Goal: Task Accomplishment & Management: Manage account settings

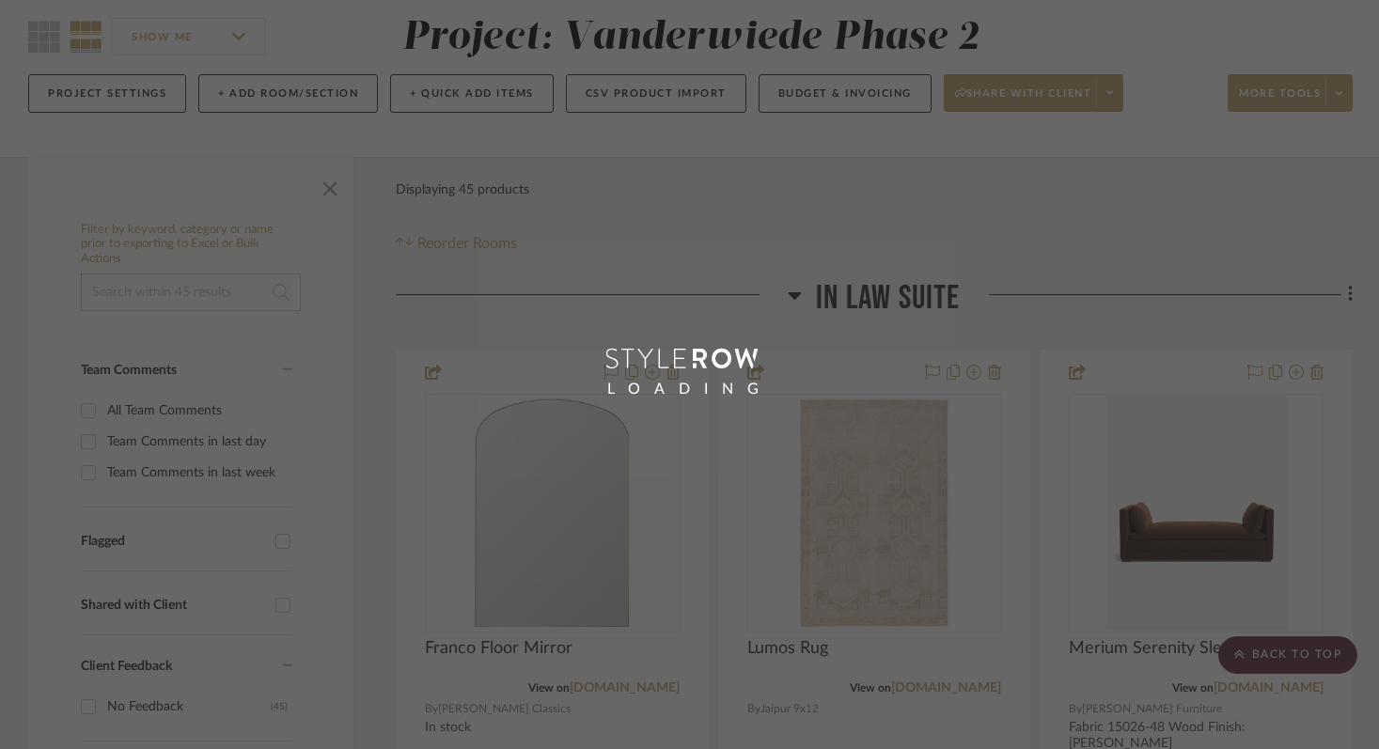
scroll to position [157, 0]
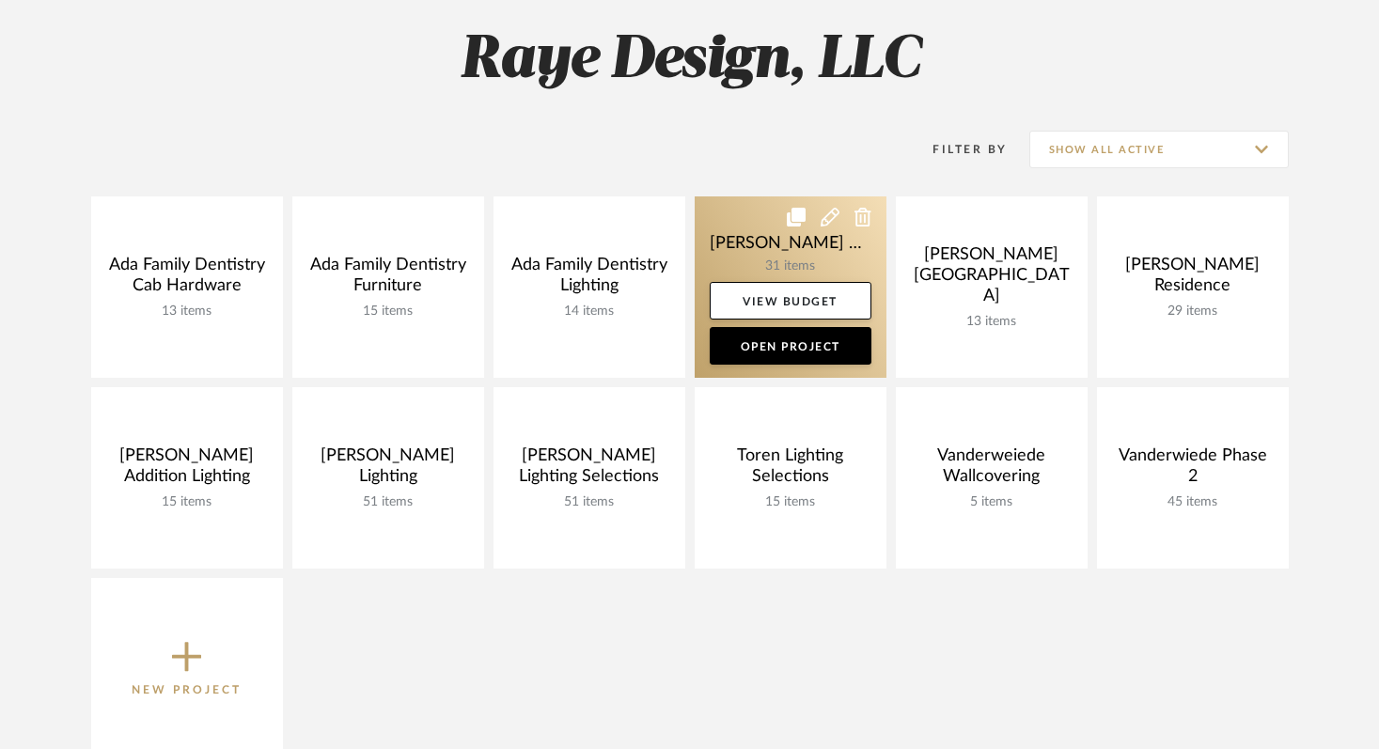
click at [790, 282] on link "View Budget" at bounding box center [791, 301] width 162 height 38
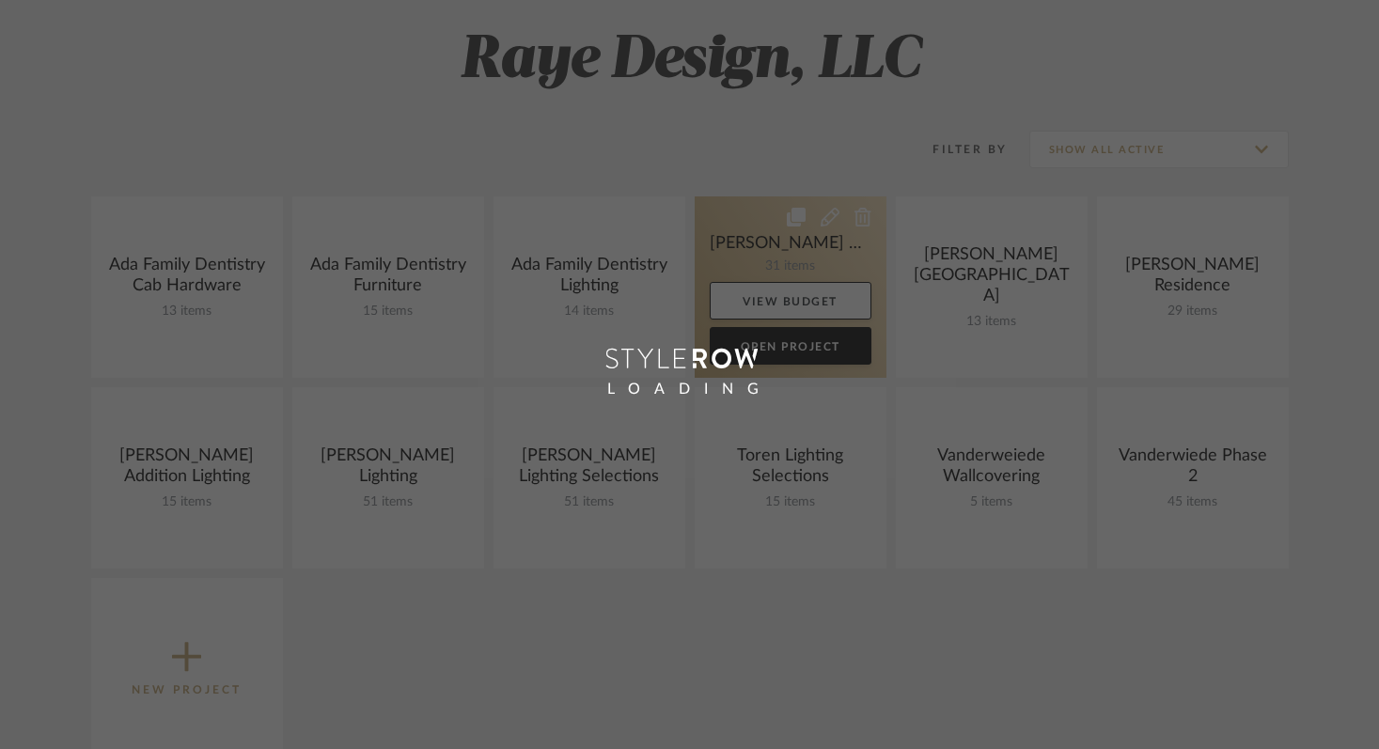
click at [790, 281] on div "Chrome Web Clipper Import Pinterest Support All Projects Library Inspiration Up…" at bounding box center [689, 604] width 1379 height 1523
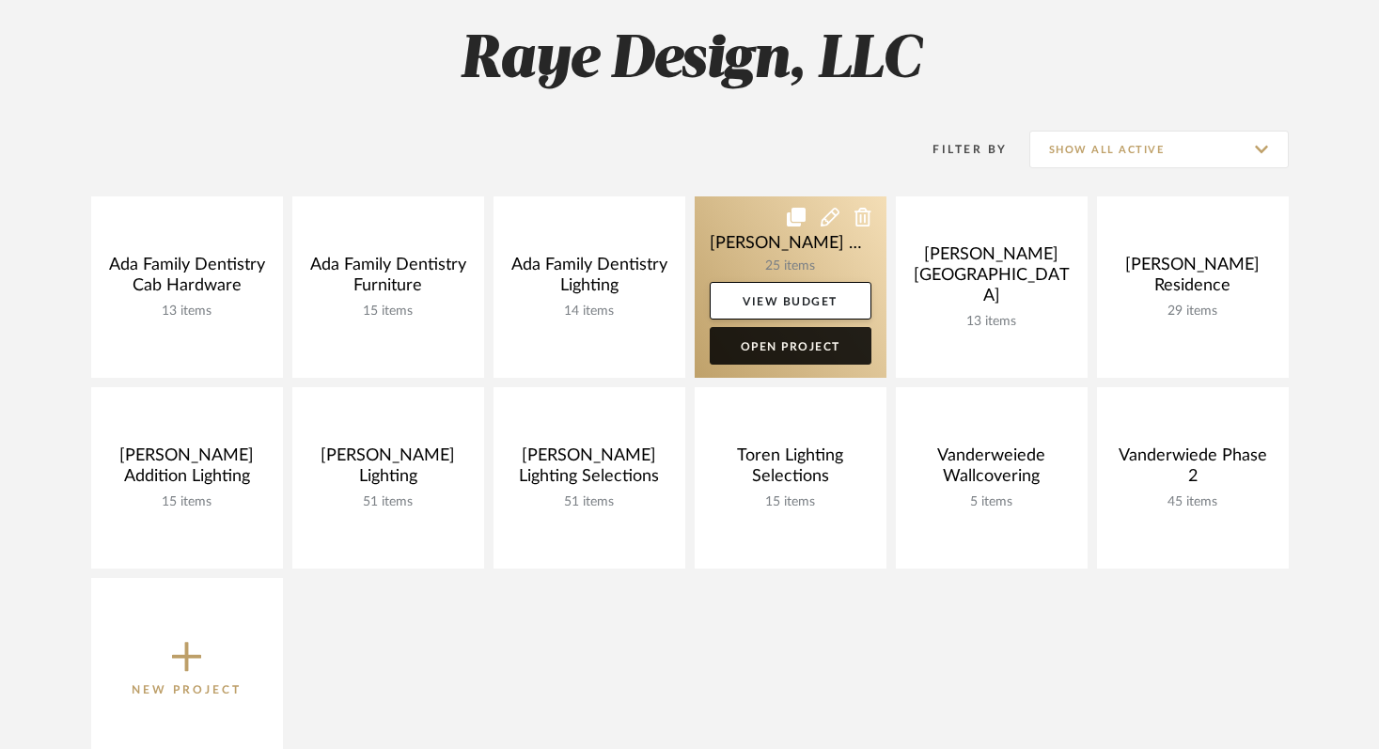
click at [797, 340] on link "Open Project" at bounding box center [791, 346] width 162 height 38
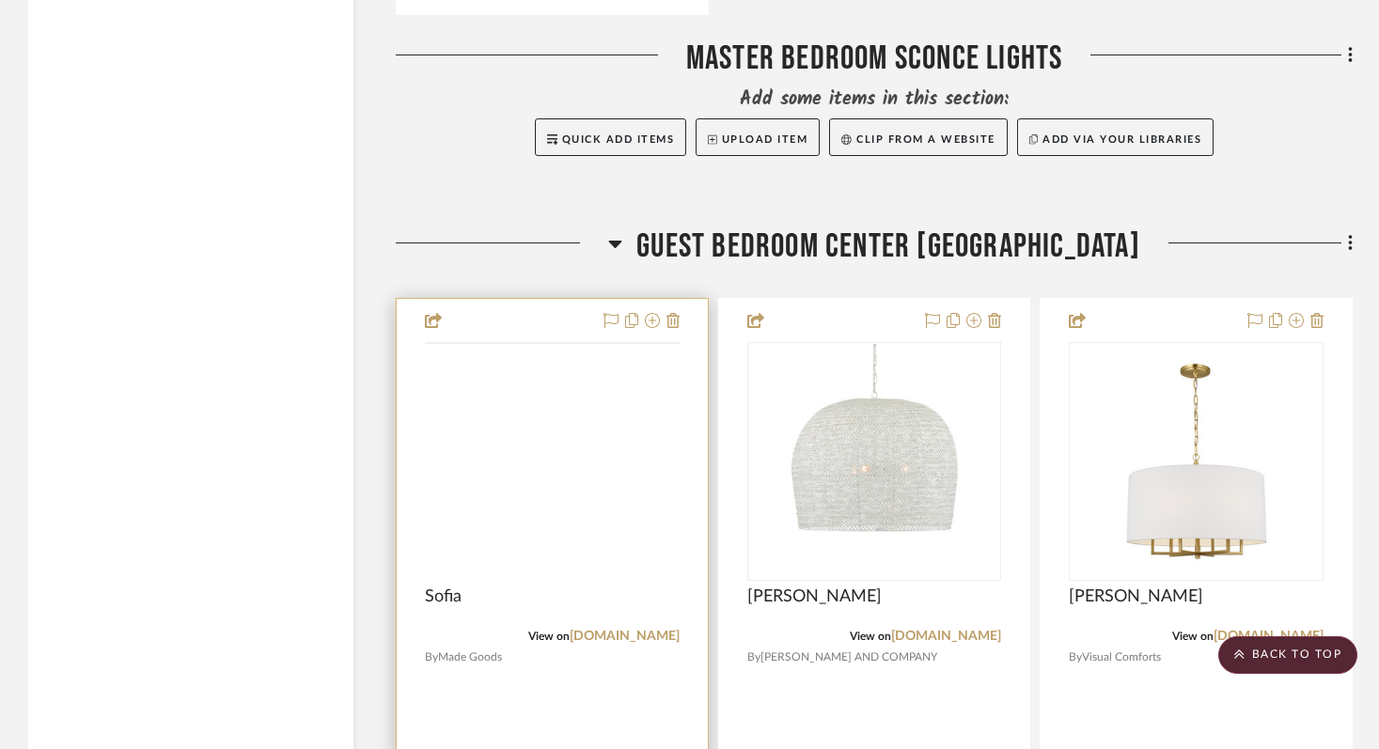
scroll to position [3434, 0]
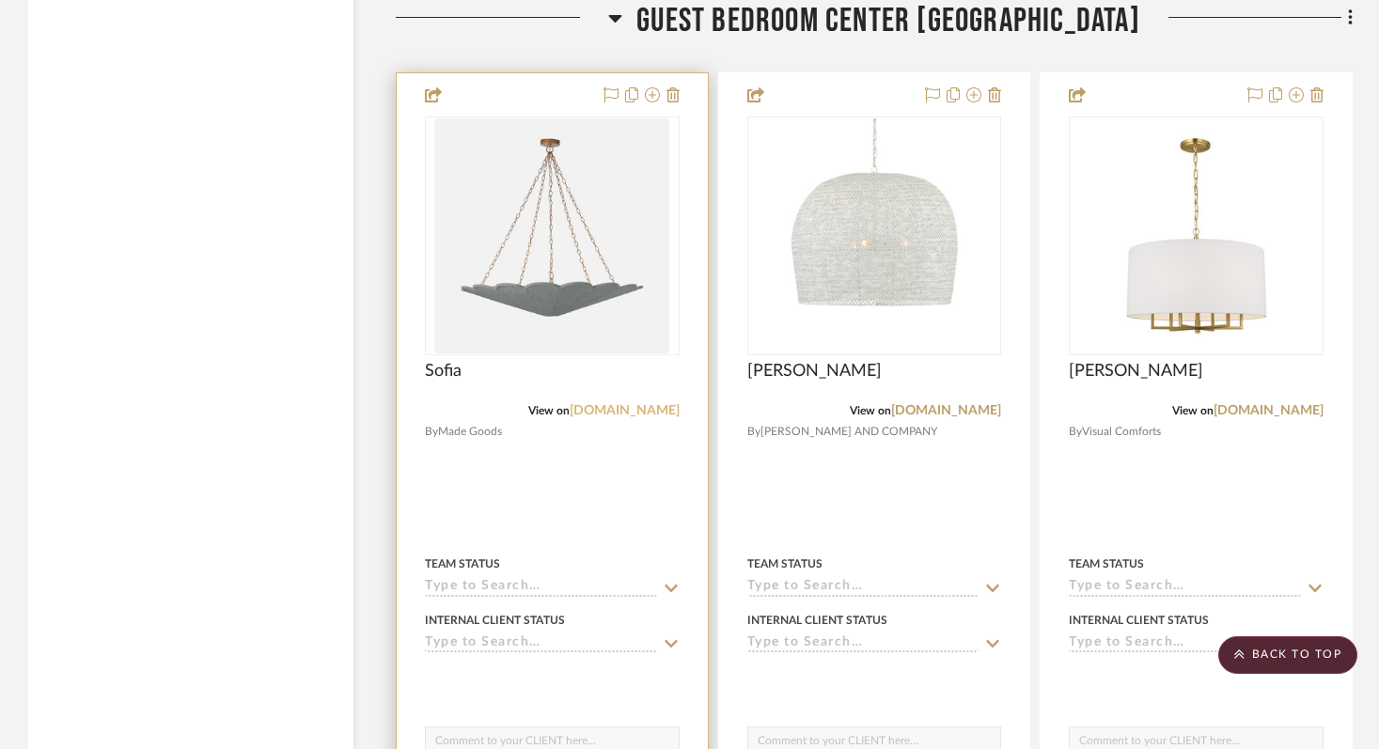
click at [598, 413] on link "[DOMAIN_NAME]" at bounding box center [624, 410] width 110 height 13
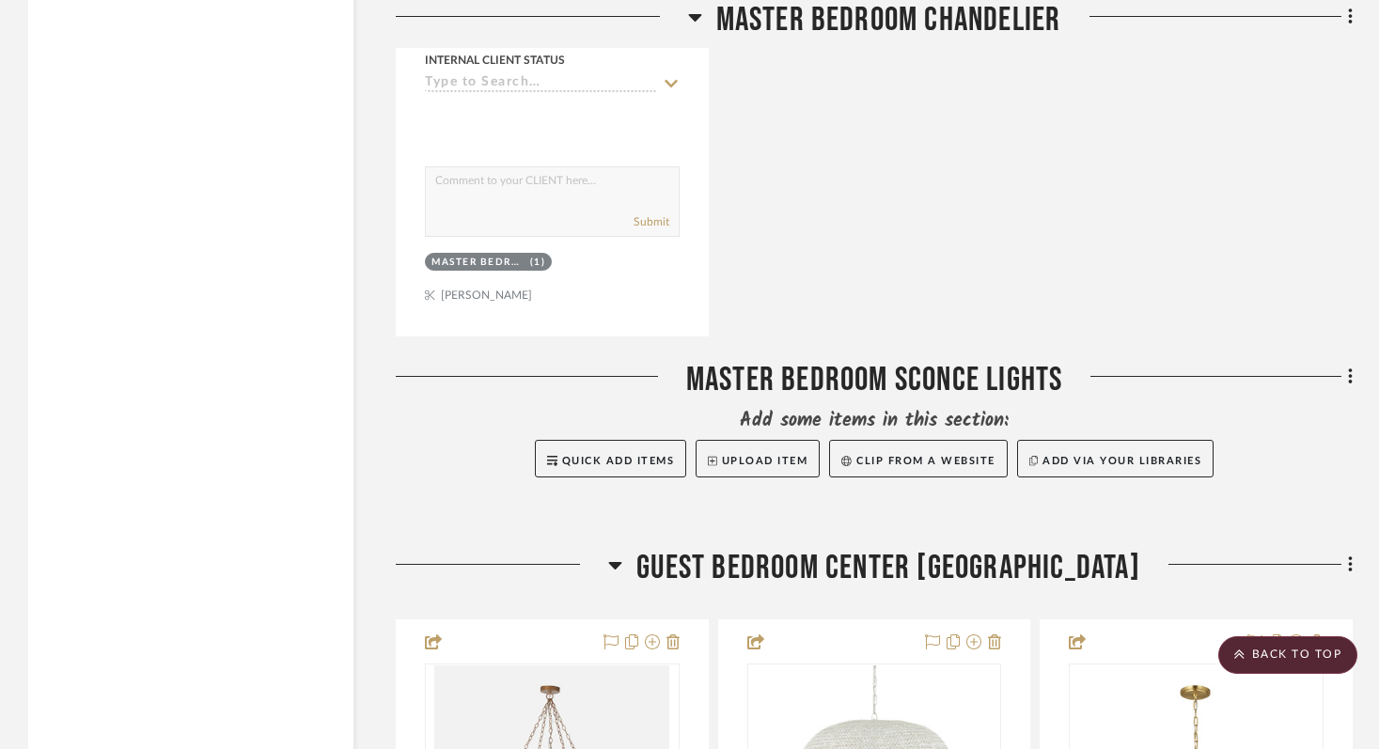
scroll to position [2652, 0]
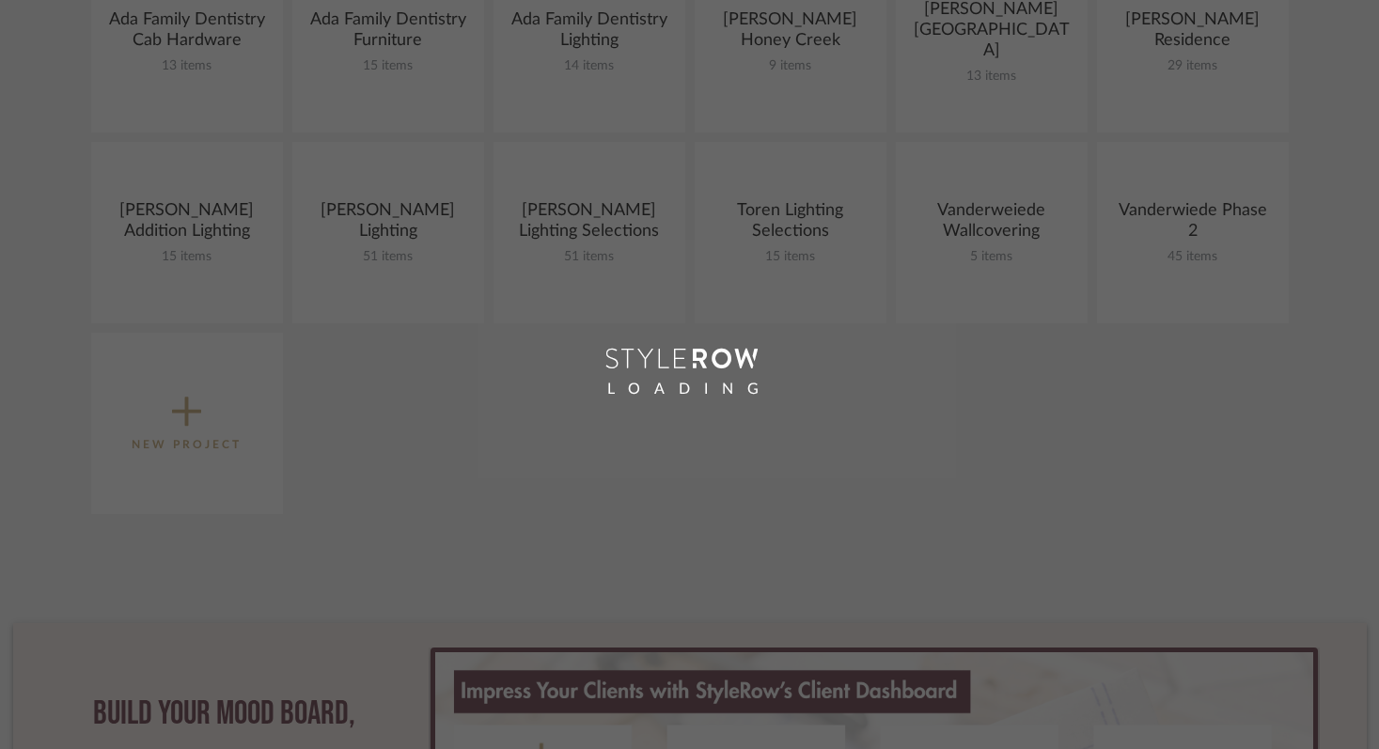
scroll to position [157, 0]
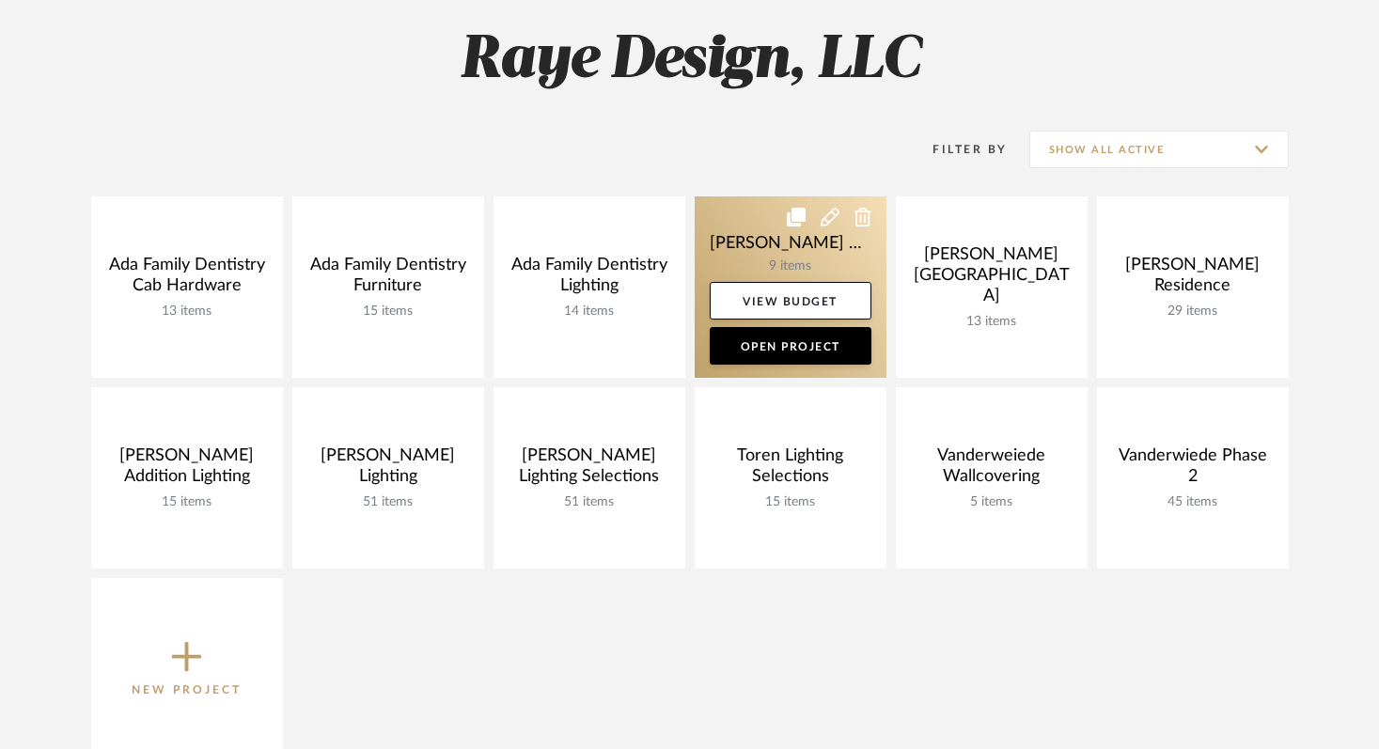
click at [794, 255] on link at bounding box center [790, 286] width 192 height 181
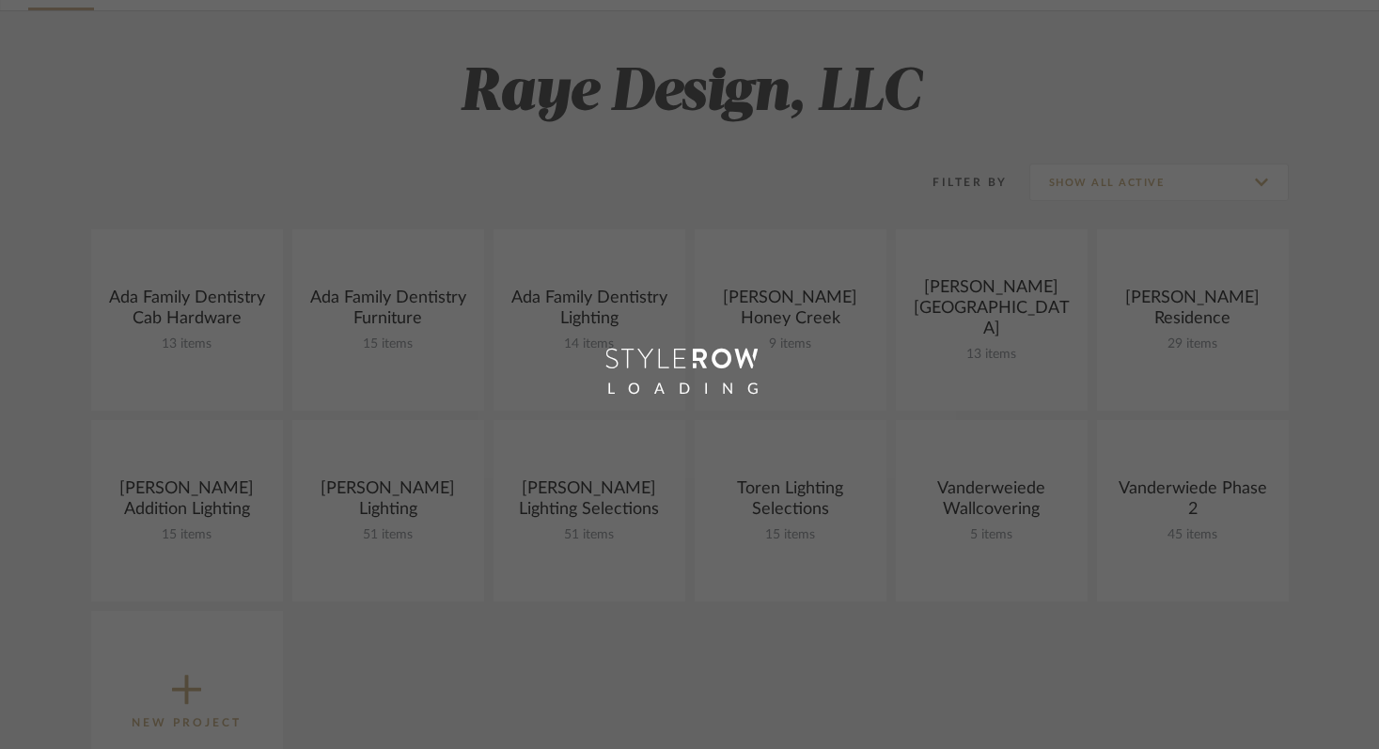
scroll to position [157, 0]
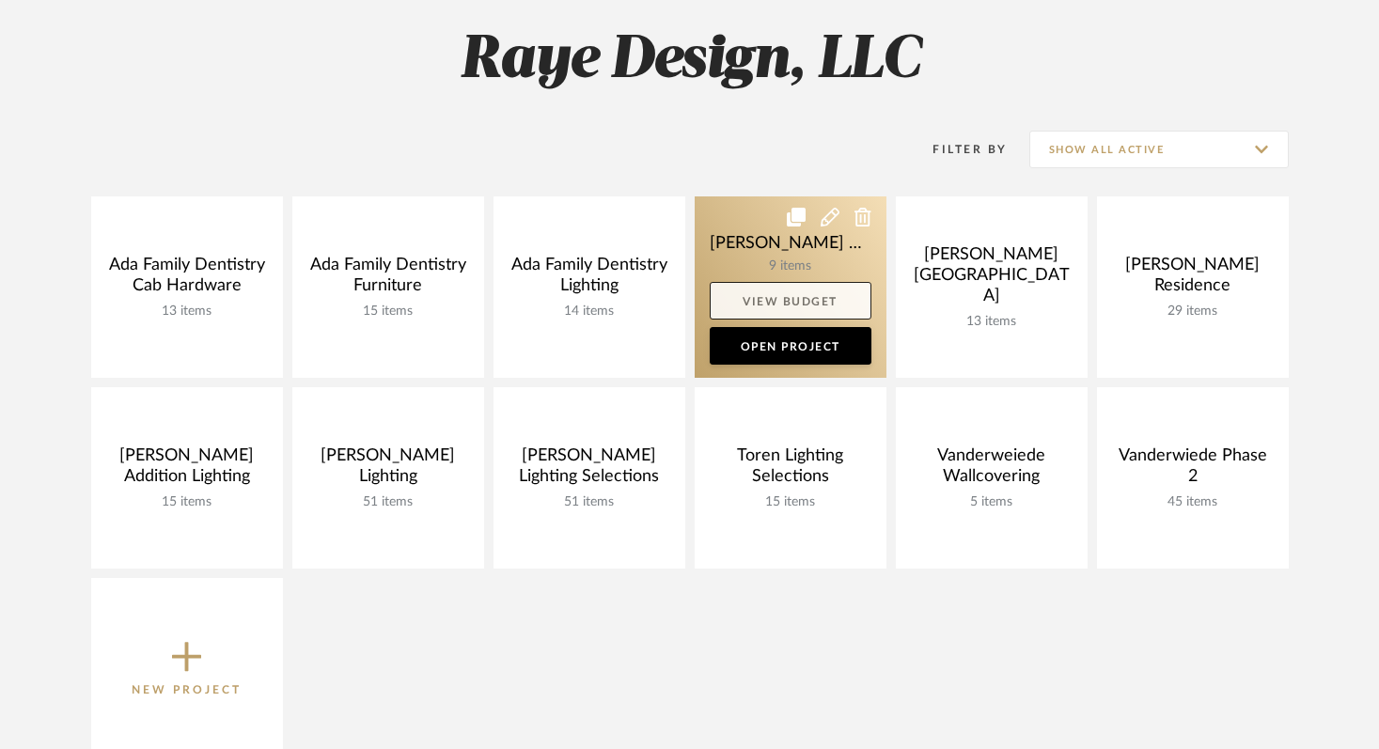
click at [804, 304] on link "View Budget" at bounding box center [791, 301] width 162 height 38
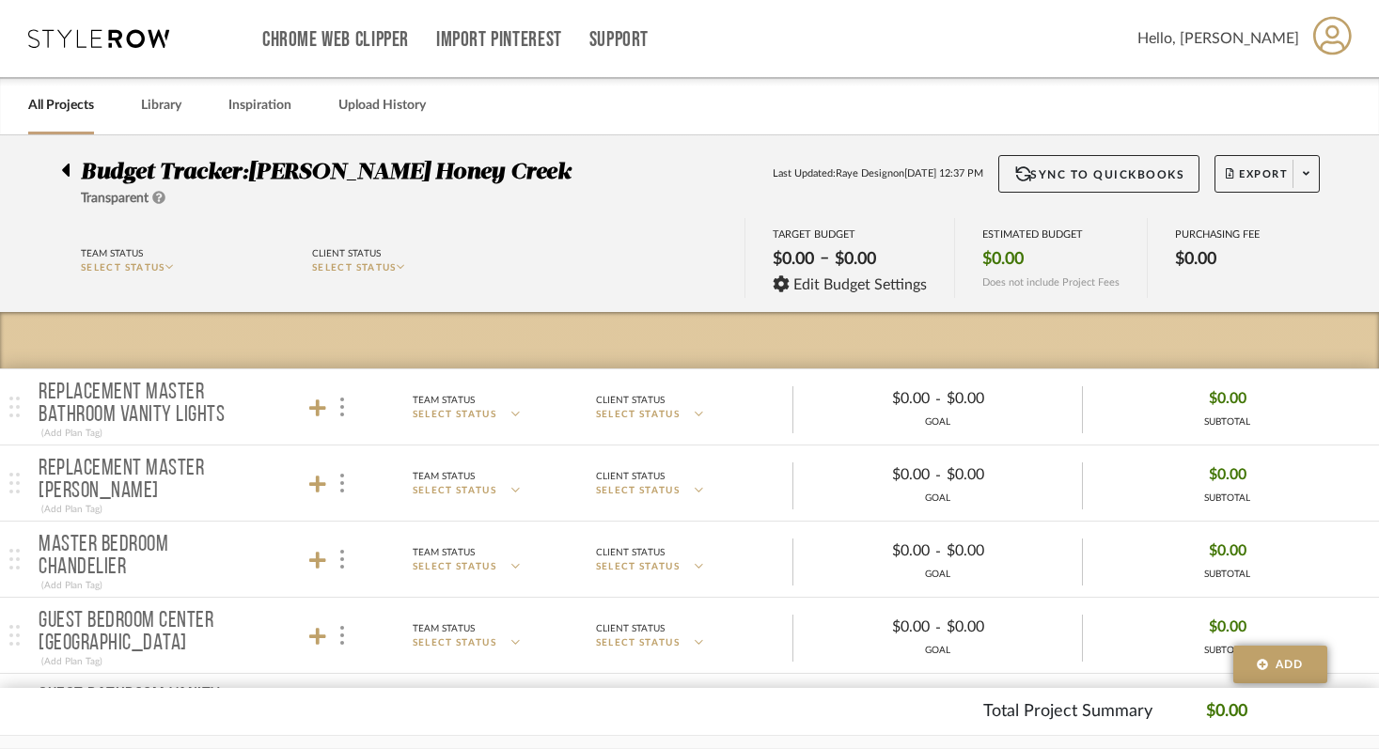
scroll to position [14, 0]
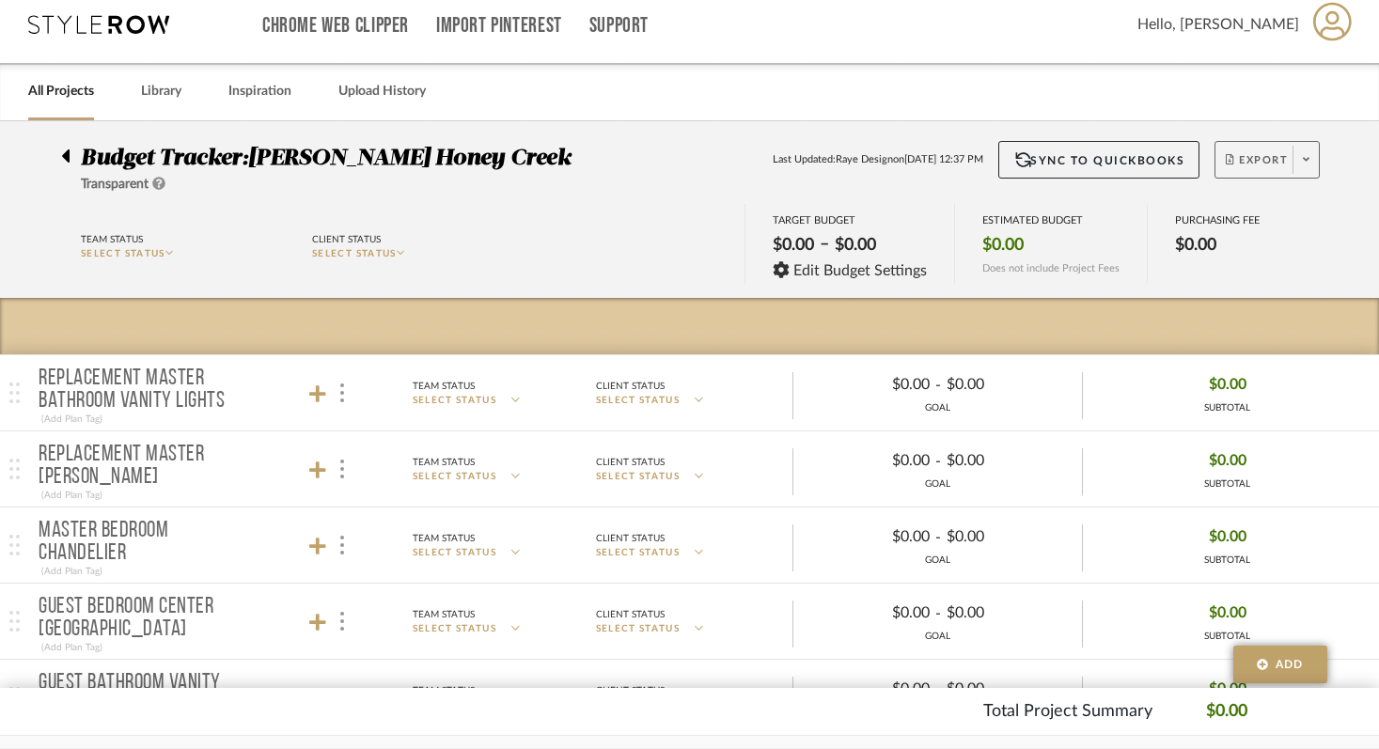
click at [1263, 164] on span "Export" at bounding box center [1256, 167] width 62 height 28
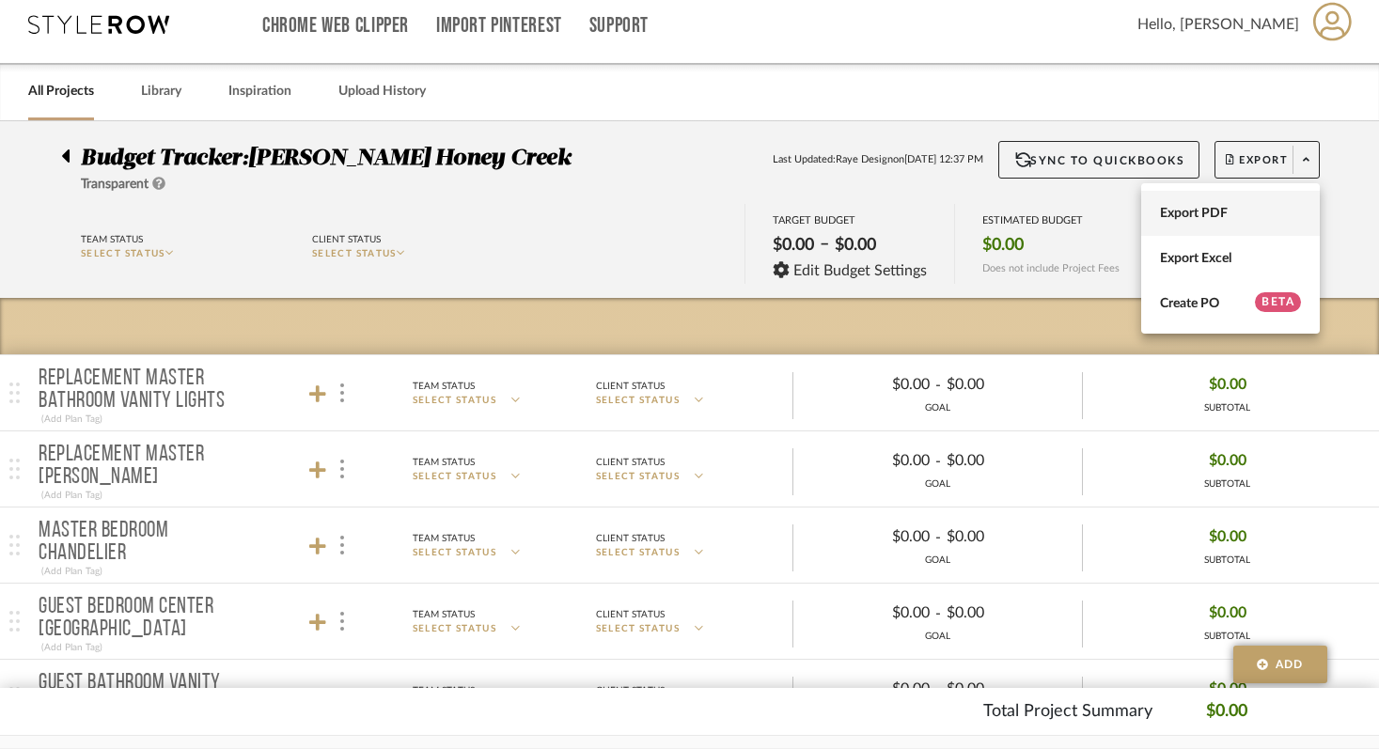
click at [1225, 216] on span "Export PDF" at bounding box center [1230, 214] width 141 height 16
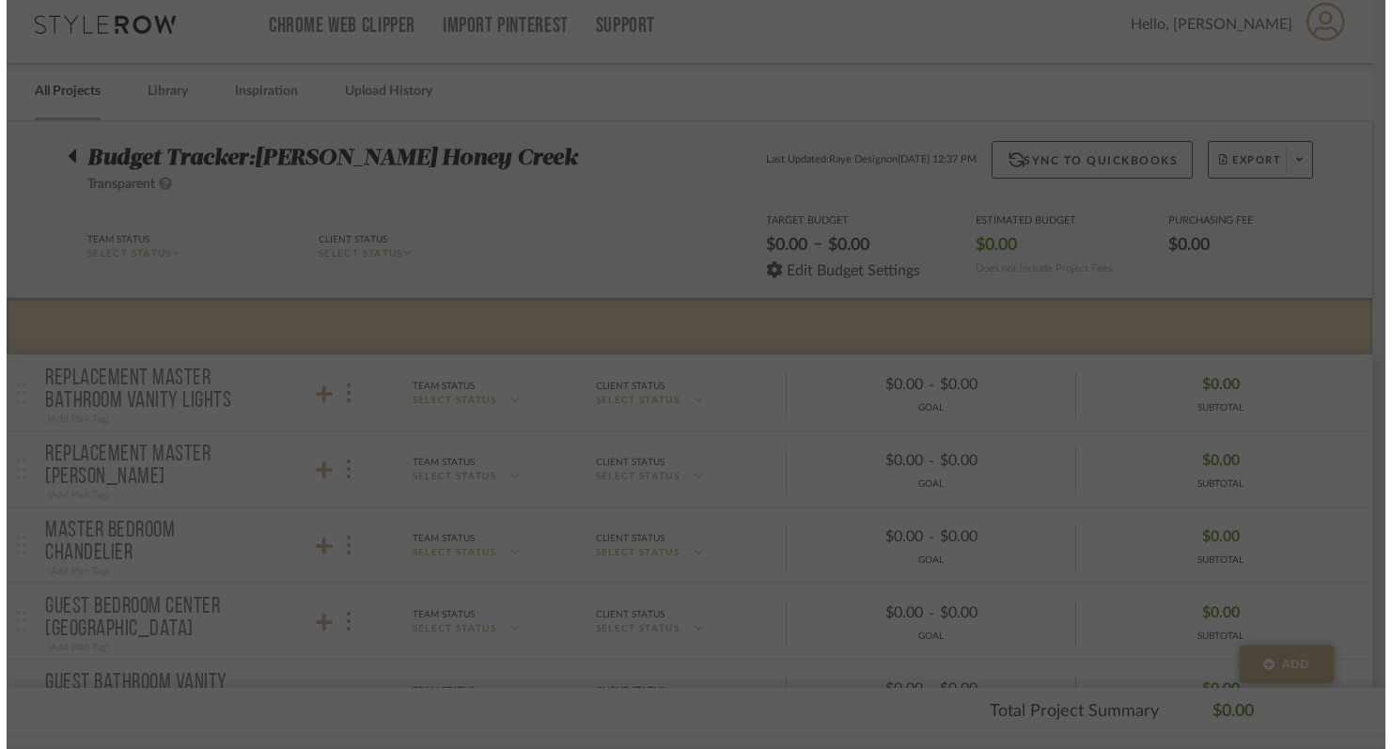
scroll to position [0, 0]
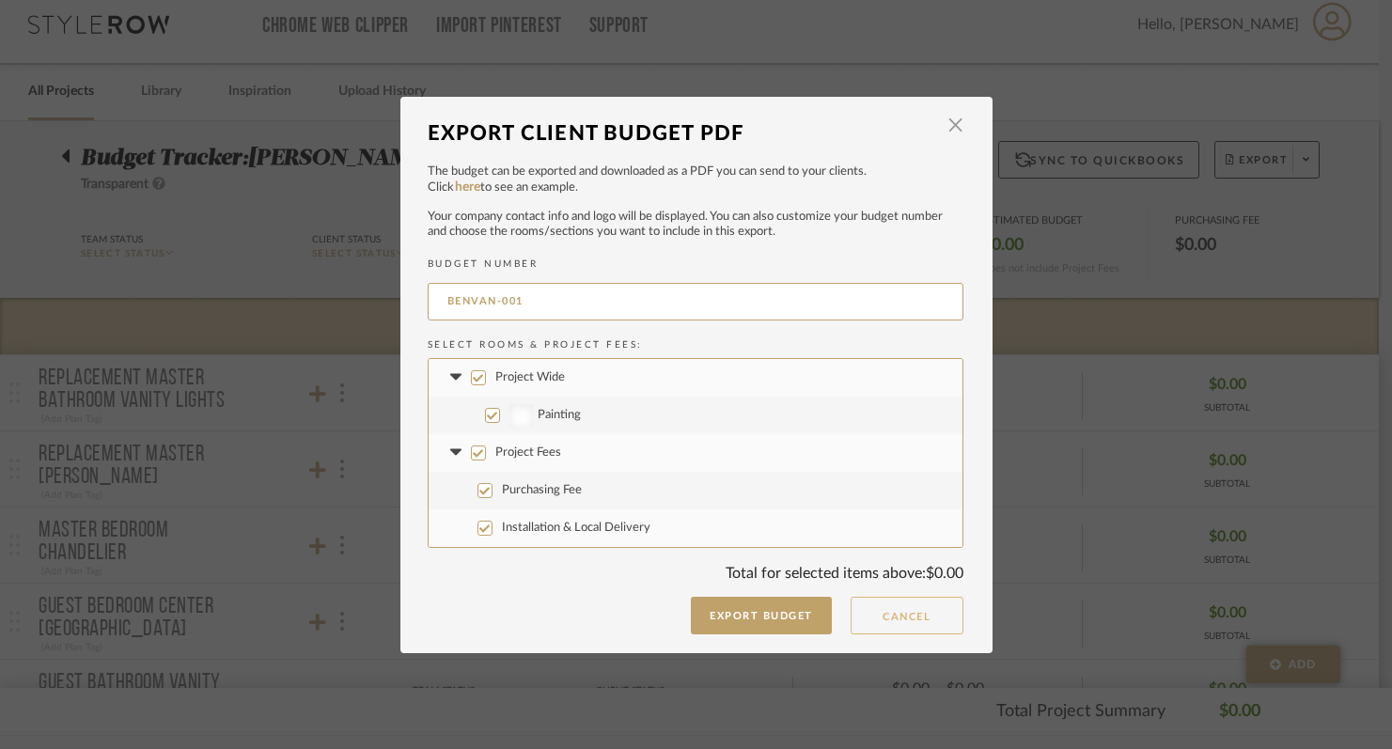
click at [916, 615] on button "Cancel" at bounding box center [906, 616] width 113 height 38
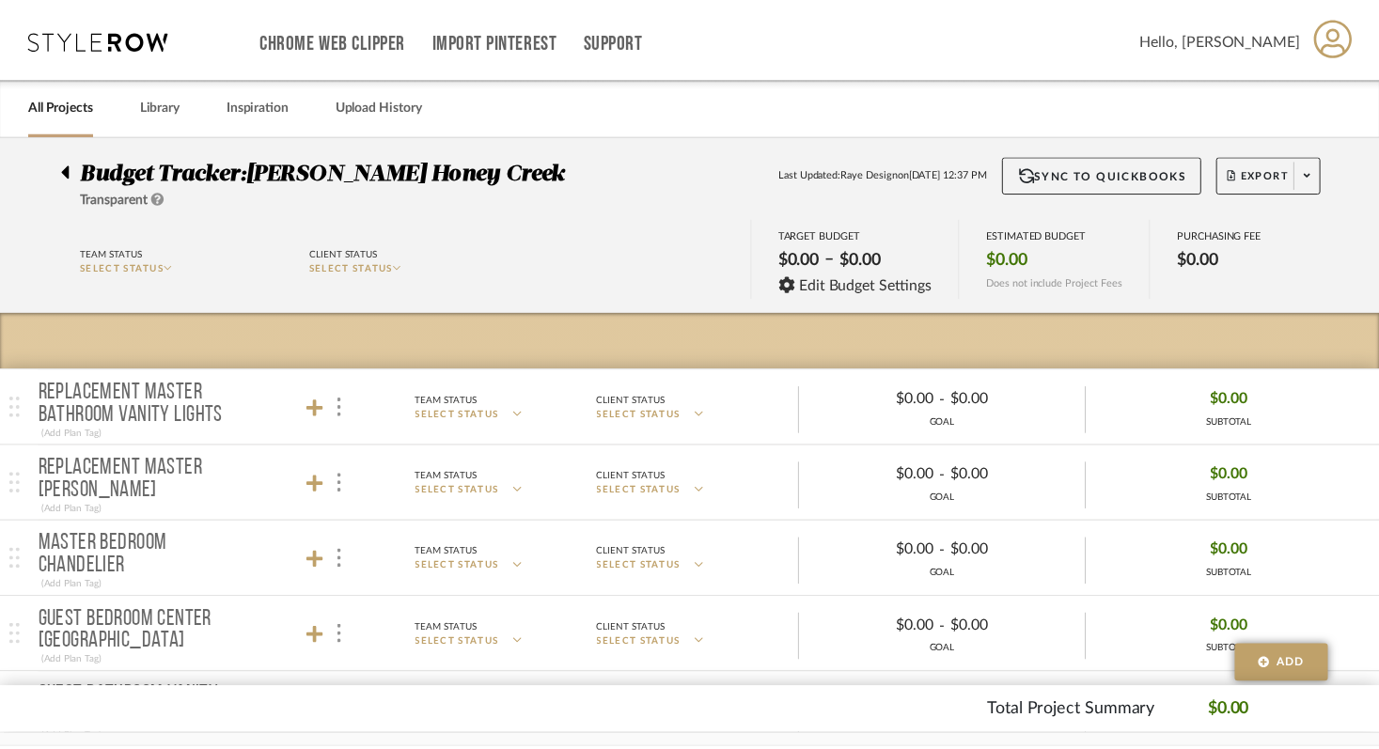
scroll to position [14, 0]
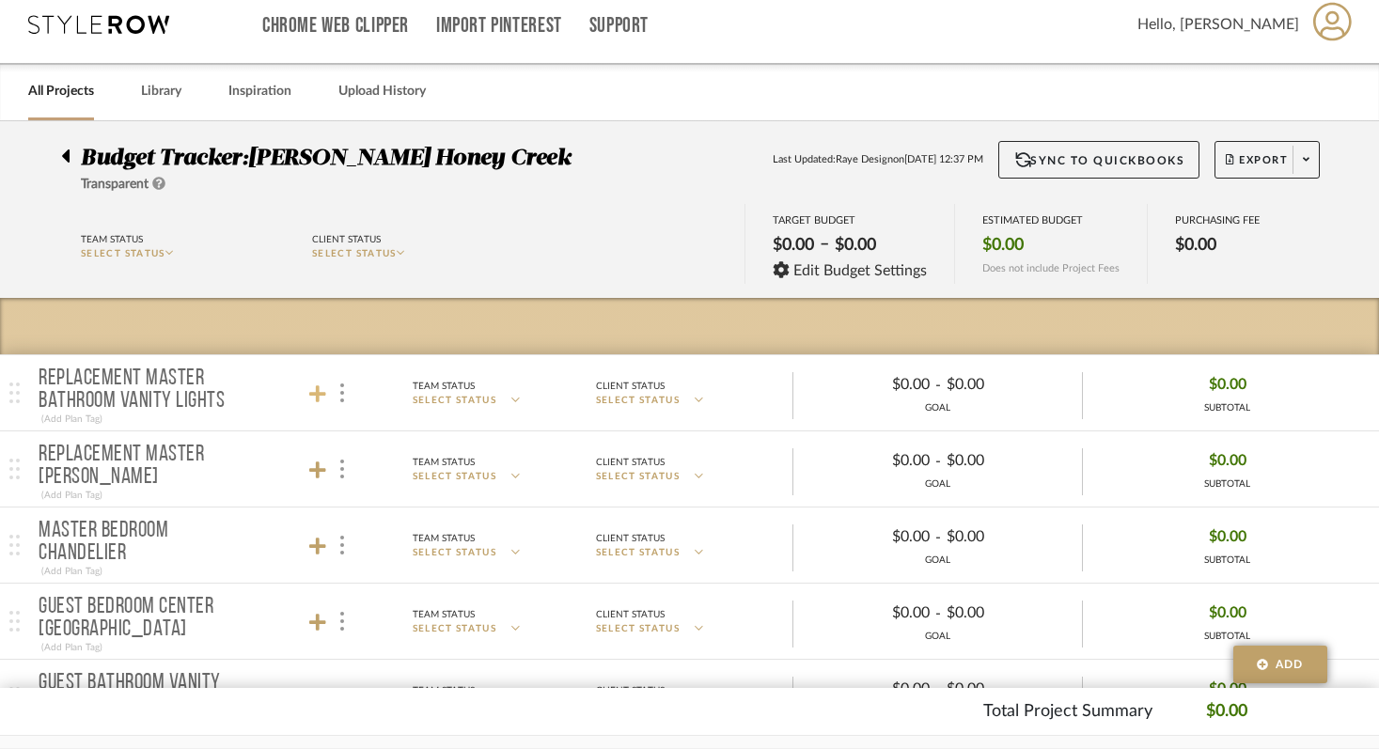
click at [320, 392] on icon at bounding box center [317, 393] width 17 height 17
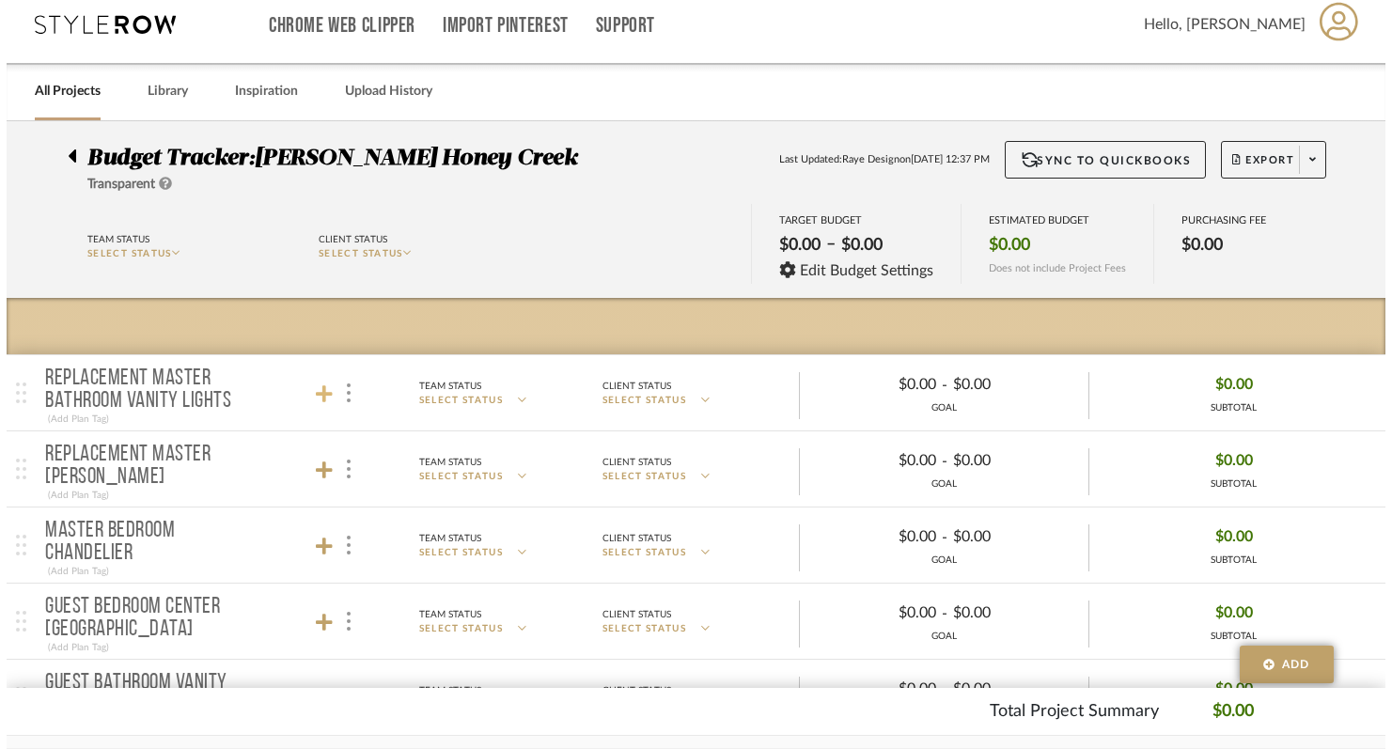
scroll to position [0, 0]
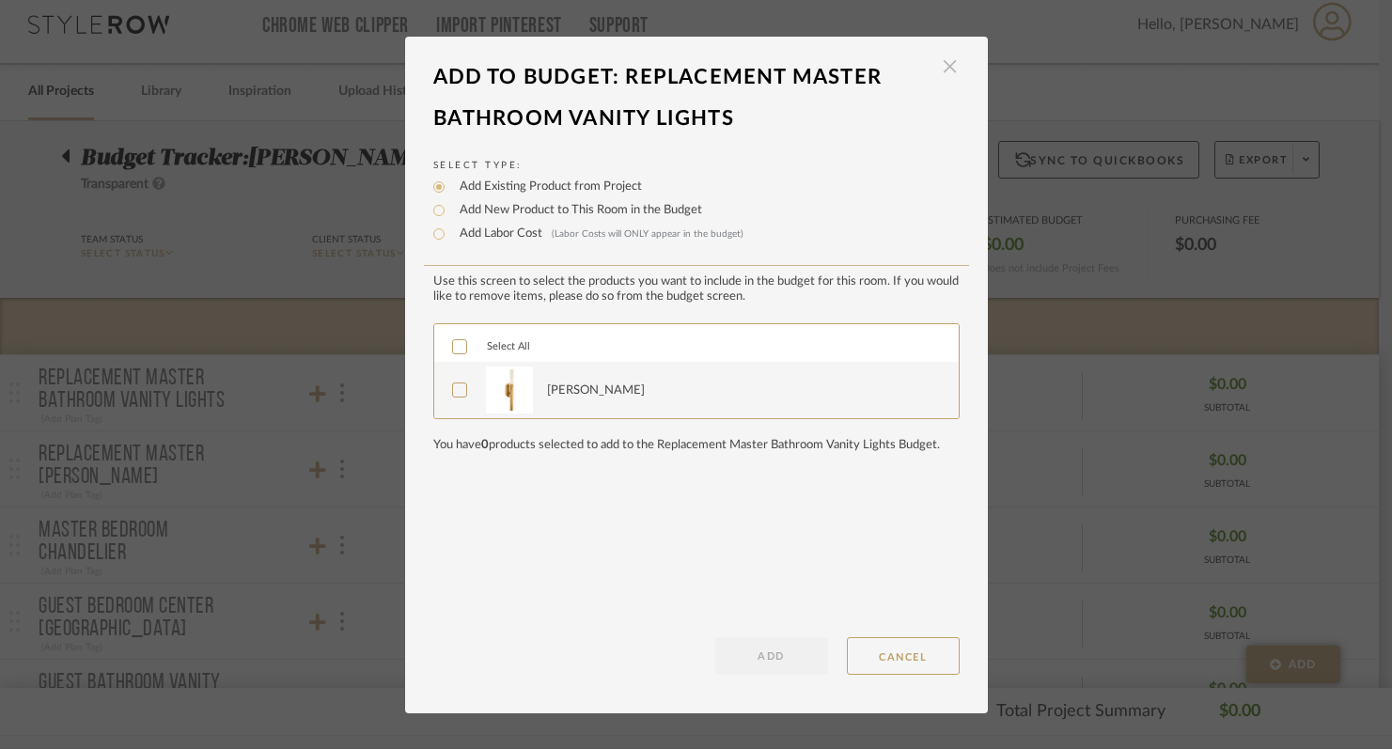
click at [936, 71] on span "button" at bounding box center [950, 67] width 38 height 38
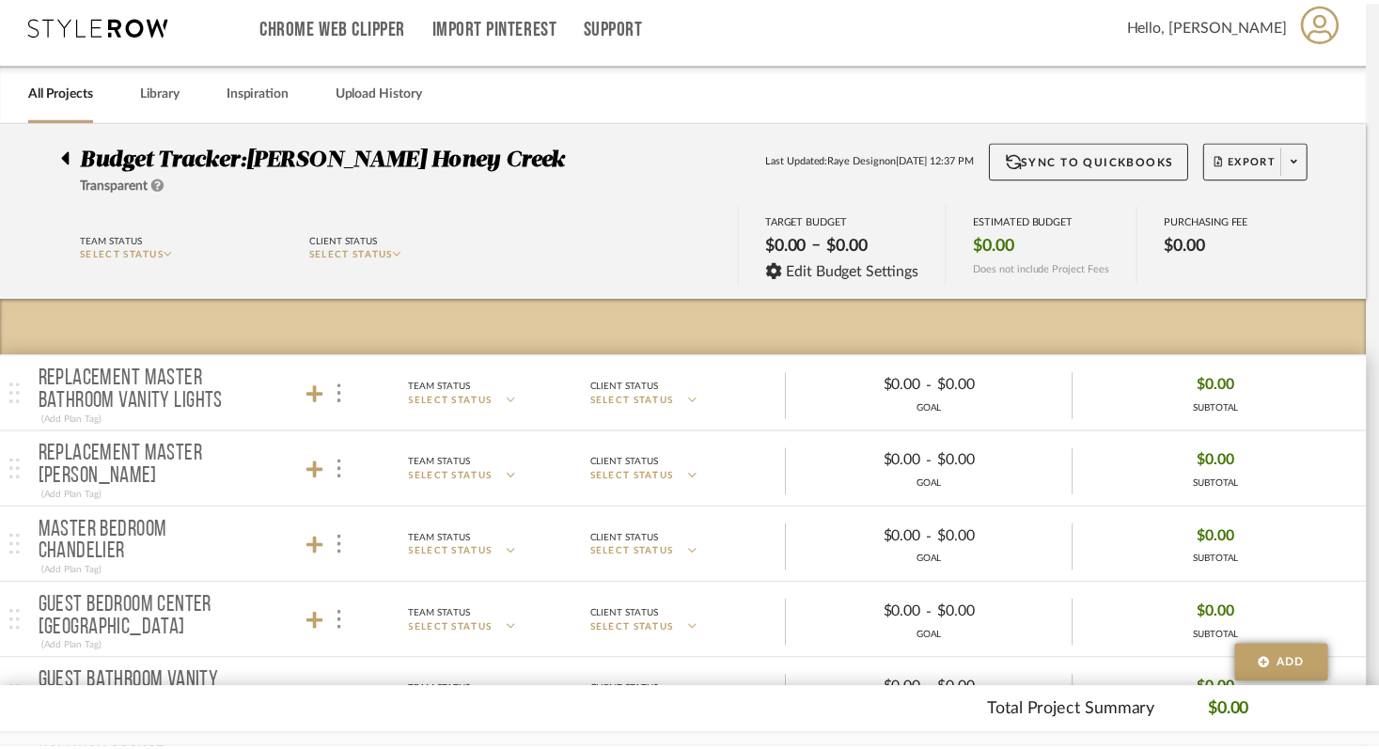
scroll to position [14, 0]
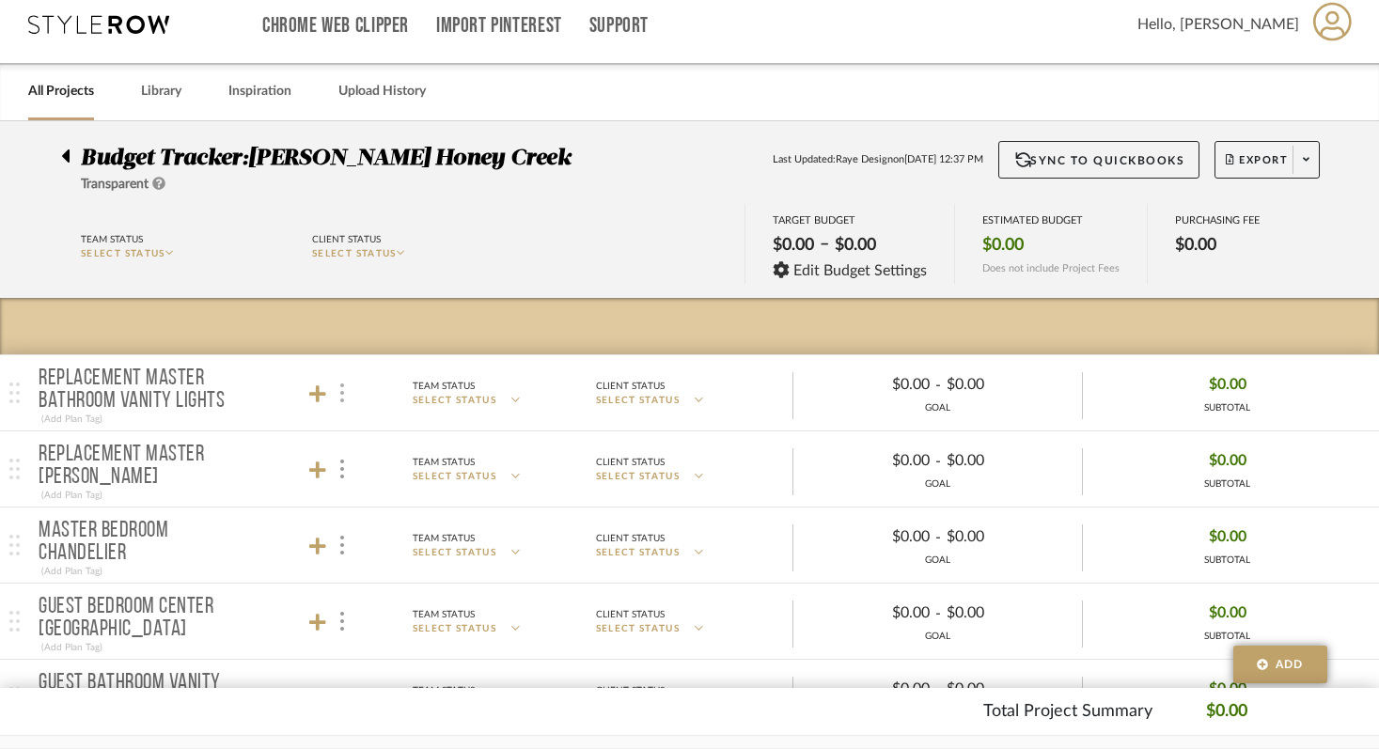
click at [343, 400] on div at bounding box center [341, 393] width 20 height 25
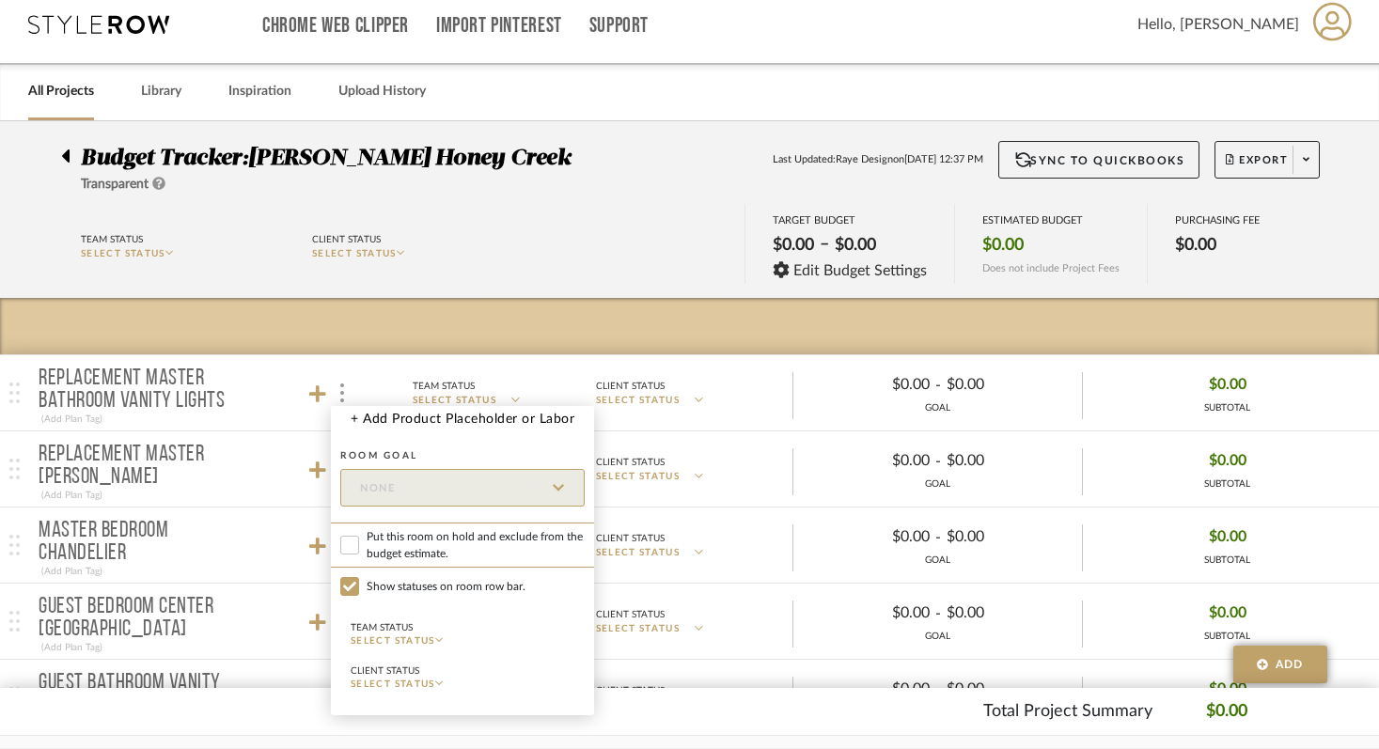
click at [370, 352] on div at bounding box center [689, 374] width 1379 height 749
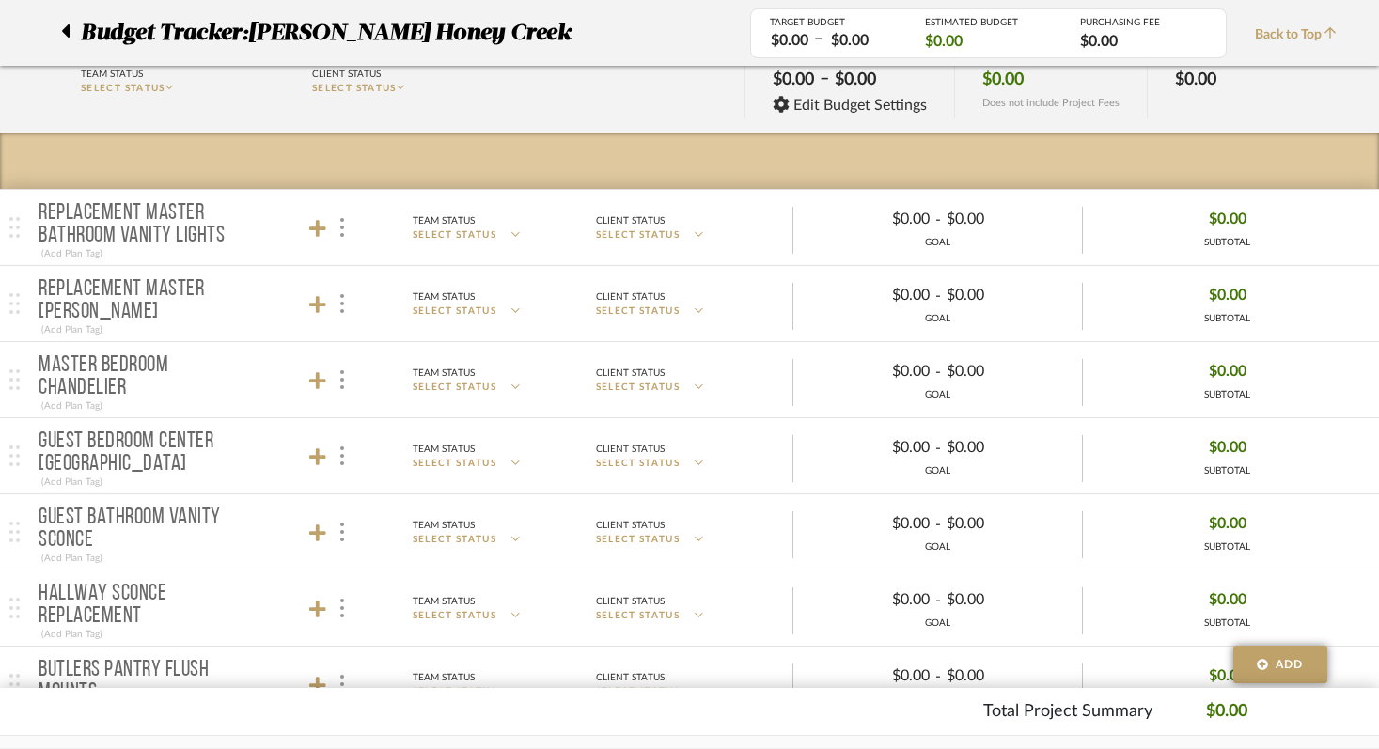
scroll to position [0, 0]
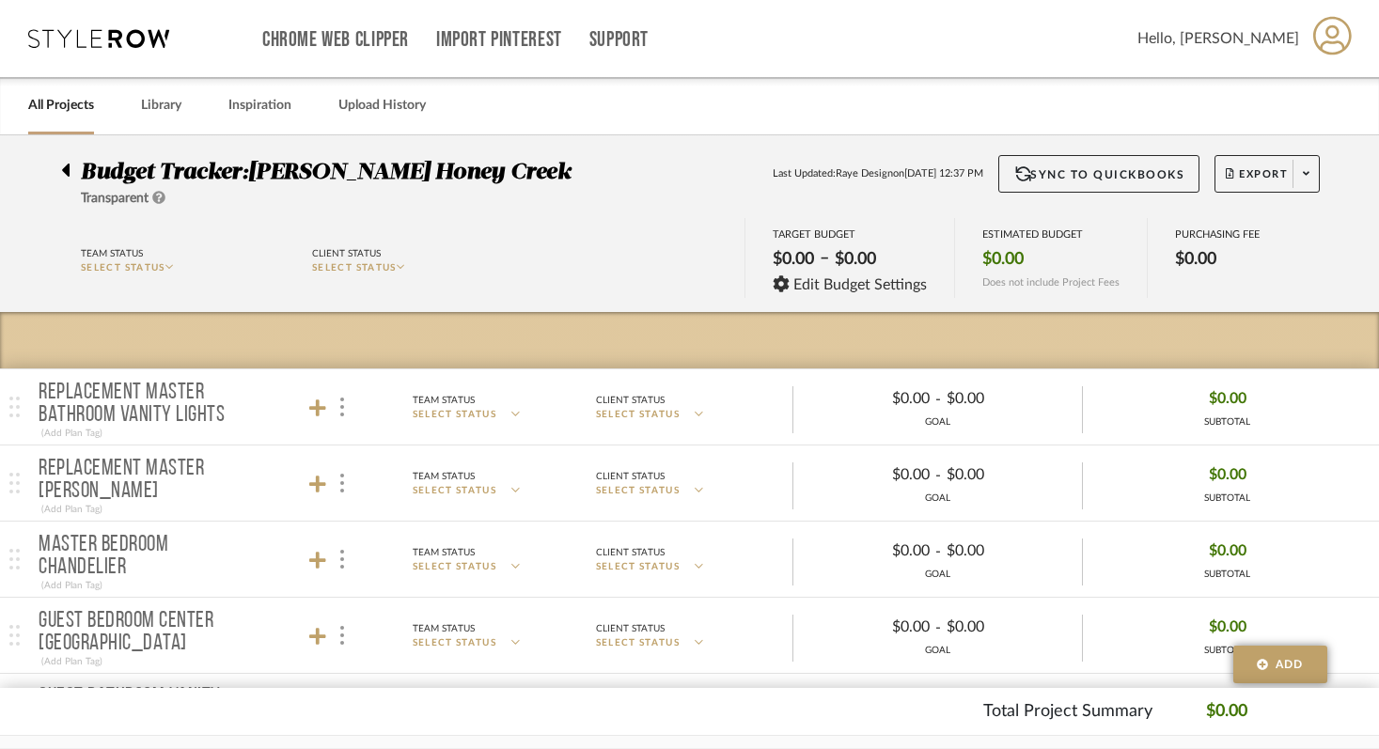
click at [17, 413] on img at bounding box center [14, 407] width 10 height 21
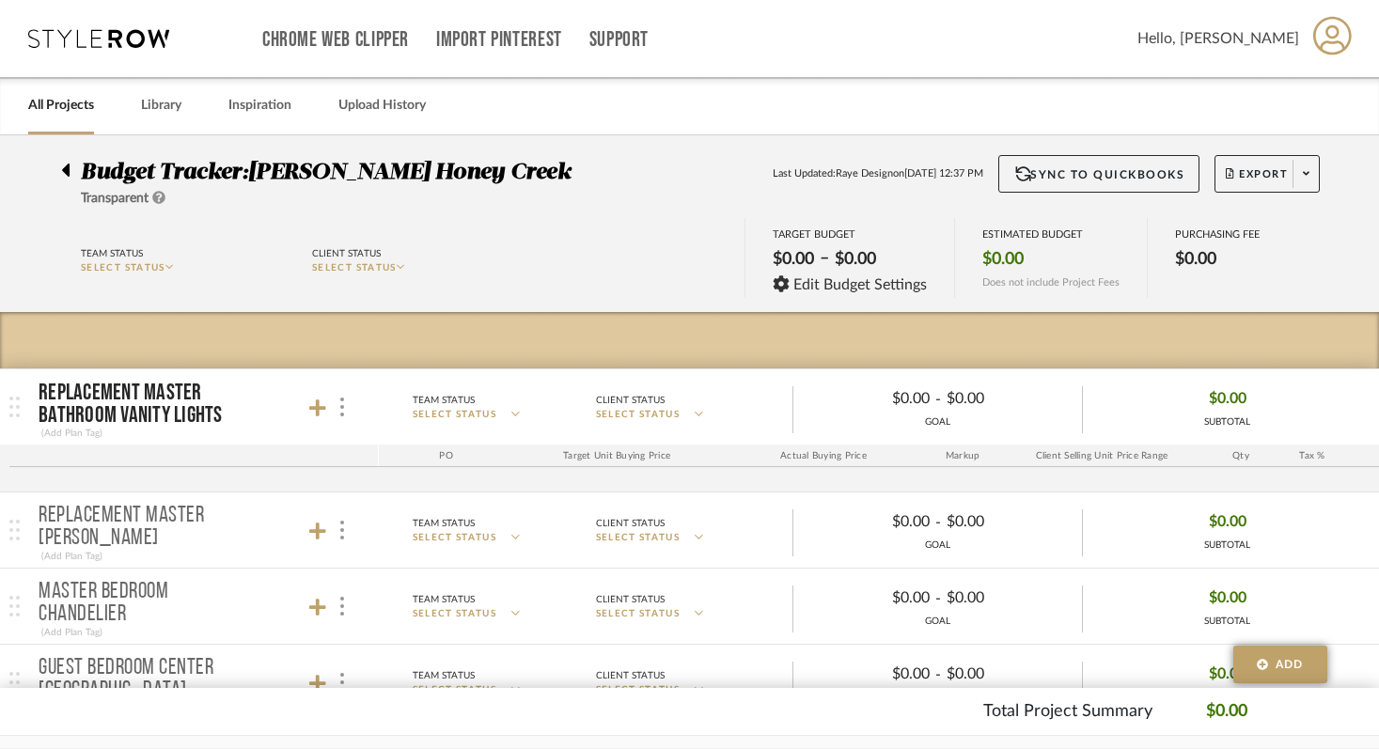
drag, startPoint x: 101, startPoint y: 205, endPoint x: 124, endPoint y: 197, distance: 23.8
click at [101, 205] on span "Transparent" at bounding box center [115, 198] width 68 height 13
click at [158, 198] on icon at bounding box center [158, 197] width 13 height 13
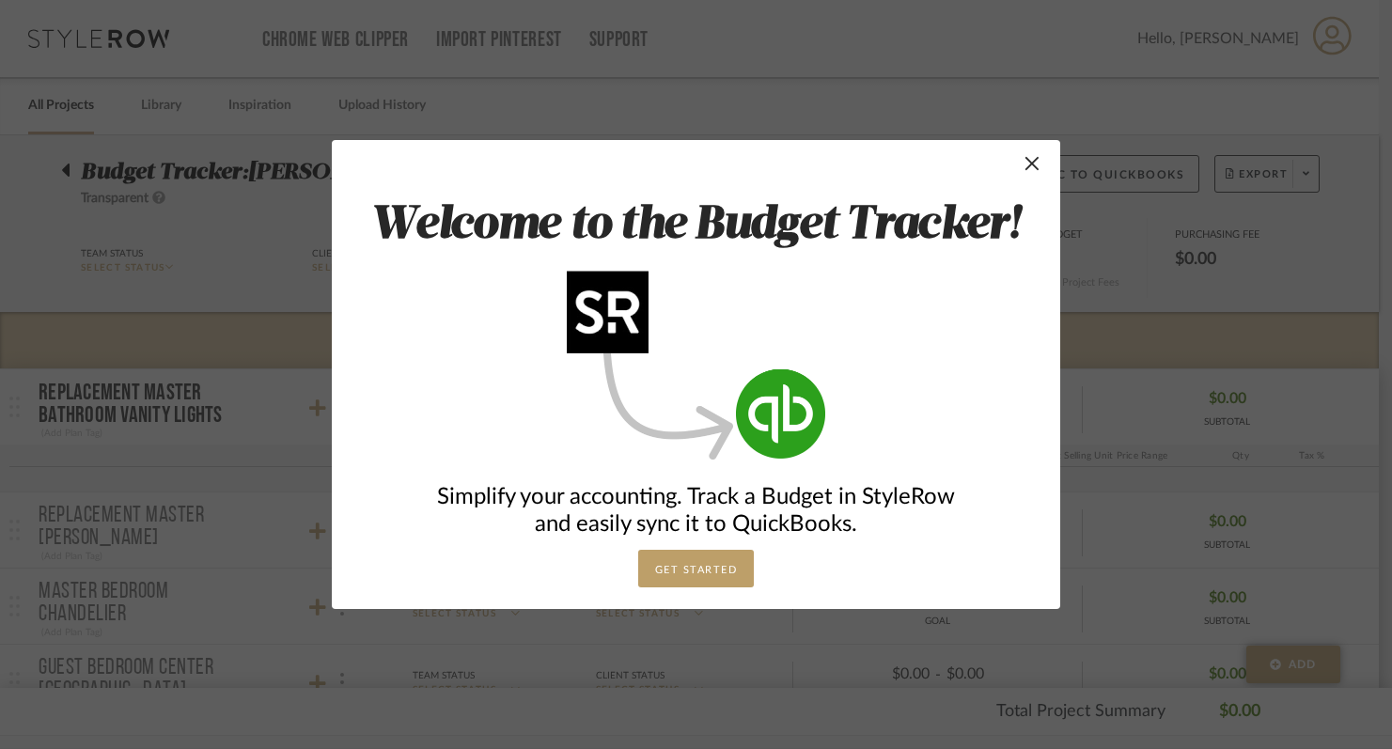
click at [1036, 169] on div "Welcome to the Budget Tracker! Simplify your accounting. Track a Budget in Styl…" at bounding box center [696, 374] width 728 height 469
click at [1027, 168] on span "button" at bounding box center [1032, 164] width 38 height 38
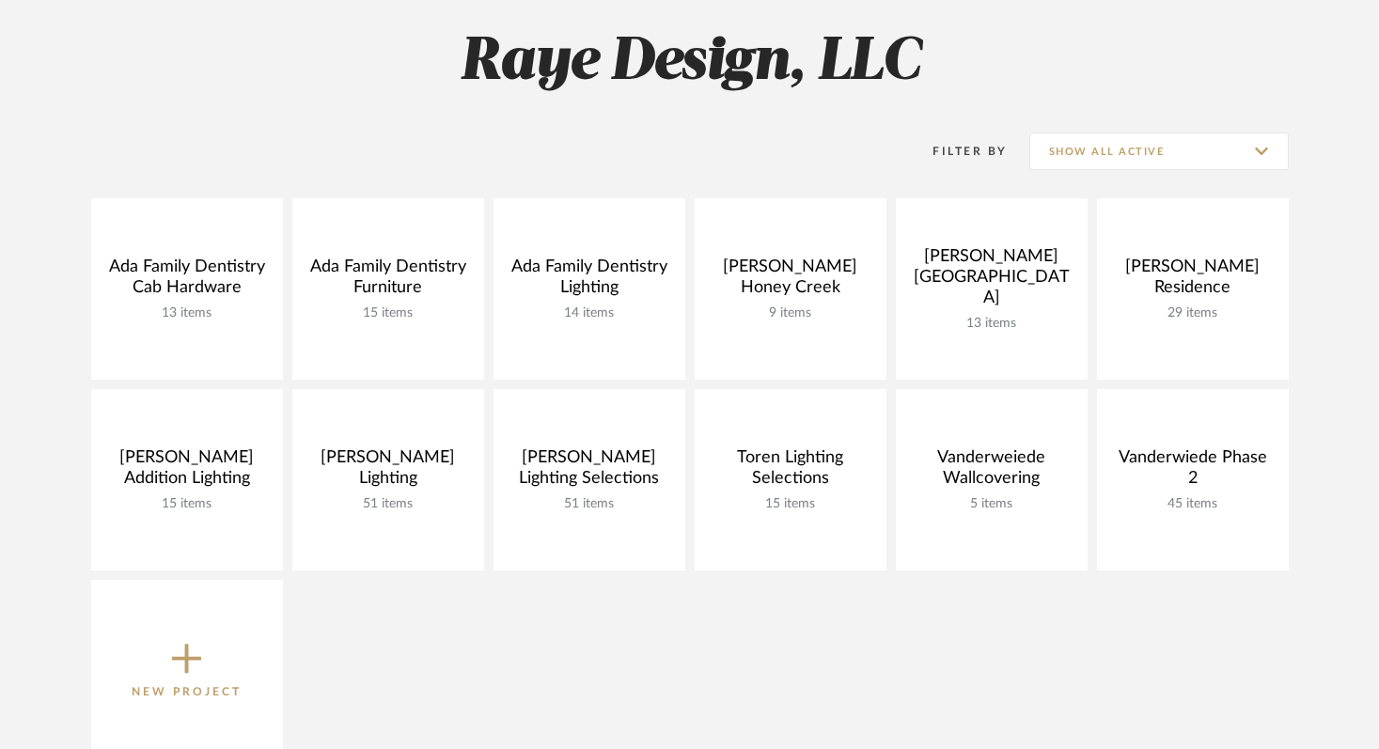
scroll to position [157, 0]
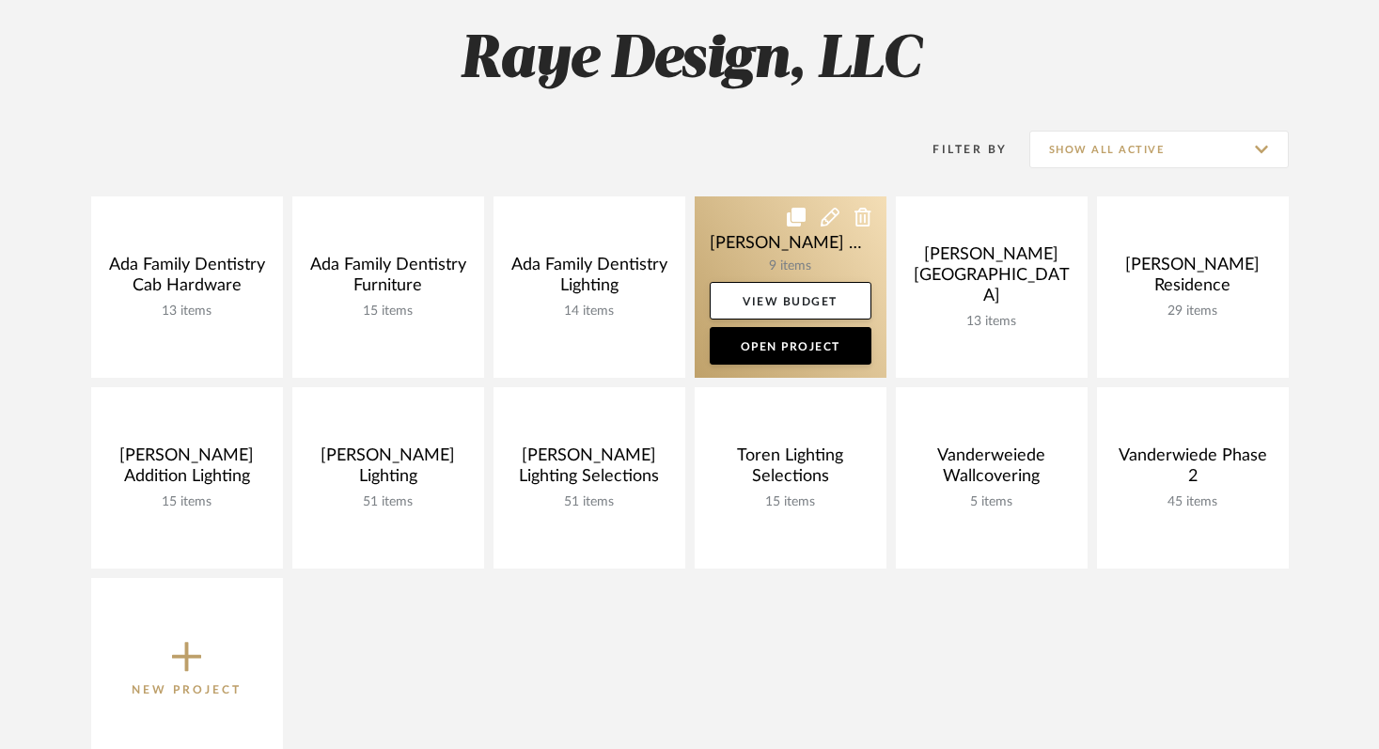
click at [832, 214] on icon at bounding box center [829, 217] width 19 height 19
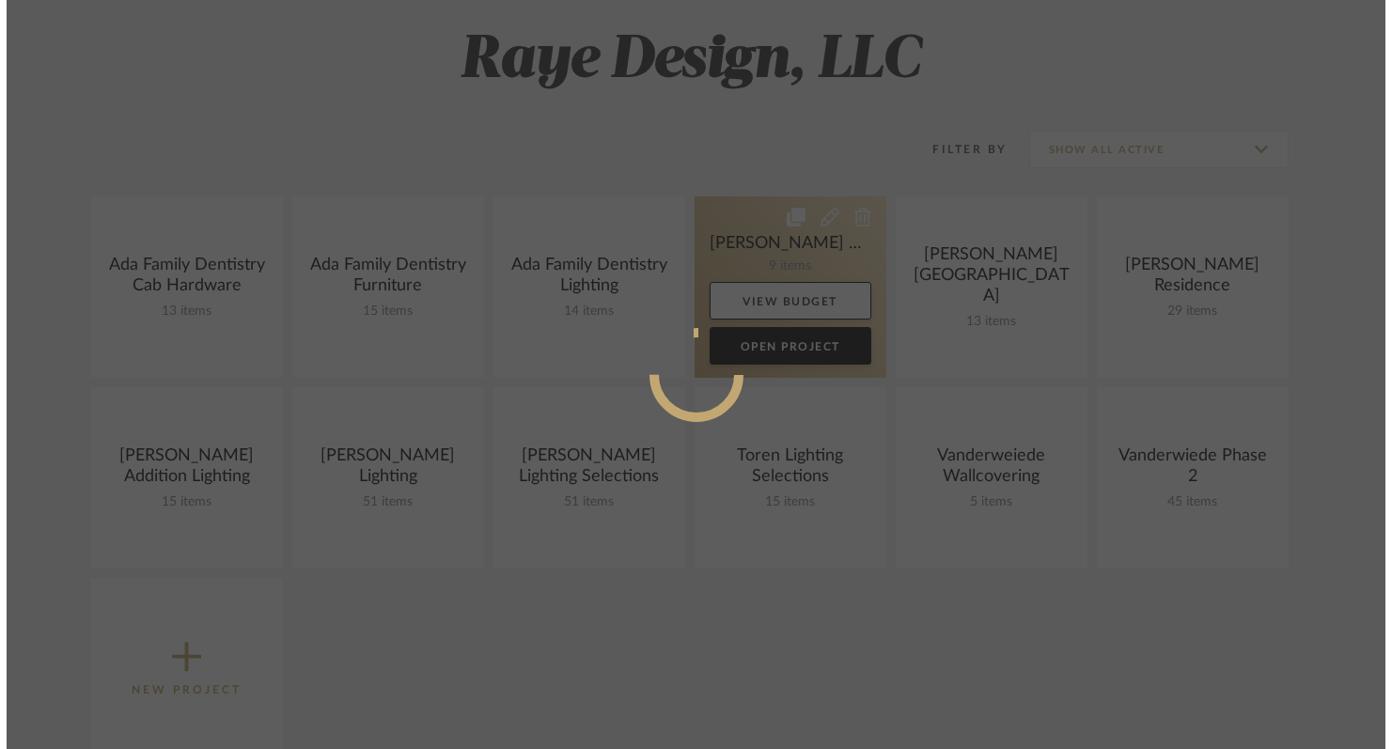
scroll to position [0, 0]
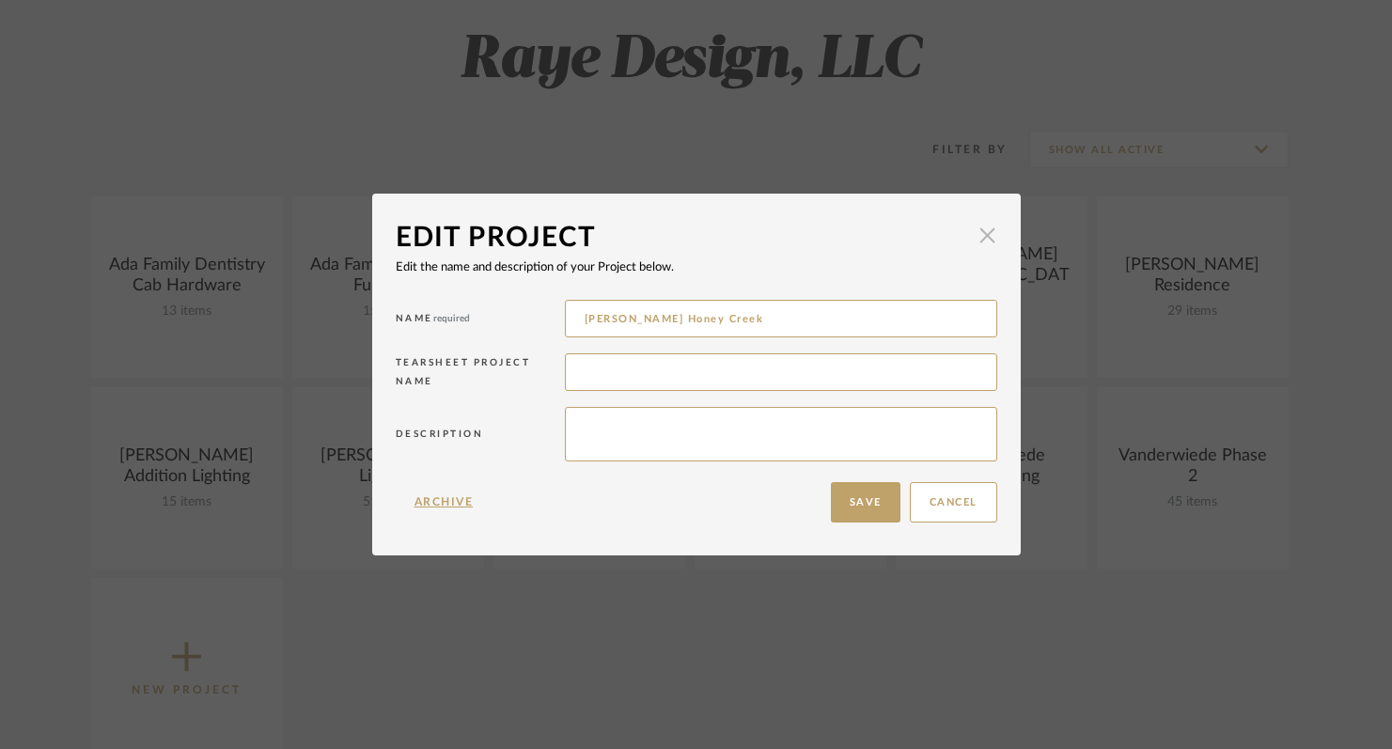
click at [988, 228] on span "button" at bounding box center [988, 236] width 38 height 38
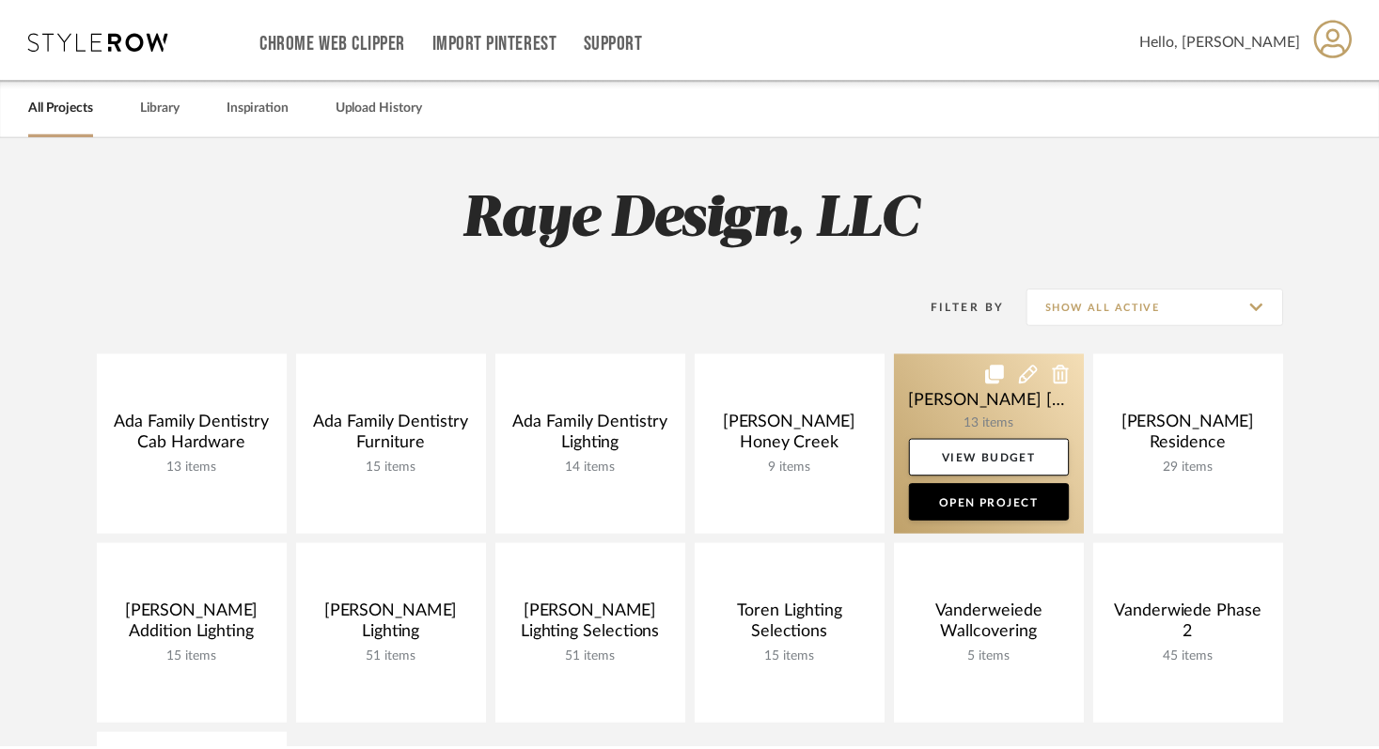
scroll to position [157, 0]
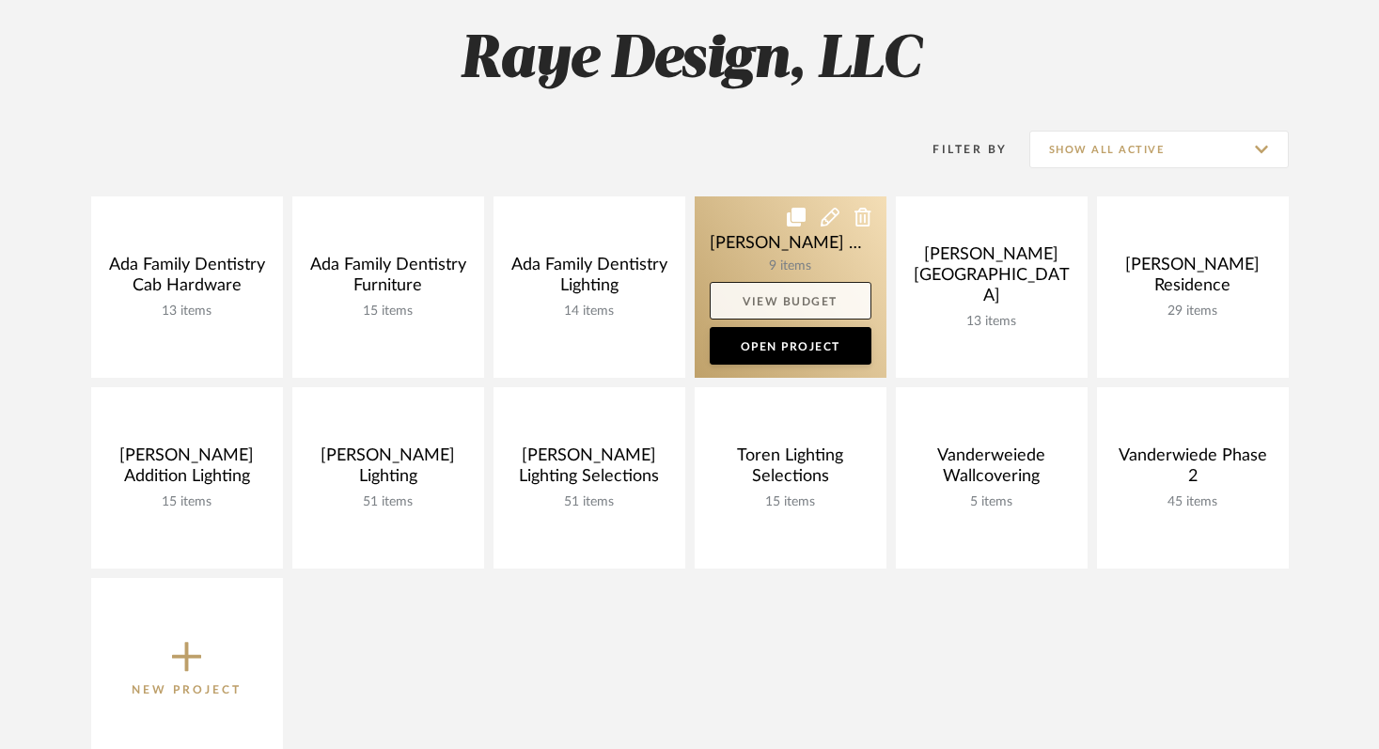
click at [775, 298] on link "View Budget" at bounding box center [791, 301] width 162 height 38
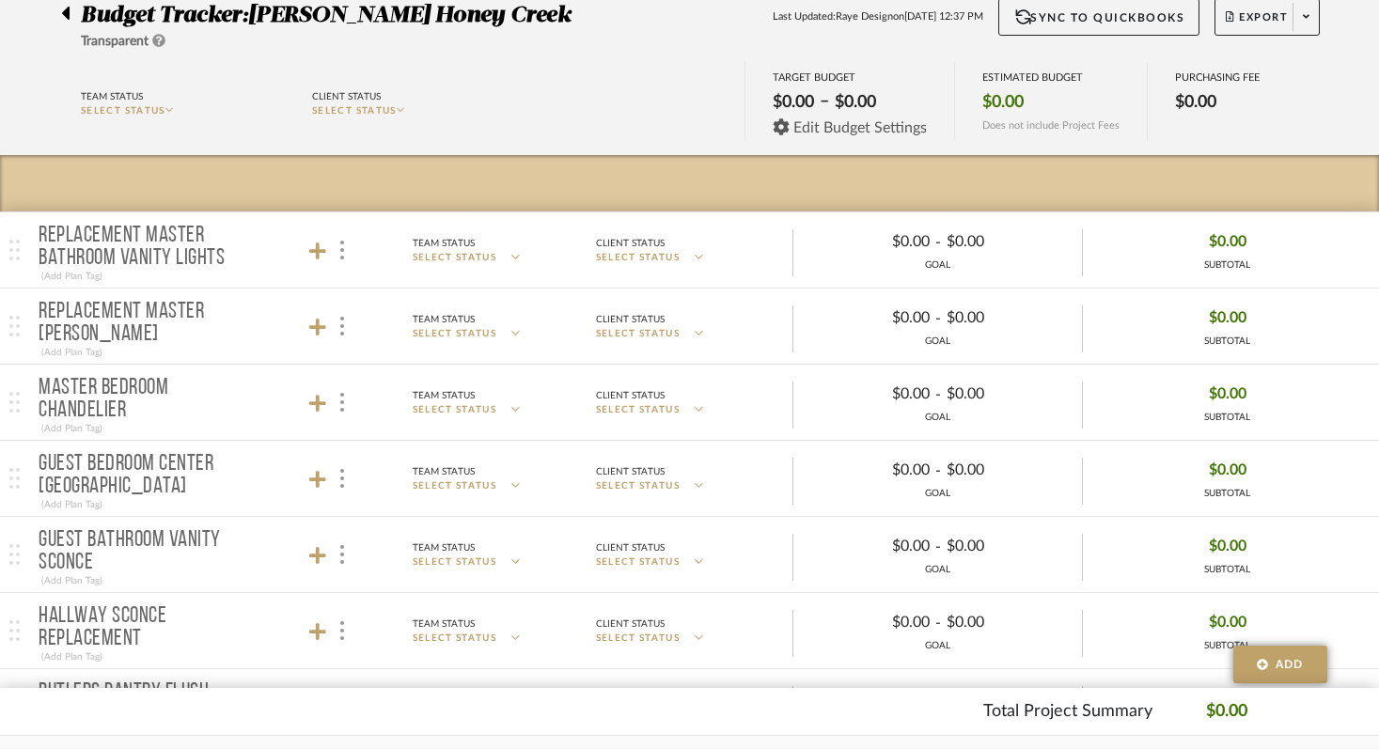
click at [827, 119] on span "Edit Budget Settings" at bounding box center [859, 127] width 133 height 17
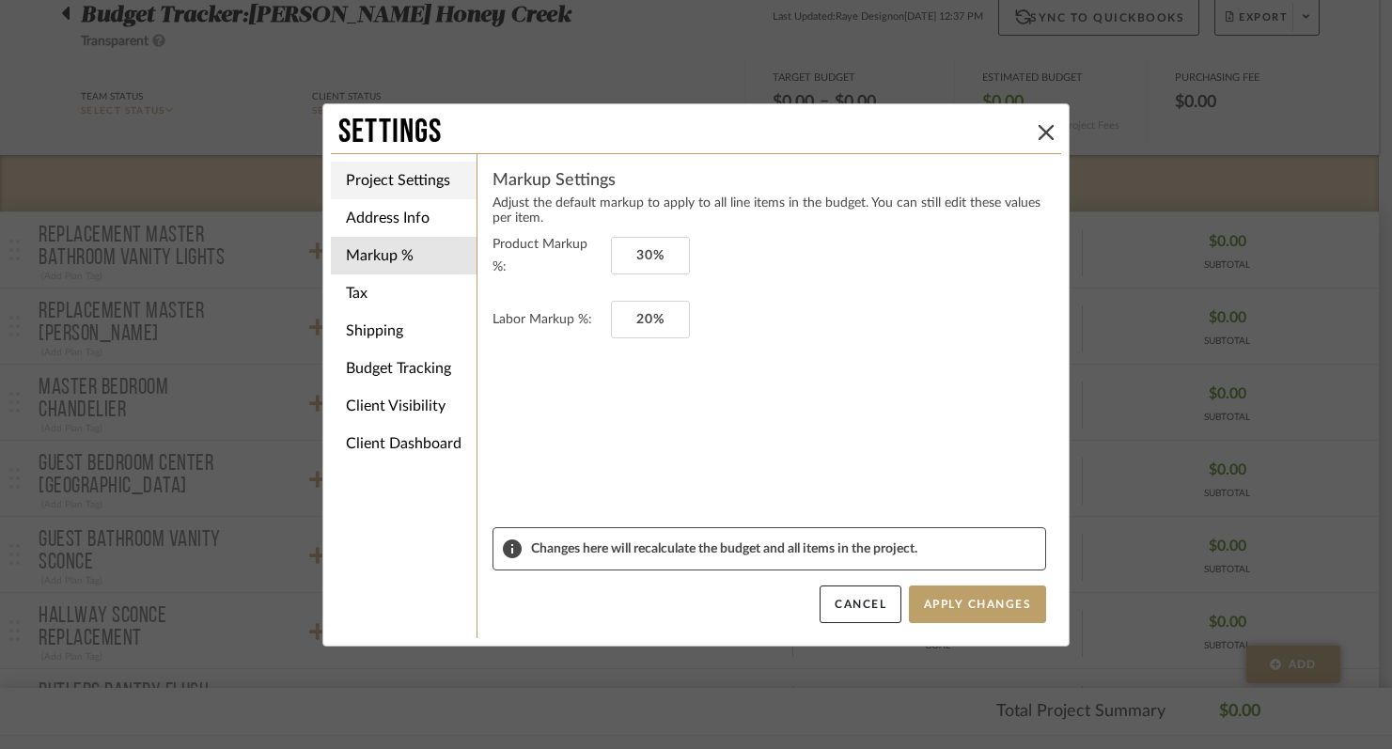
click at [408, 179] on li "Project Settings" at bounding box center [404, 181] width 146 height 38
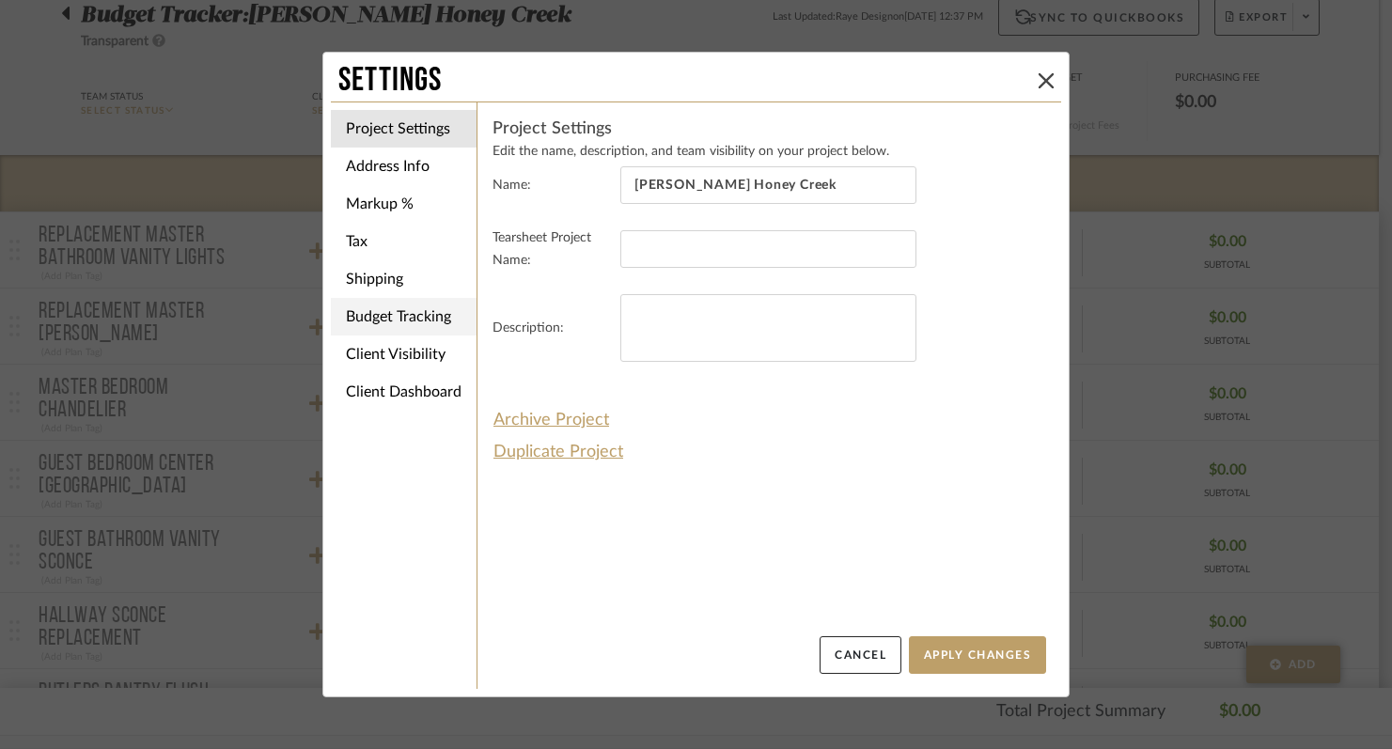
click at [389, 312] on li "Budget Tracking" at bounding box center [404, 317] width 146 height 38
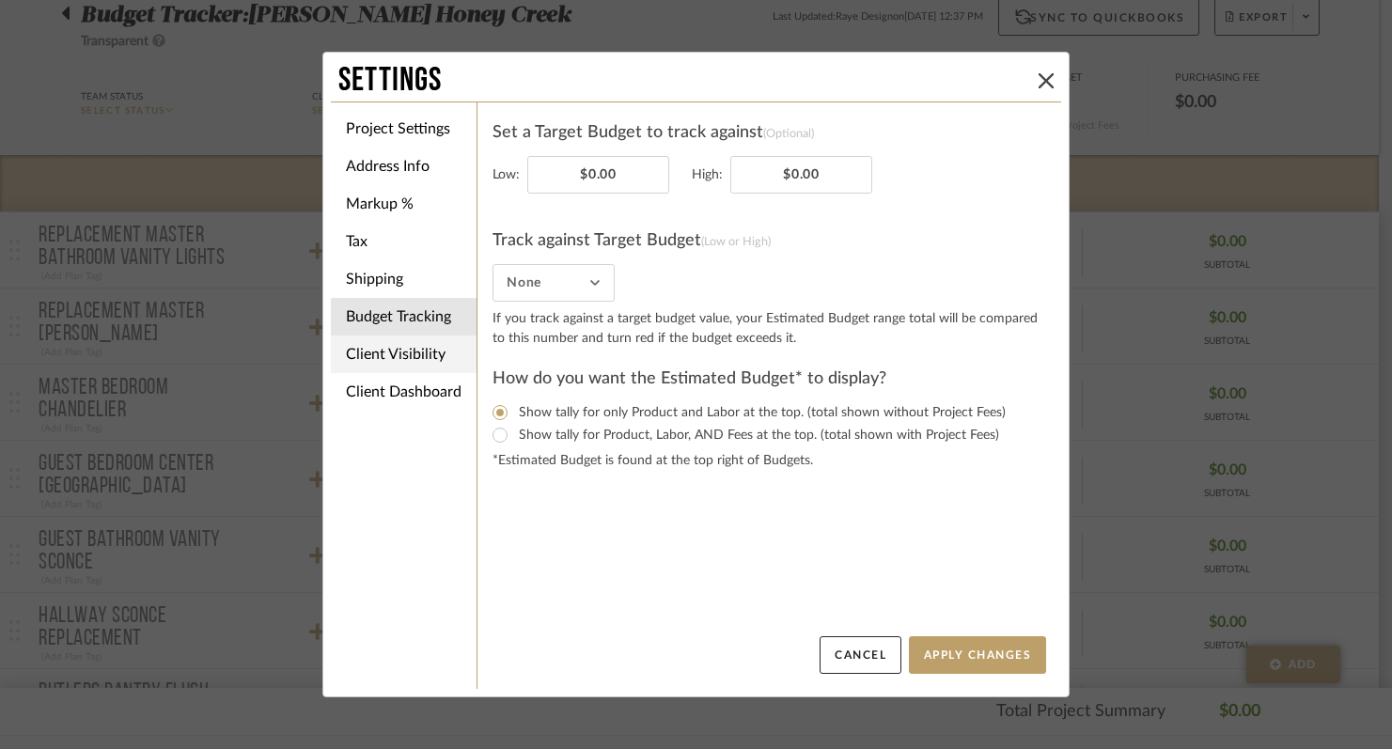
click at [397, 362] on li "Client Visibility" at bounding box center [404, 354] width 146 height 38
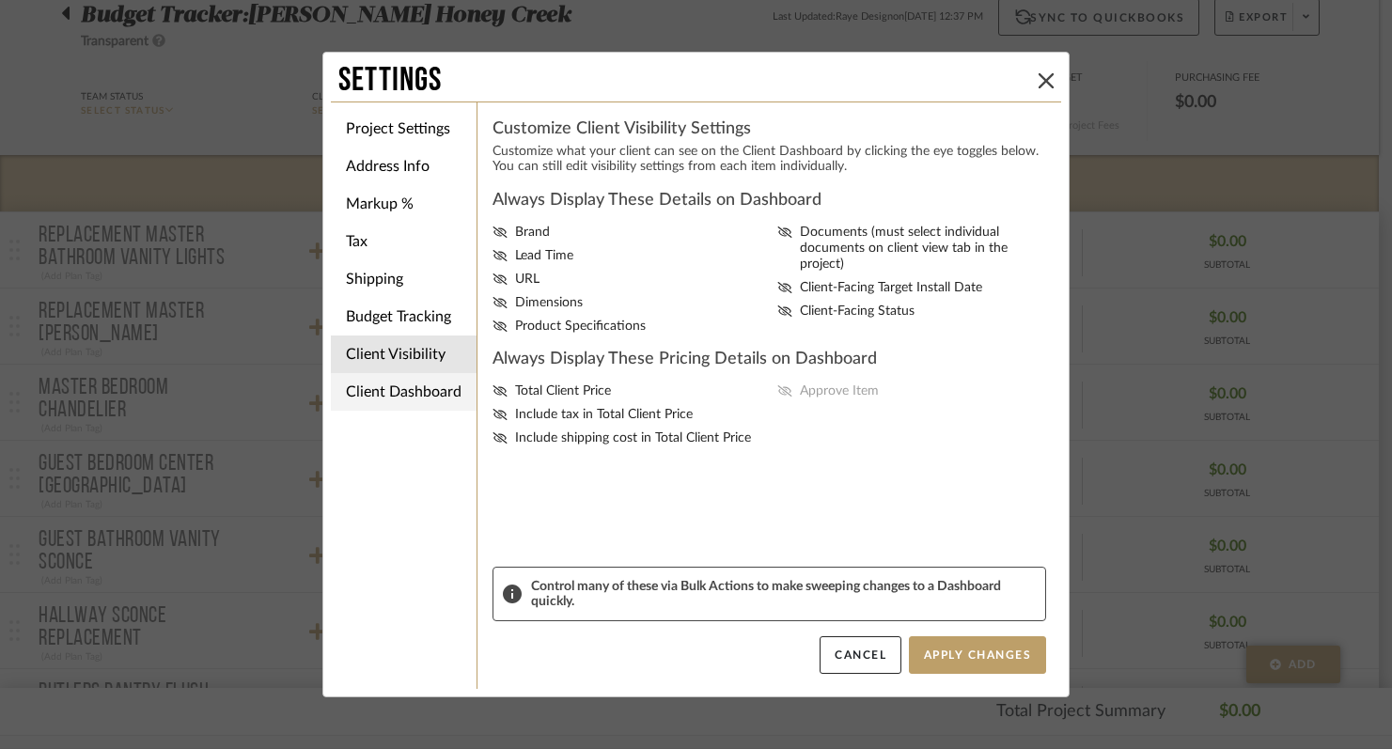
click at [390, 382] on li "Client Dashboard" at bounding box center [404, 392] width 146 height 38
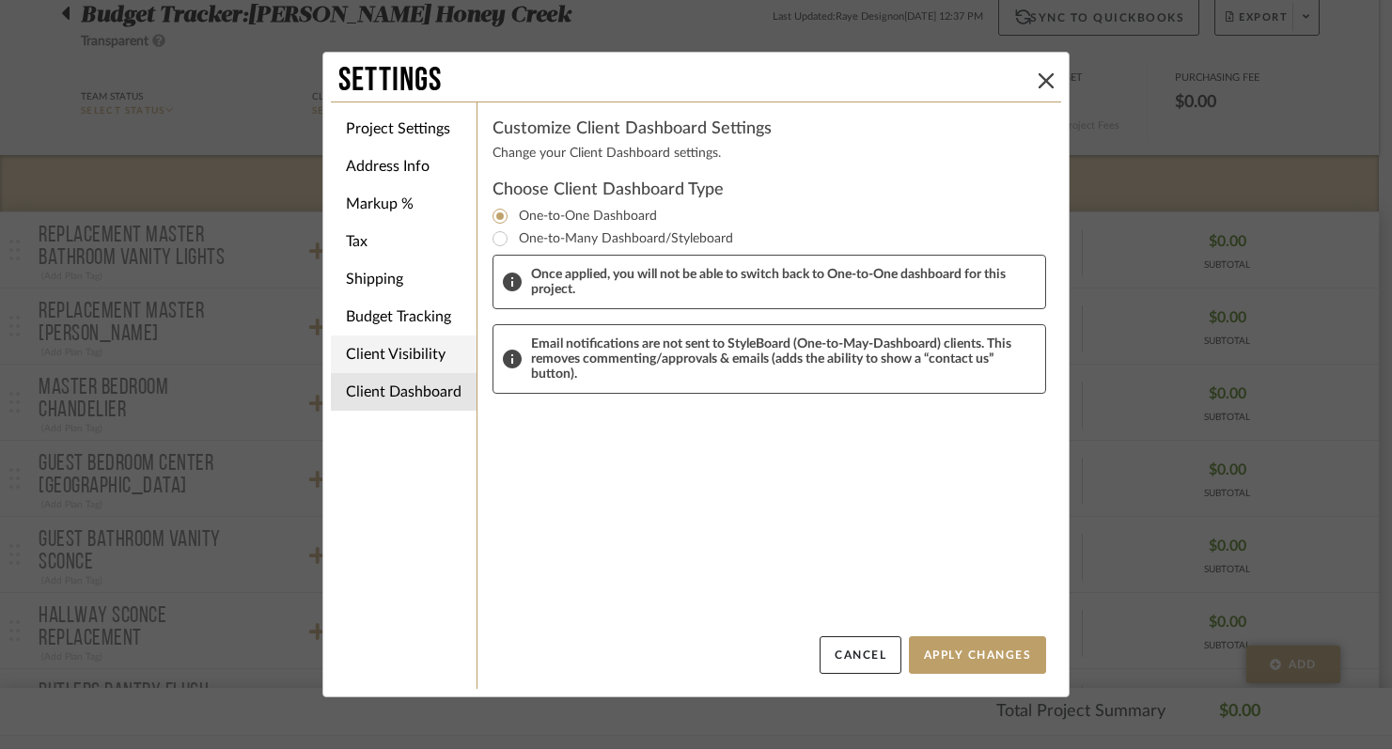
click at [386, 347] on li "Client Visibility" at bounding box center [404, 354] width 146 height 38
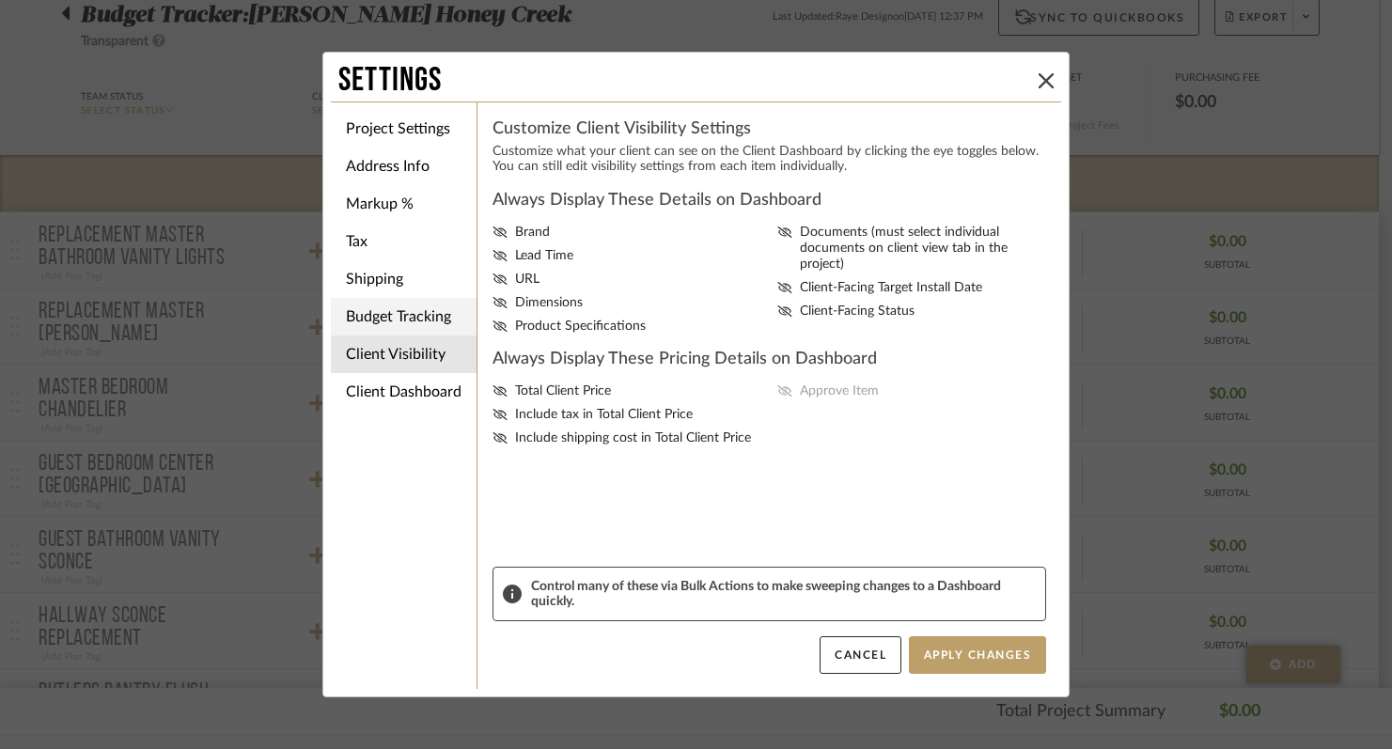
click at [384, 322] on li "Budget Tracking" at bounding box center [404, 317] width 146 height 38
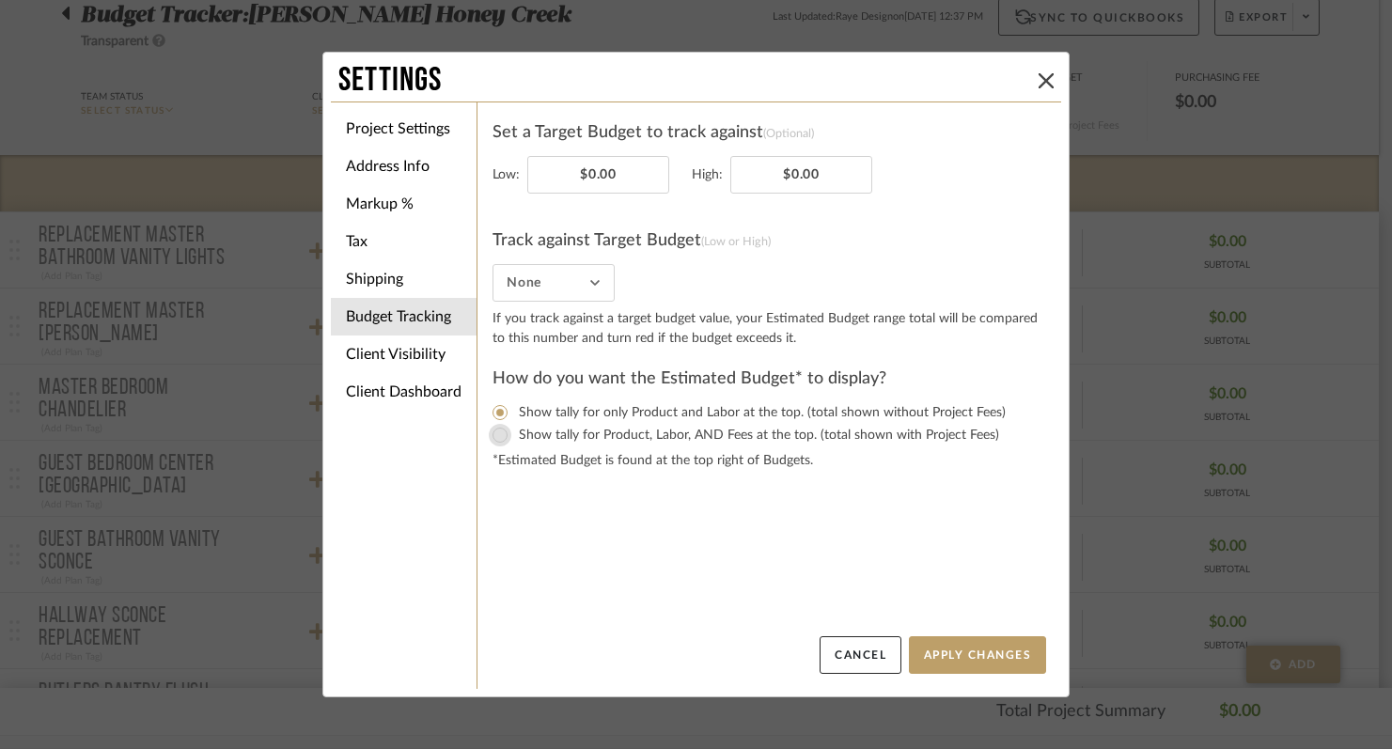
click at [499, 439] on input "Show tally for Product, Labor, AND Fees at the top. (total shown with Project F…" at bounding box center [500, 435] width 23 height 23
radio input "true"
click at [955, 651] on button "Apply Changes" at bounding box center [977, 655] width 137 height 38
click at [1041, 79] on icon at bounding box center [1045, 80] width 15 height 15
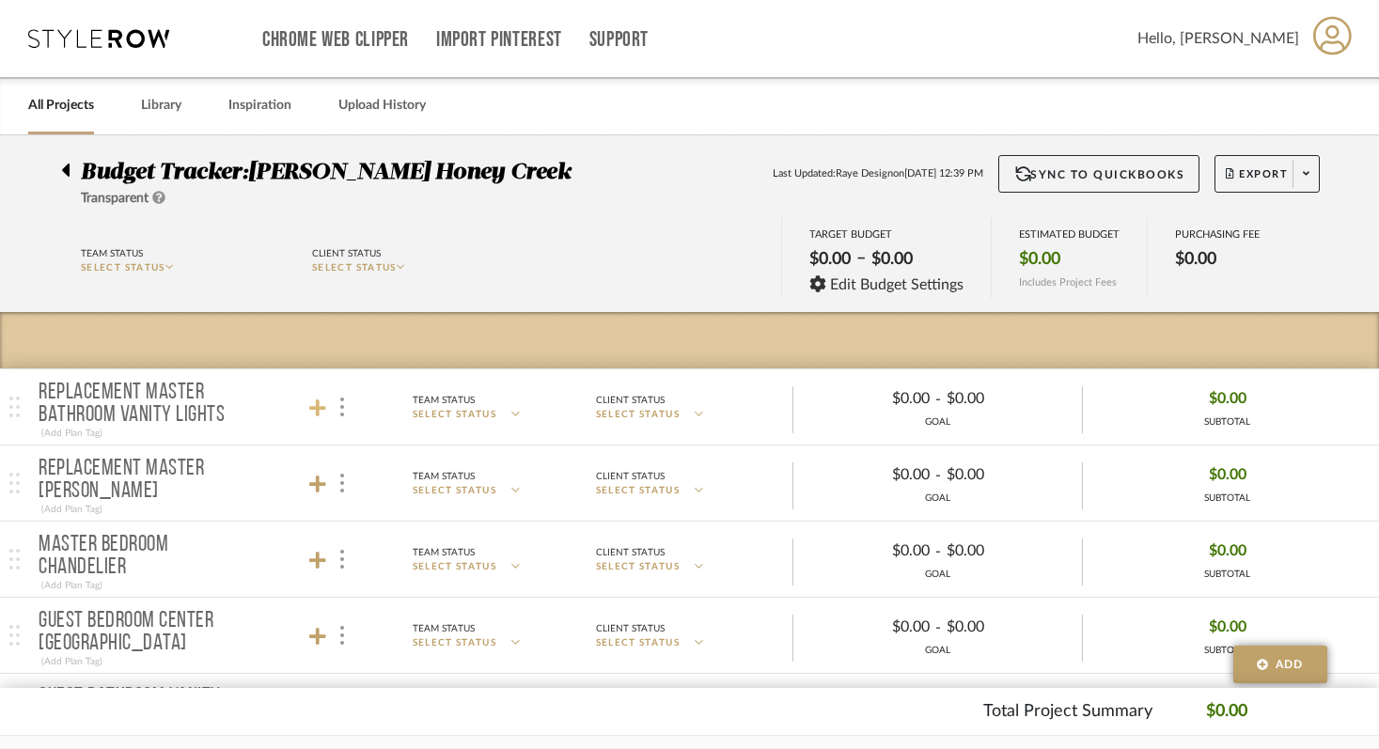
click at [317, 412] on icon at bounding box center [317, 407] width 17 height 17
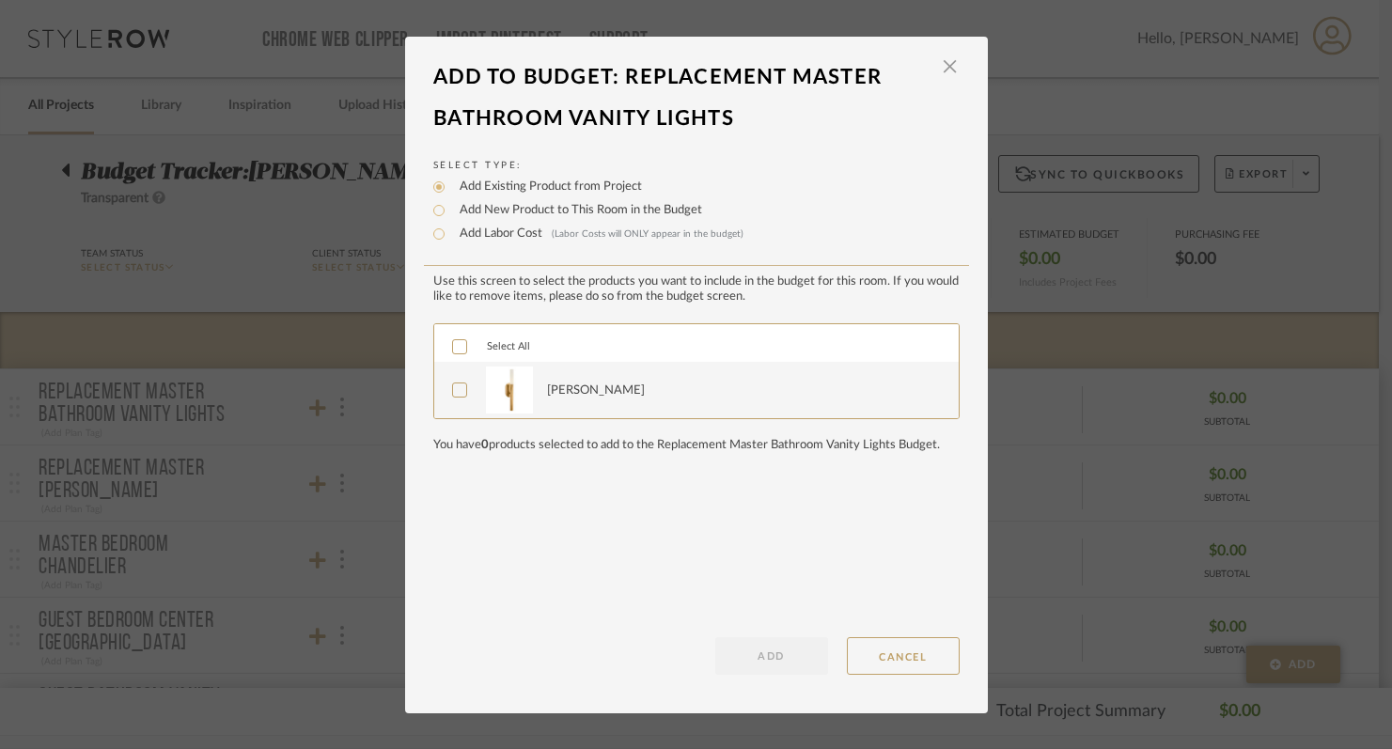
click at [453, 346] on icon at bounding box center [459, 346] width 13 height 13
click at [788, 652] on button "ADD" at bounding box center [771, 656] width 113 height 38
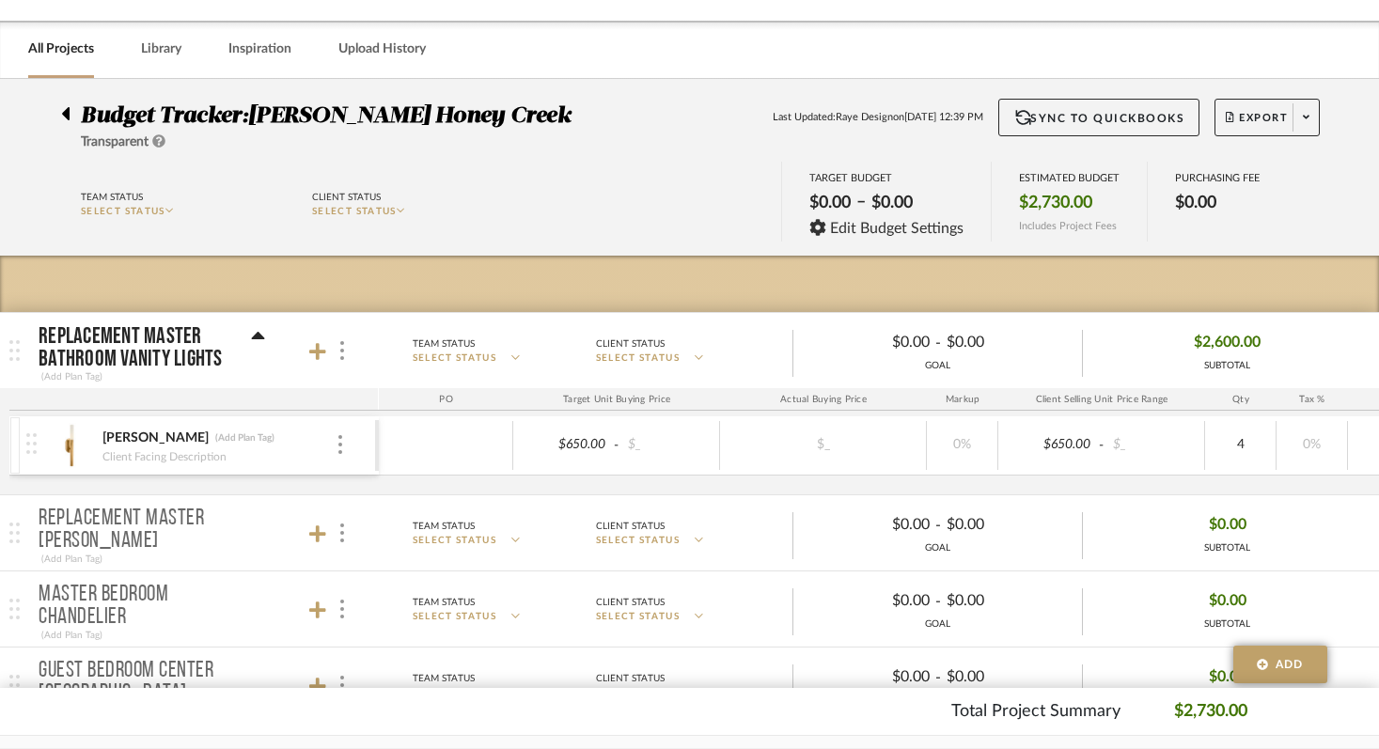
scroll to position [69, 0]
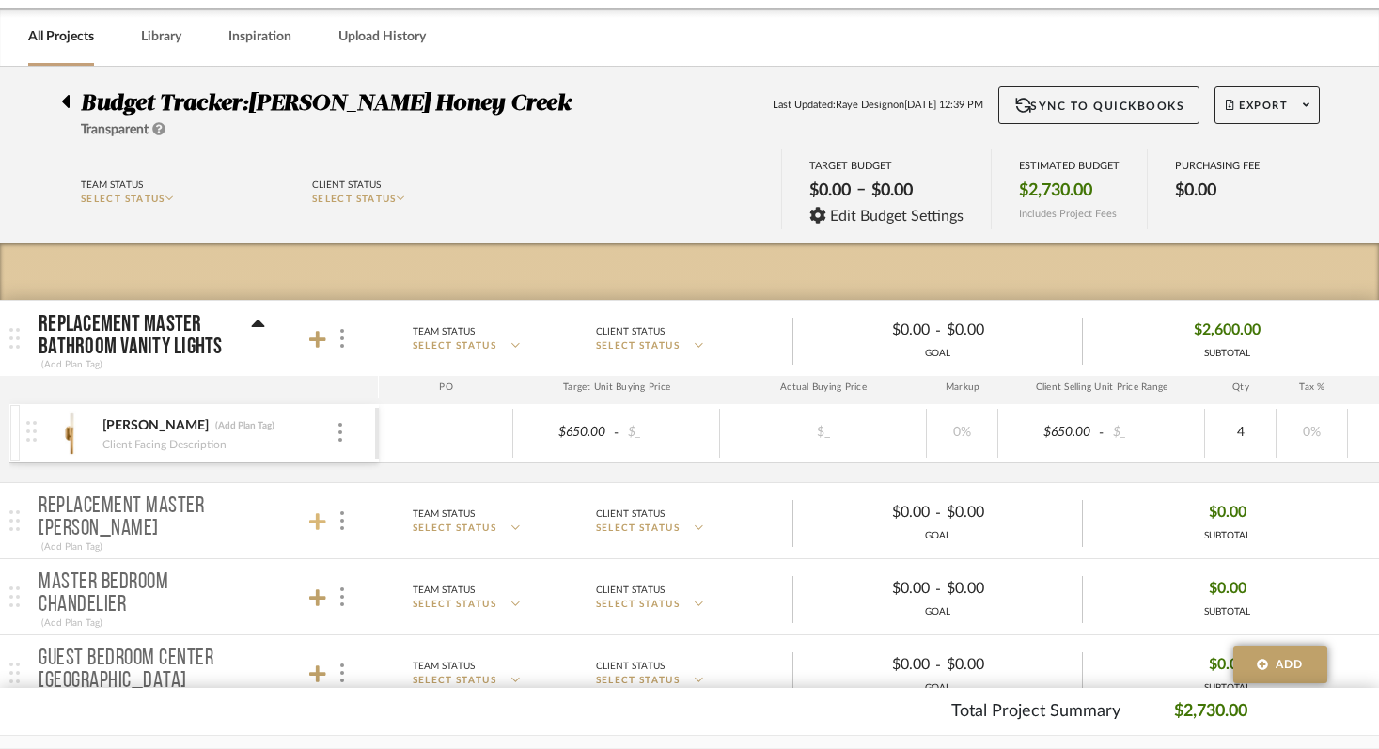
click at [309, 517] on icon at bounding box center [317, 521] width 17 height 19
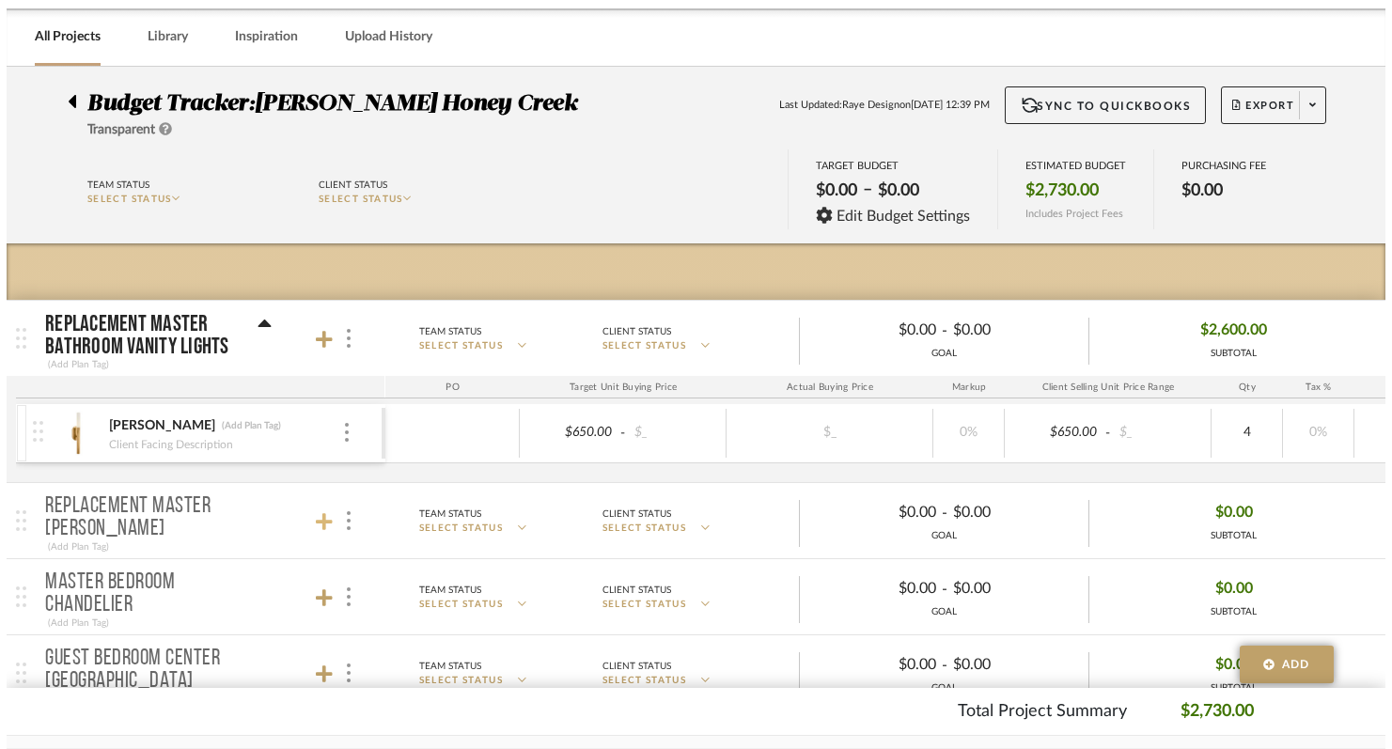
scroll to position [0, 0]
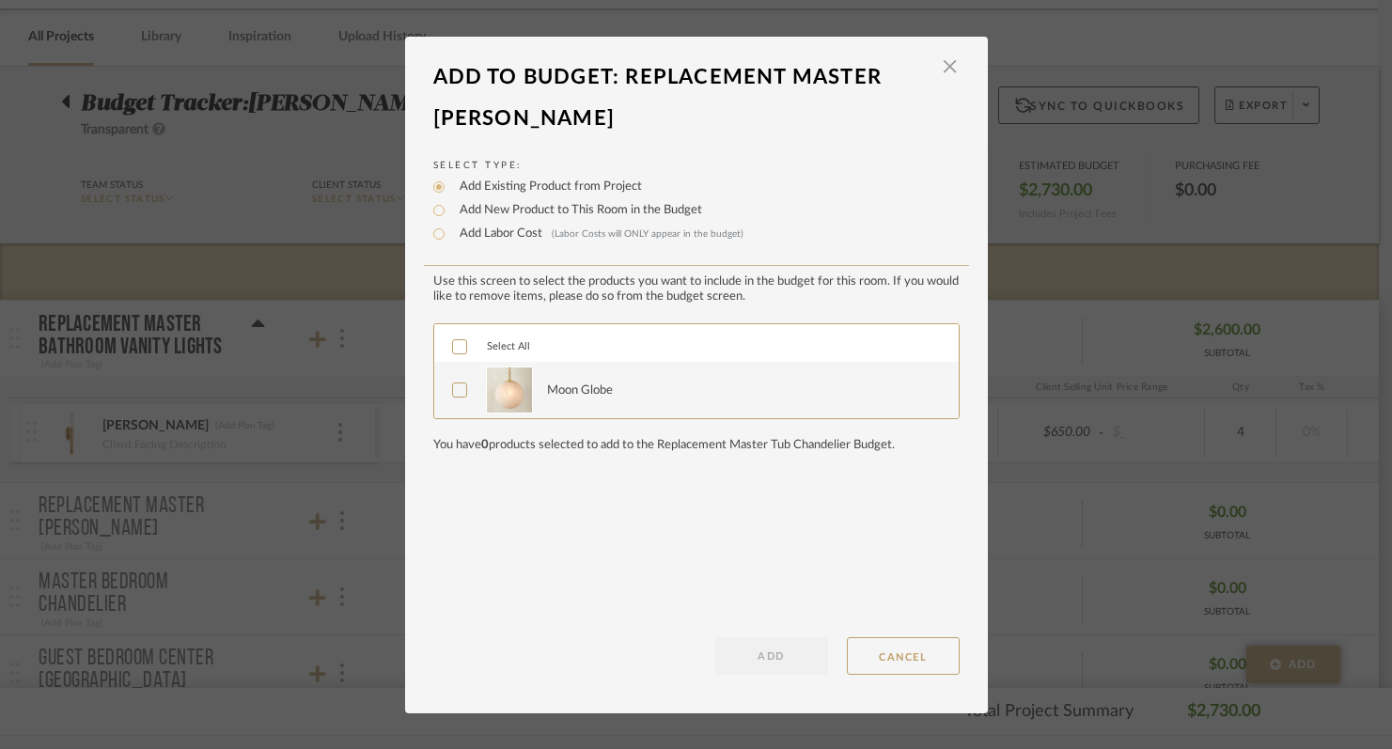
drag, startPoint x: 447, startPoint y: 393, endPoint x: 568, endPoint y: 500, distance: 161.1
click at [453, 393] on icon at bounding box center [459, 390] width 12 height 9
click at [798, 659] on button "ADD" at bounding box center [771, 656] width 113 height 38
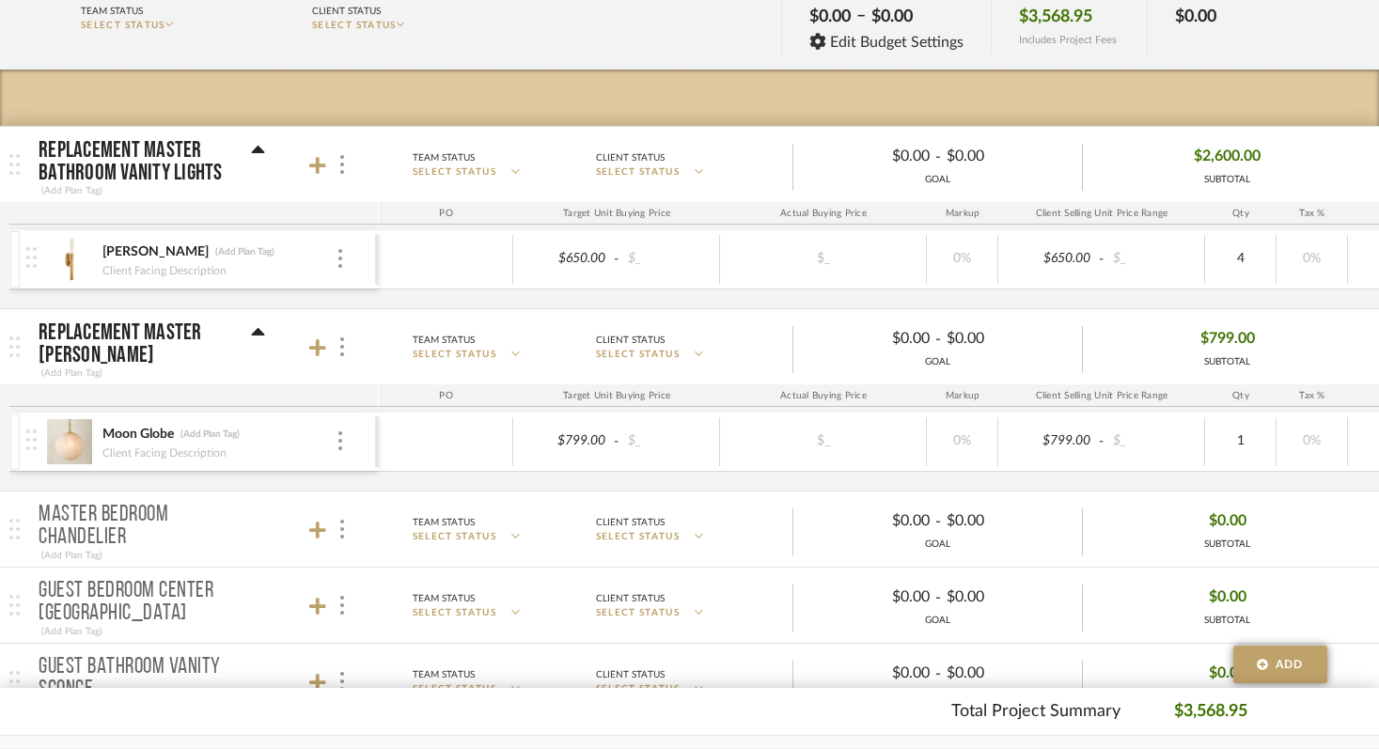
scroll to position [298, 0]
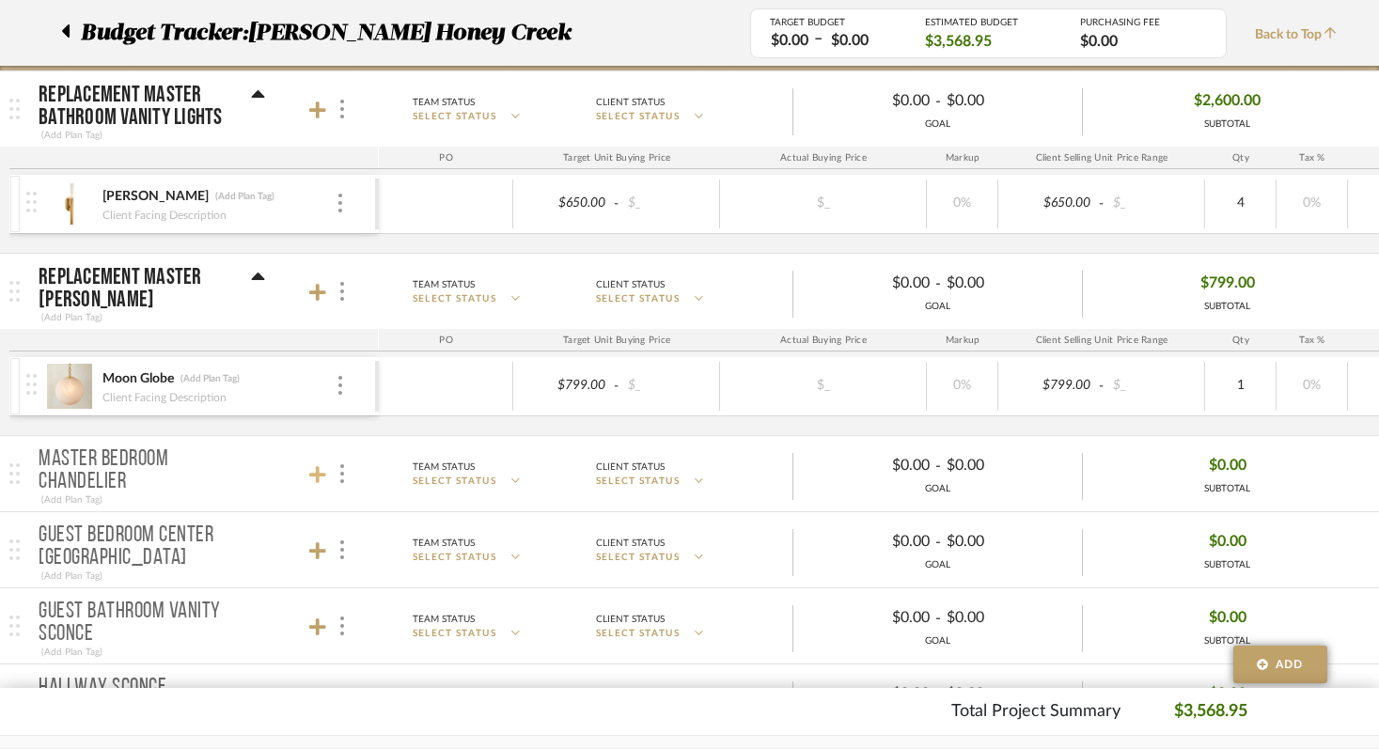
click at [313, 475] on icon at bounding box center [317, 474] width 17 height 17
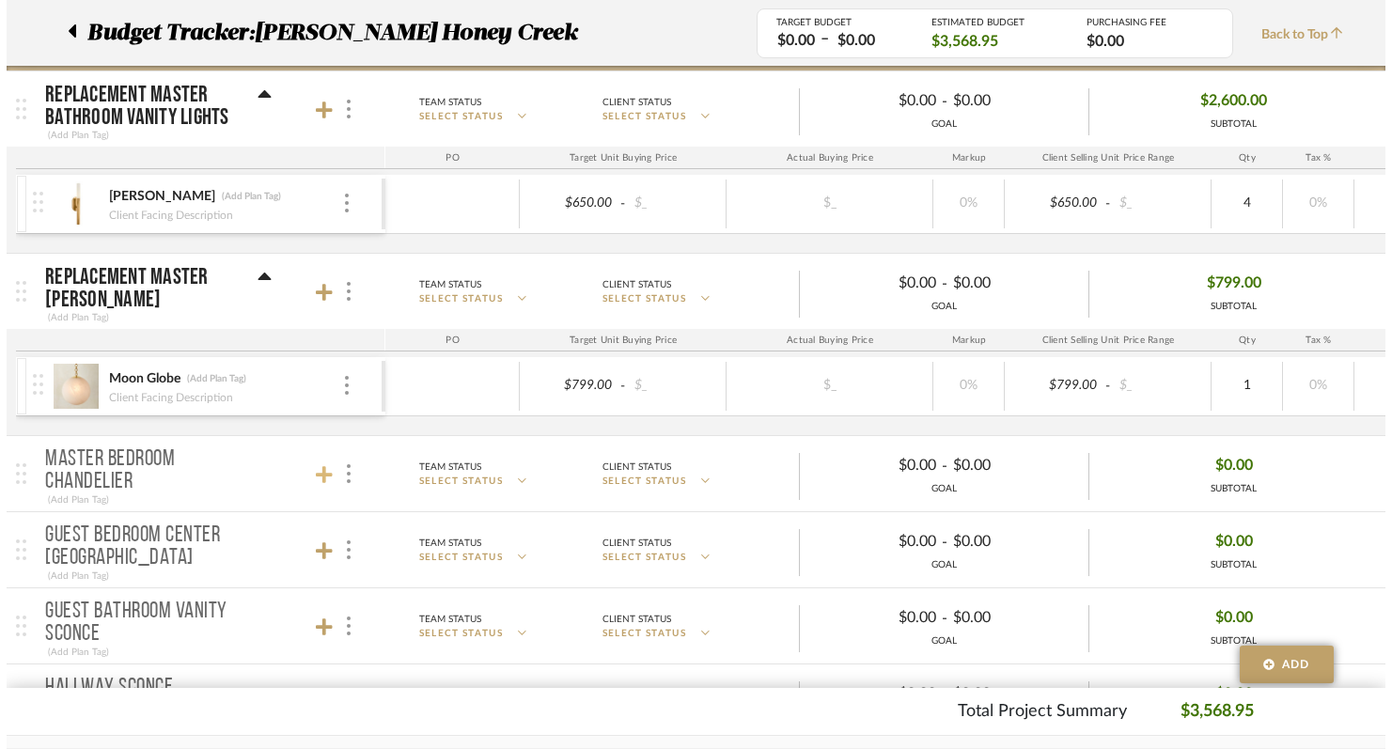
scroll to position [0, 0]
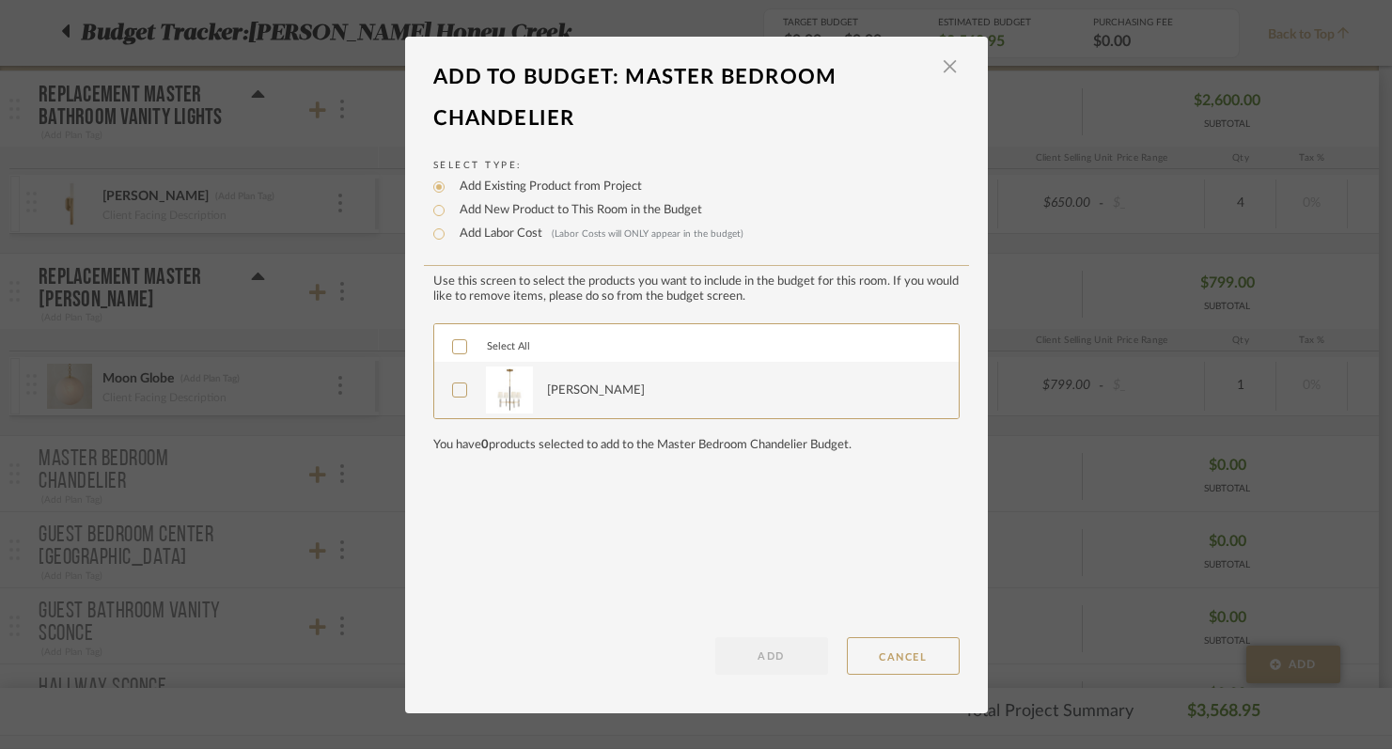
click at [453, 387] on icon at bounding box center [459, 389] width 13 height 13
click at [787, 657] on button "ADD" at bounding box center [771, 656] width 113 height 38
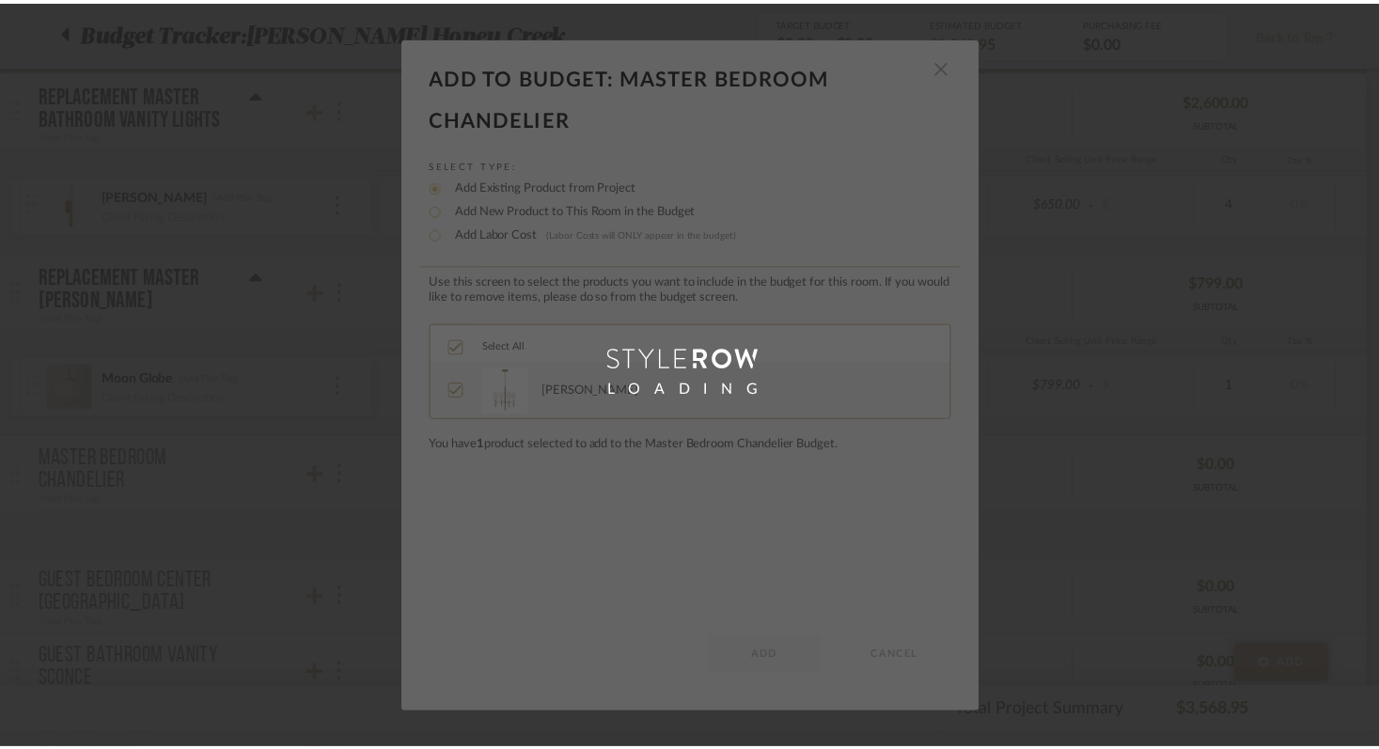
scroll to position [298, 0]
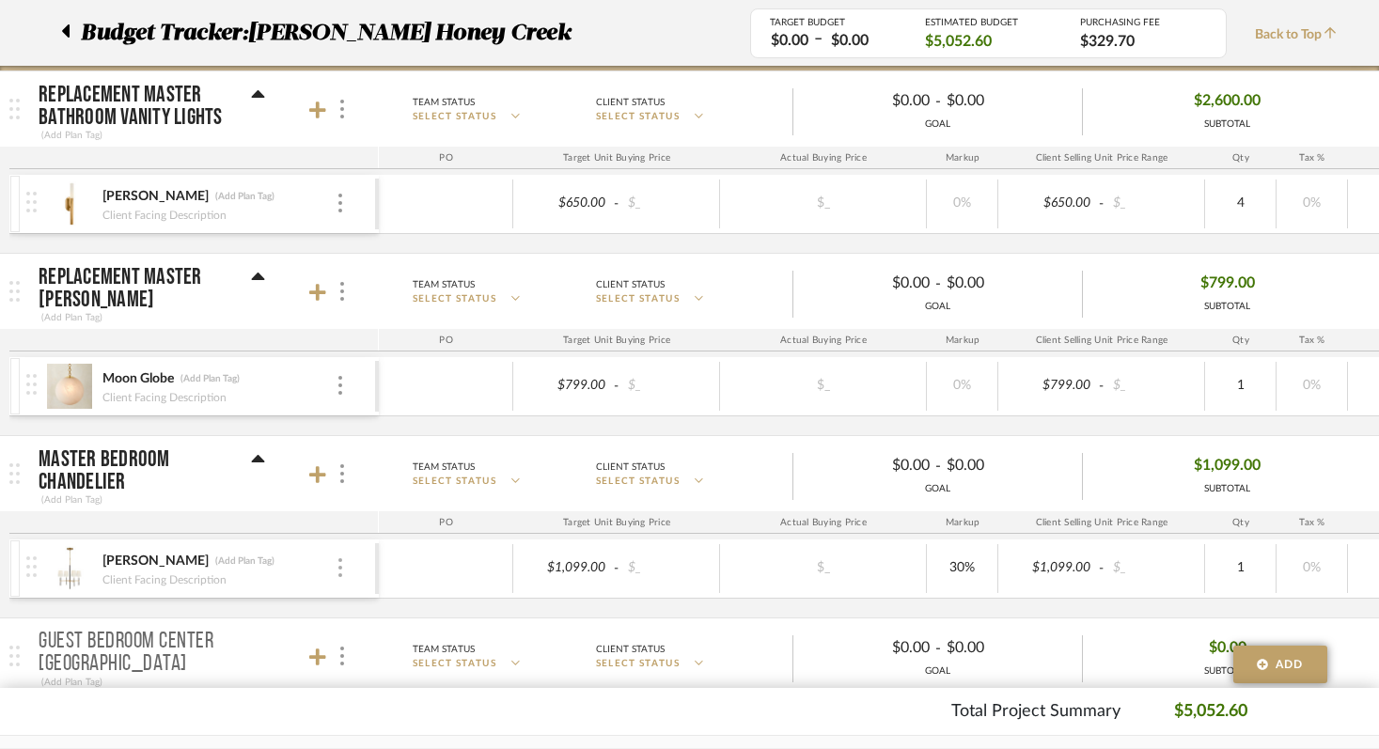
click at [344, 572] on div at bounding box center [339, 568] width 9 height 21
click at [382, 528] on div at bounding box center [689, 374] width 1379 height 749
click at [335, 563] on div at bounding box center [339, 568] width 9 height 21
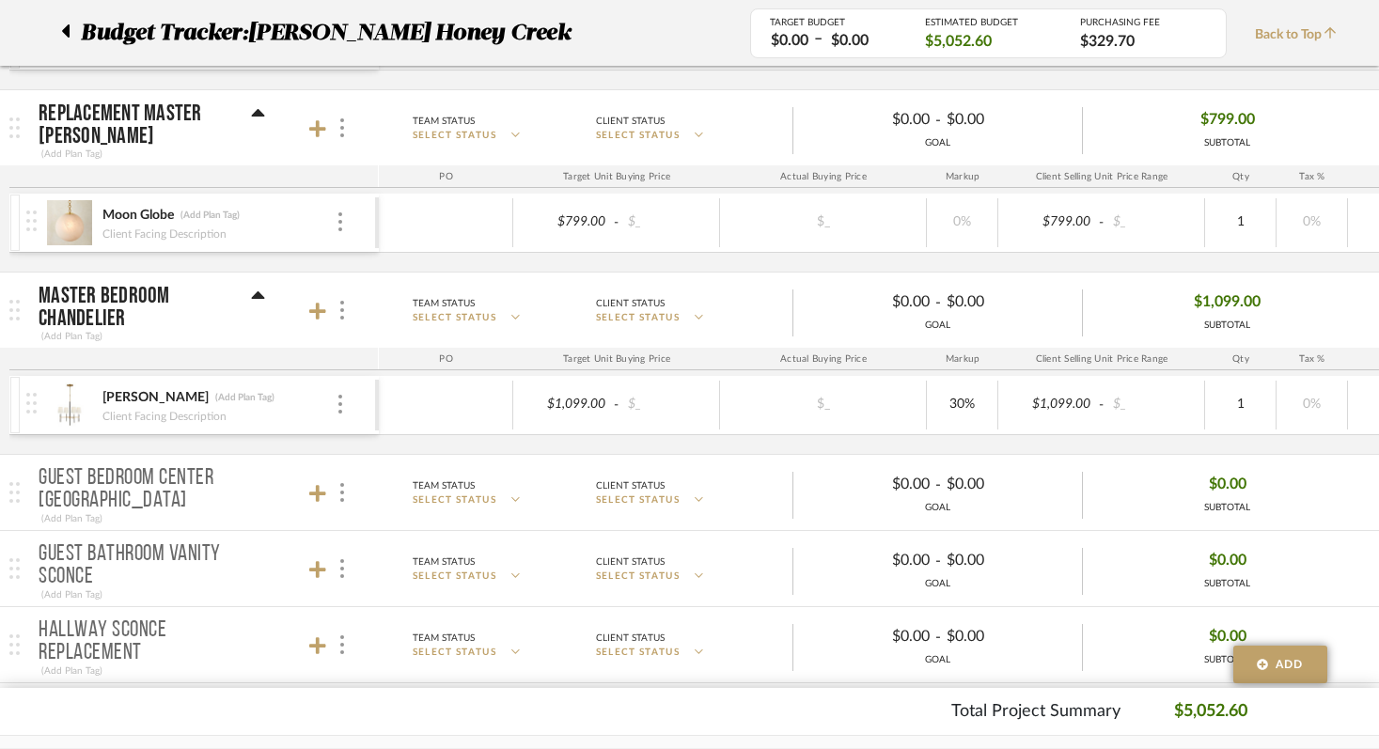
scroll to position [476, 0]
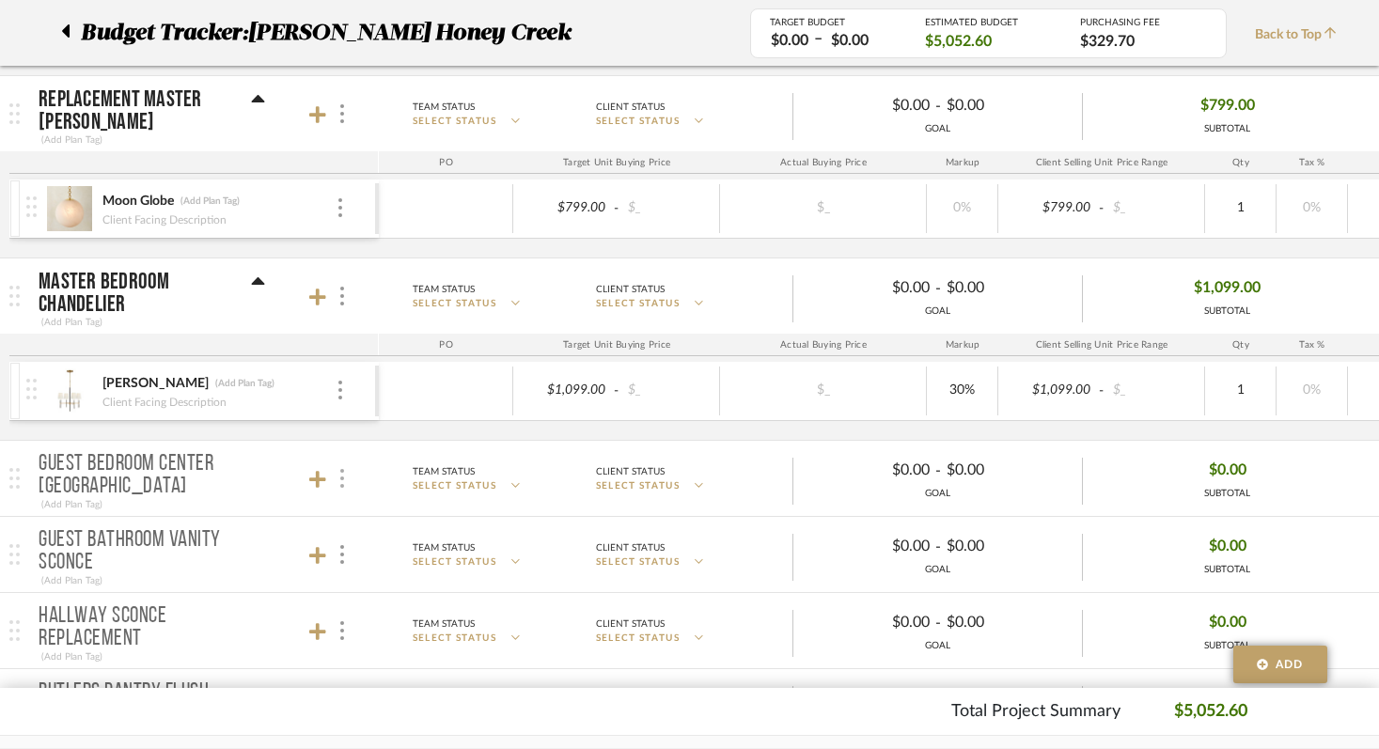
click at [340, 484] on img at bounding box center [342, 478] width 4 height 19
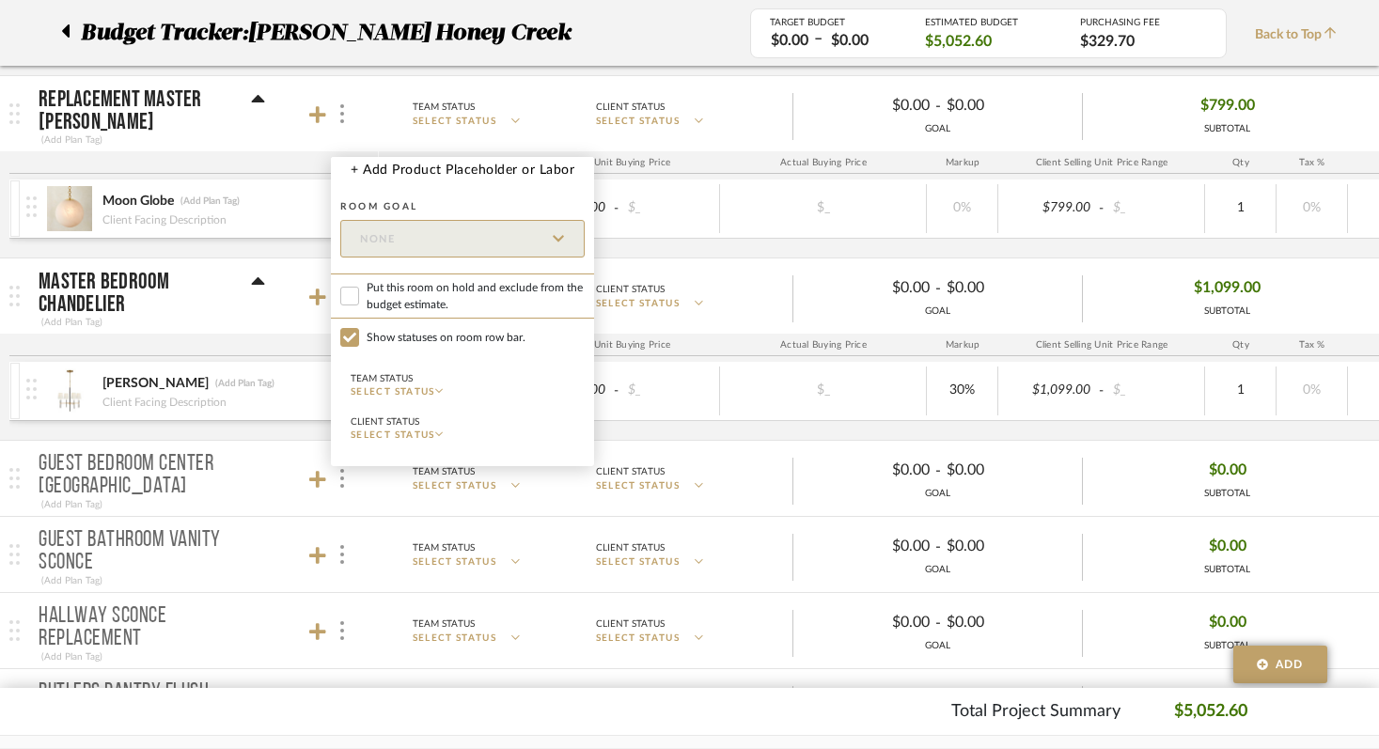
click at [300, 497] on div at bounding box center [689, 374] width 1379 height 749
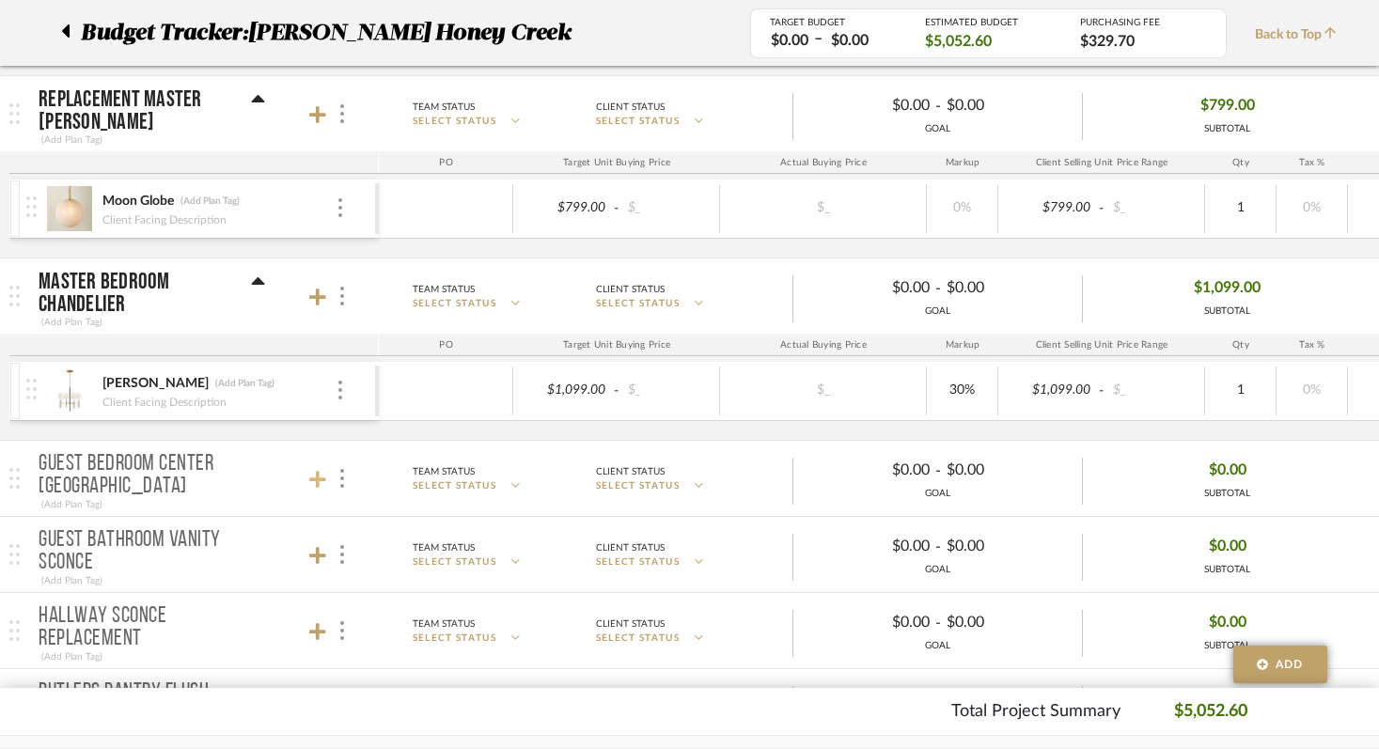
click at [321, 476] on icon at bounding box center [317, 479] width 17 height 19
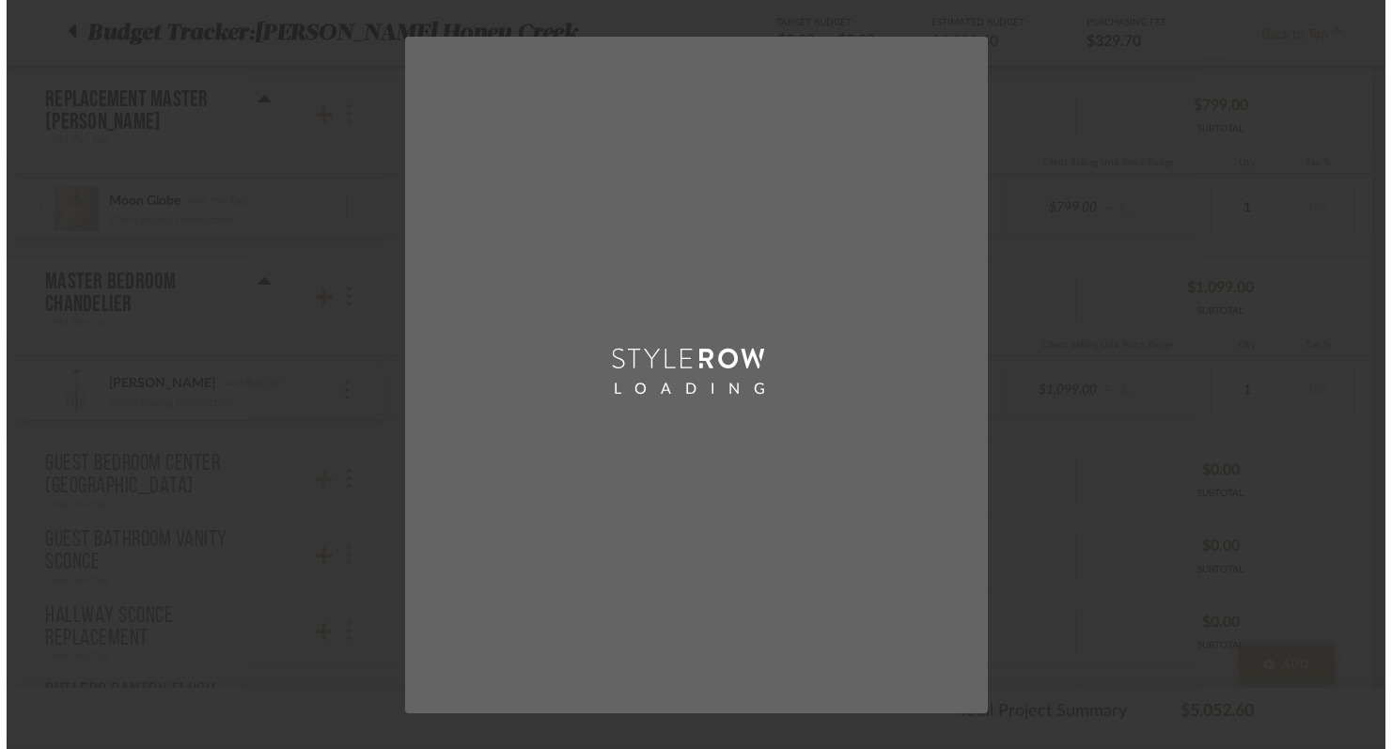
scroll to position [0, 0]
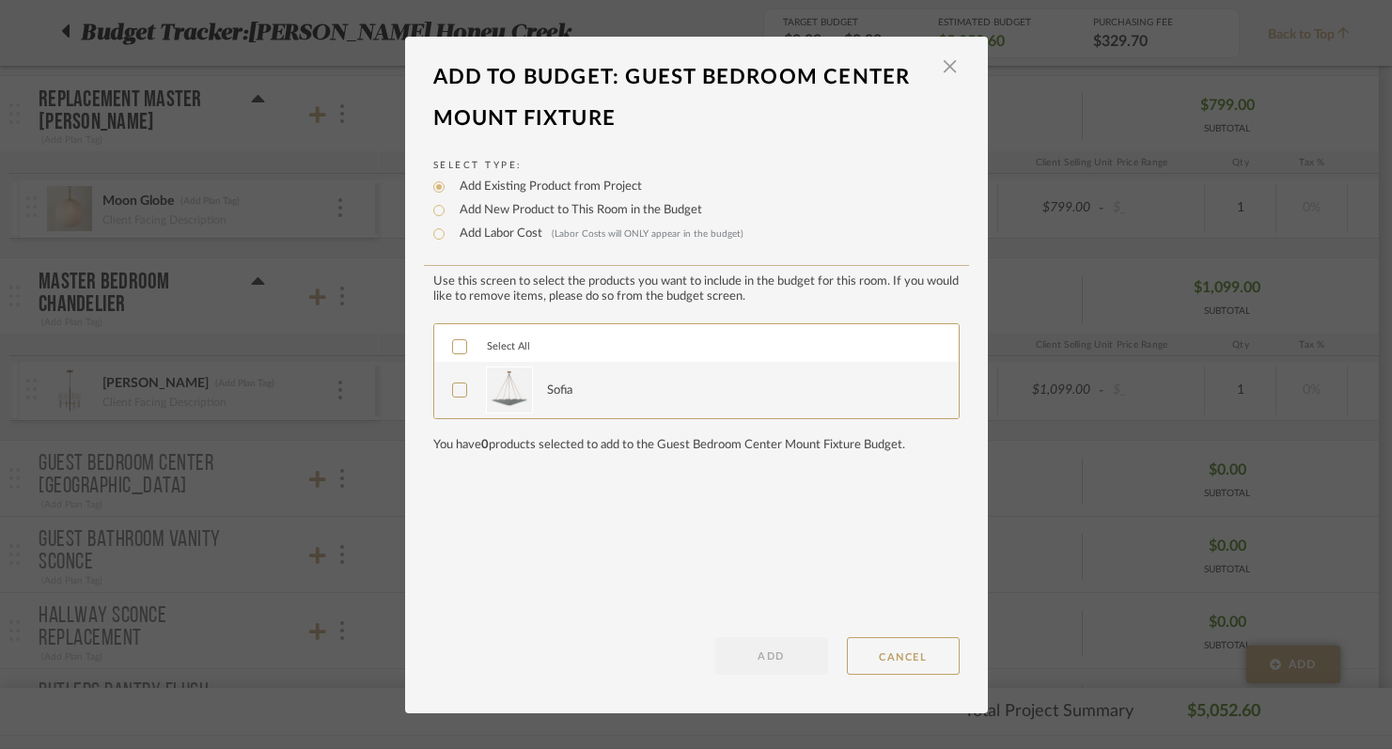
drag, startPoint x: 455, startPoint y: 391, endPoint x: 507, endPoint y: 444, distance: 74.4
click at [456, 394] on icon at bounding box center [459, 389] width 13 height 13
drag, startPoint x: 771, startPoint y: 651, endPoint x: 718, endPoint y: 650, distance: 52.6
click at [770, 651] on button "ADD" at bounding box center [771, 656] width 113 height 38
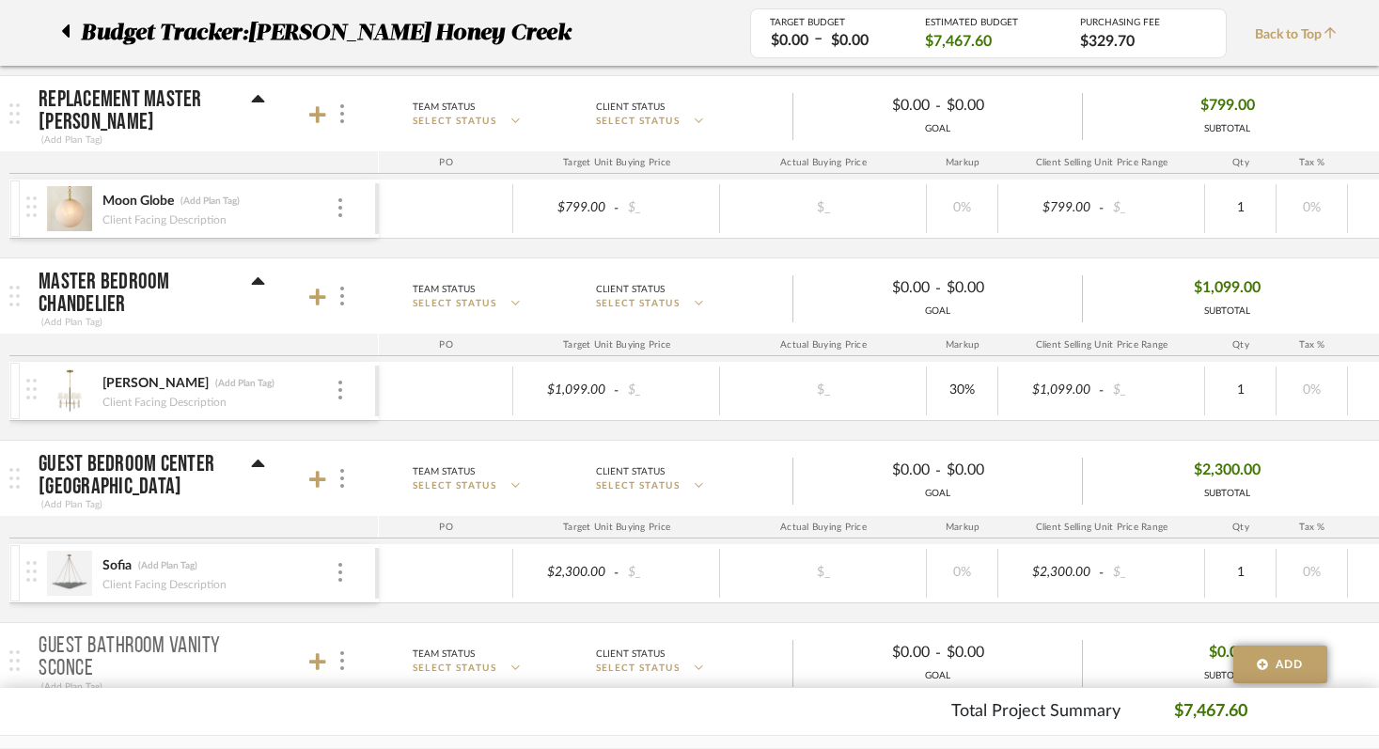
scroll to position [563, 0]
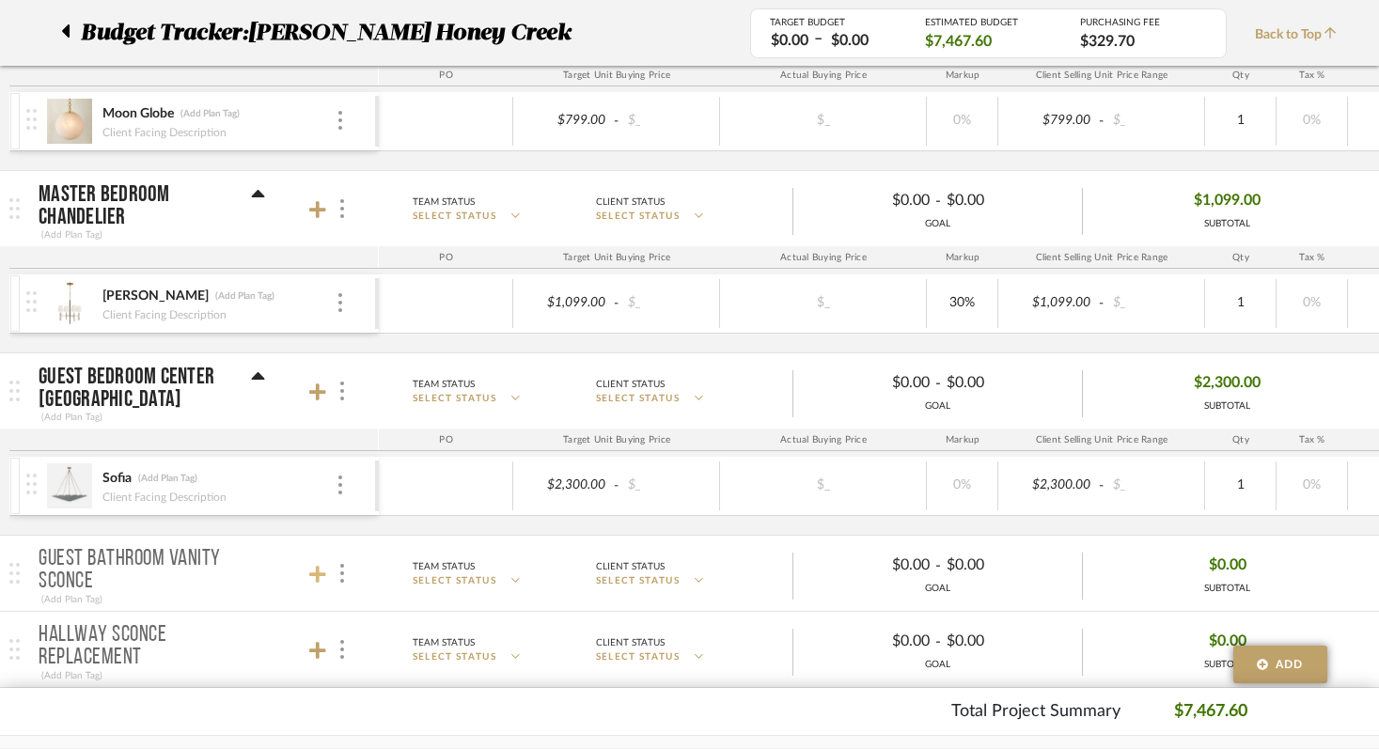
click at [315, 572] on icon at bounding box center [317, 574] width 17 height 17
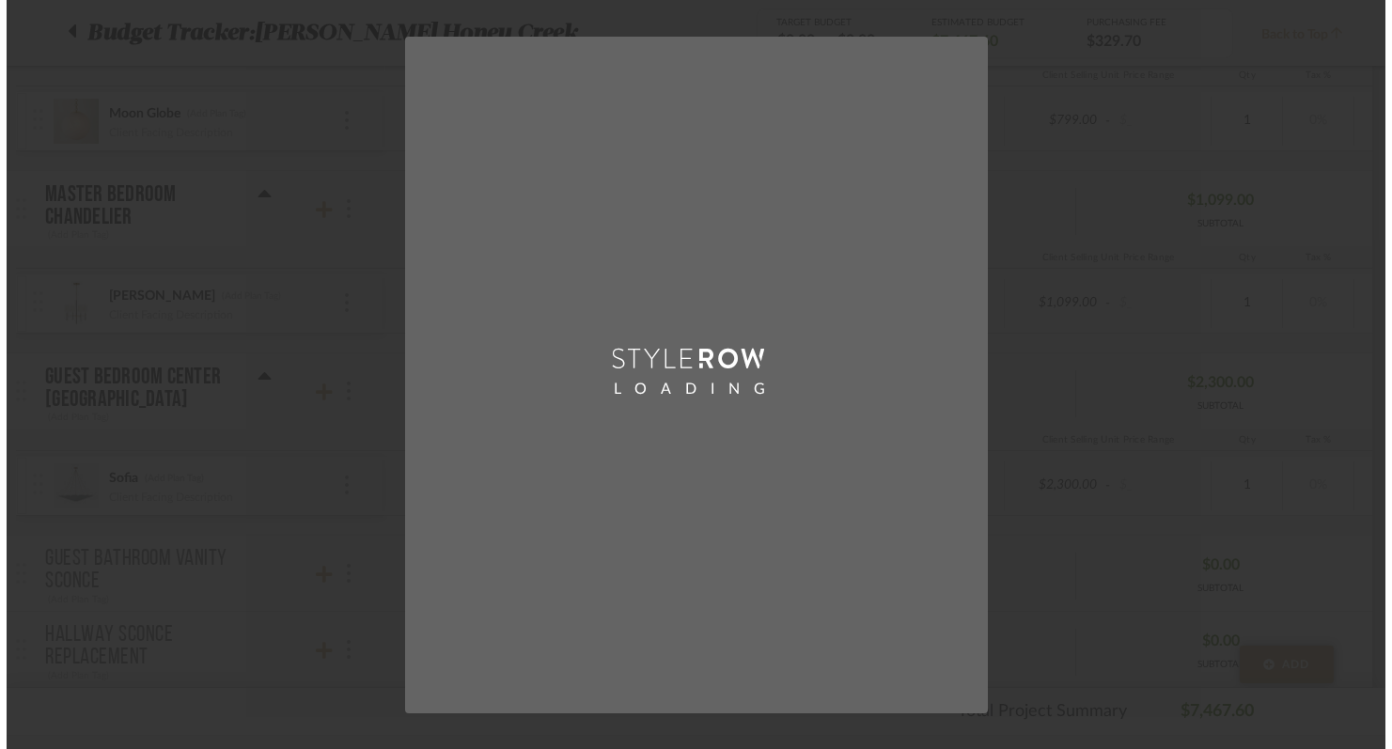
scroll to position [0, 0]
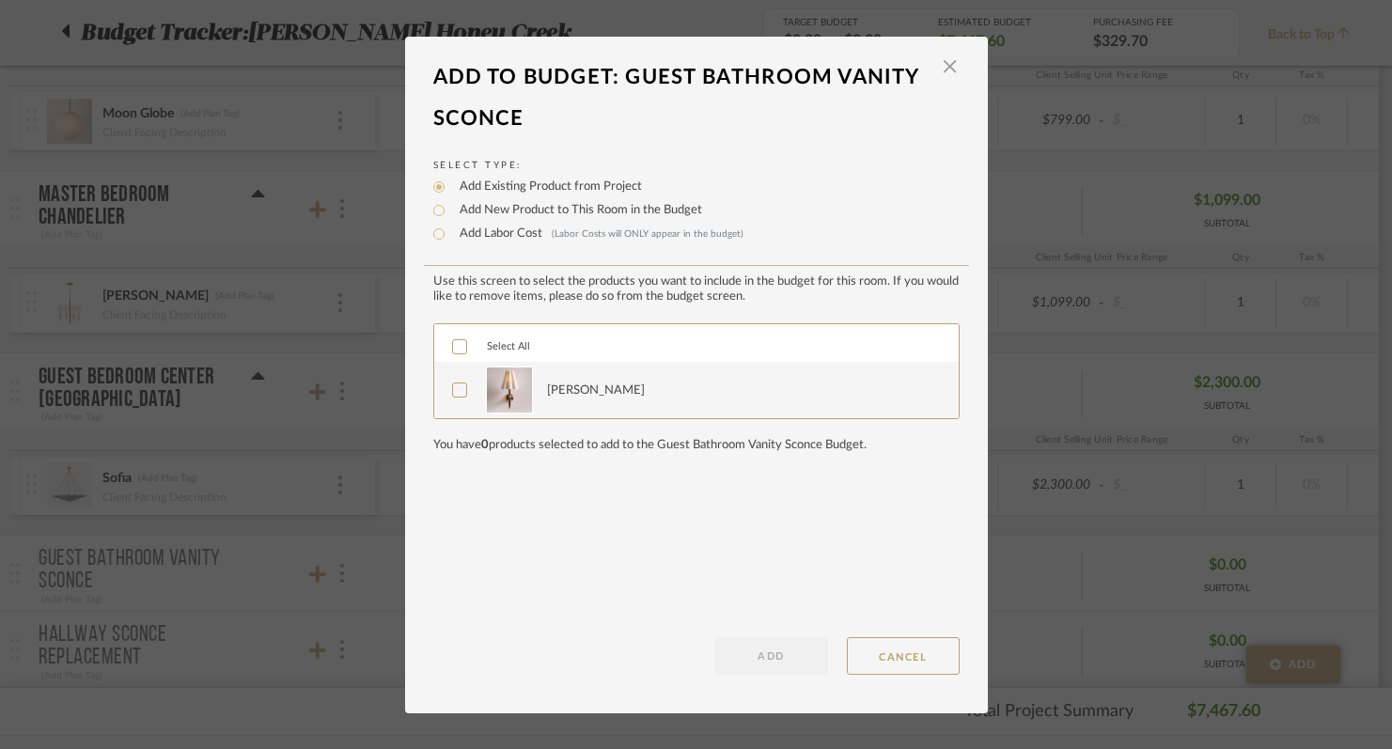
click at [452, 394] on div at bounding box center [459, 389] width 15 height 15
click at [759, 661] on button "ADD" at bounding box center [771, 656] width 113 height 38
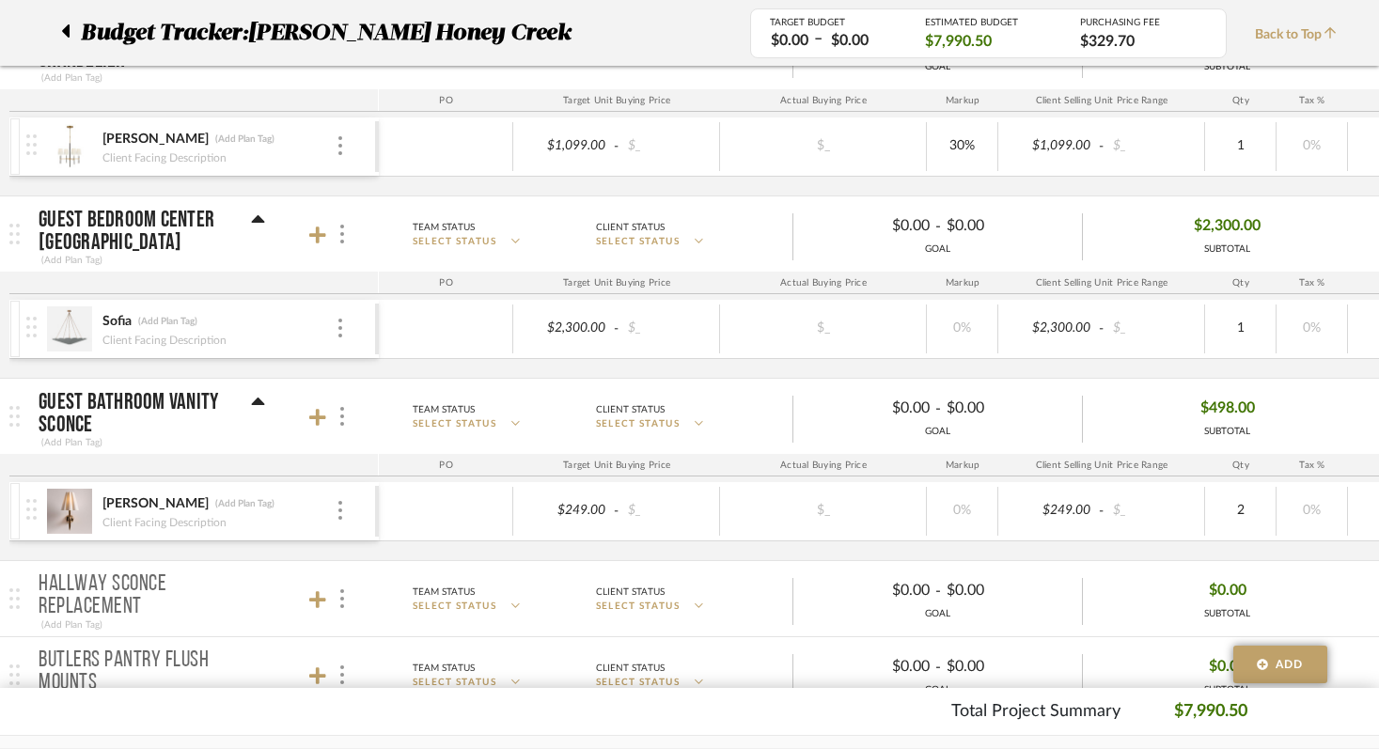
scroll to position [722, 0]
click at [317, 596] on icon at bounding box center [317, 597] width 17 height 17
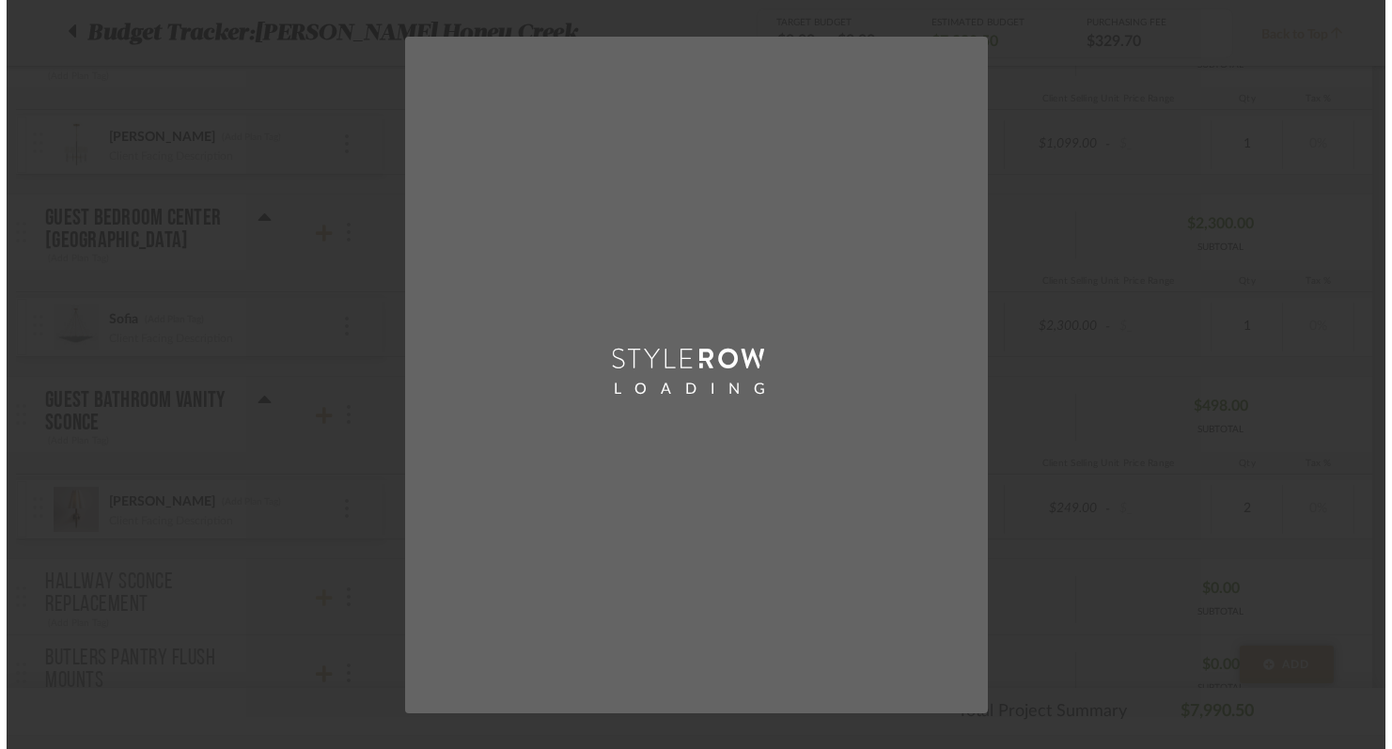
scroll to position [0, 0]
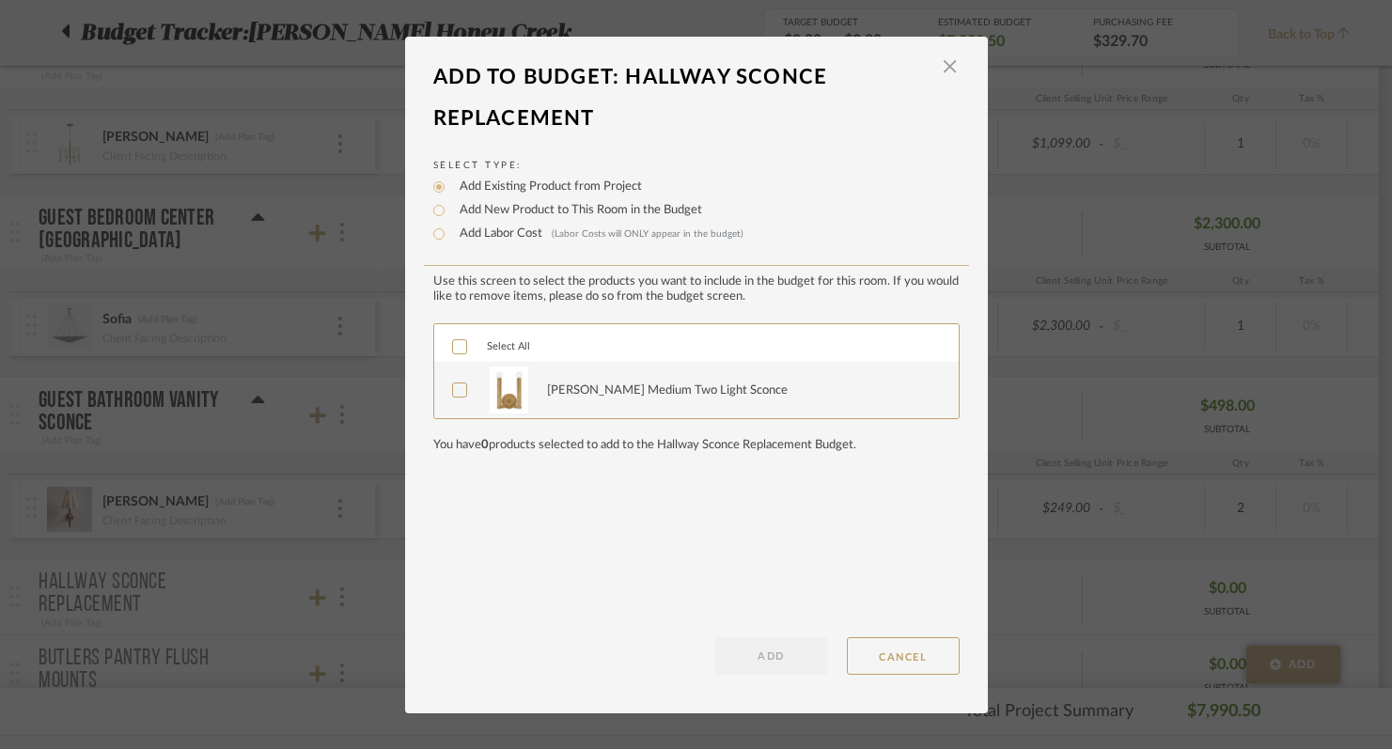
drag, startPoint x: 449, startPoint y: 394, endPoint x: 514, endPoint y: 443, distance: 81.2
click at [453, 395] on icon at bounding box center [459, 389] width 13 height 13
drag, startPoint x: 757, startPoint y: 662, endPoint x: 621, endPoint y: 645, distance: 136.4
click at [756, 662] on button "ADD" at bounding box center [771, 656] width 113 height 38
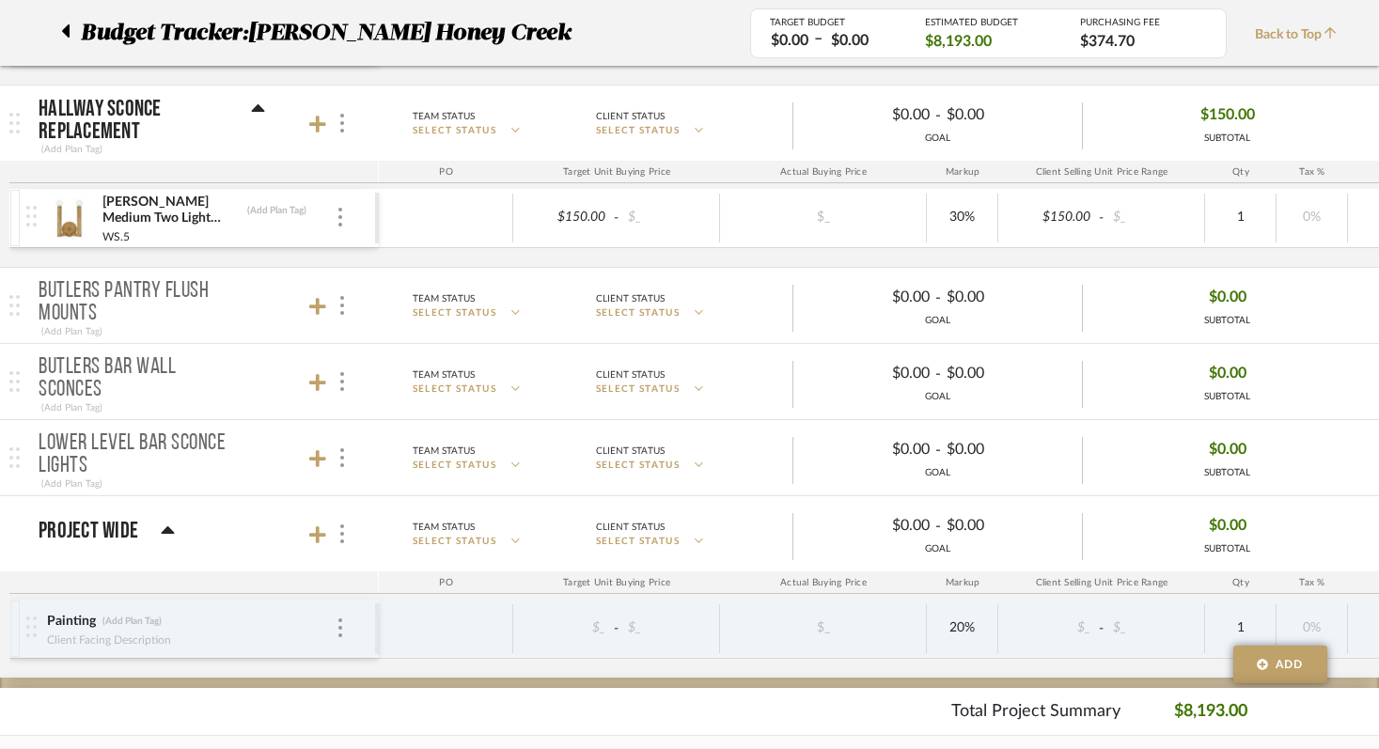
scroll to position [1201, 0]
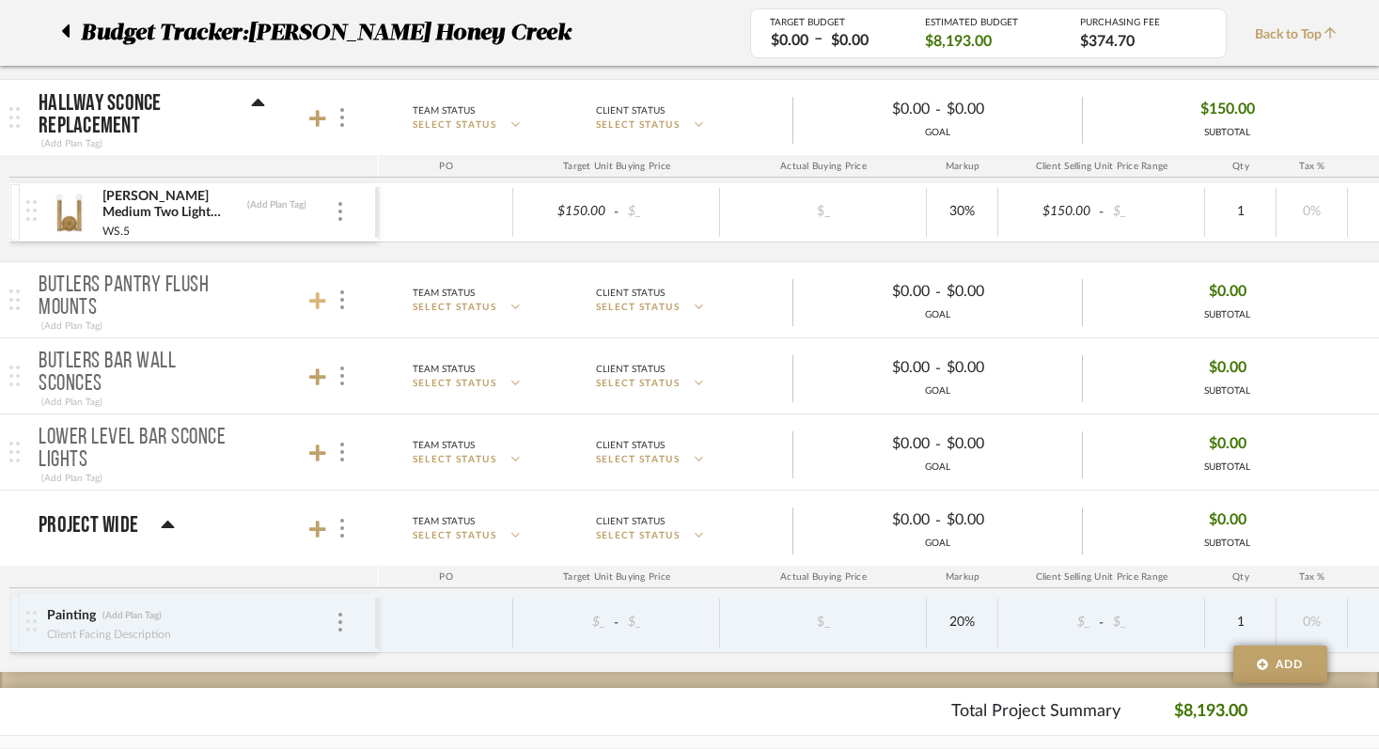
click at [320, 305] on icon at bounding box center [317, 300] width 17 height 19
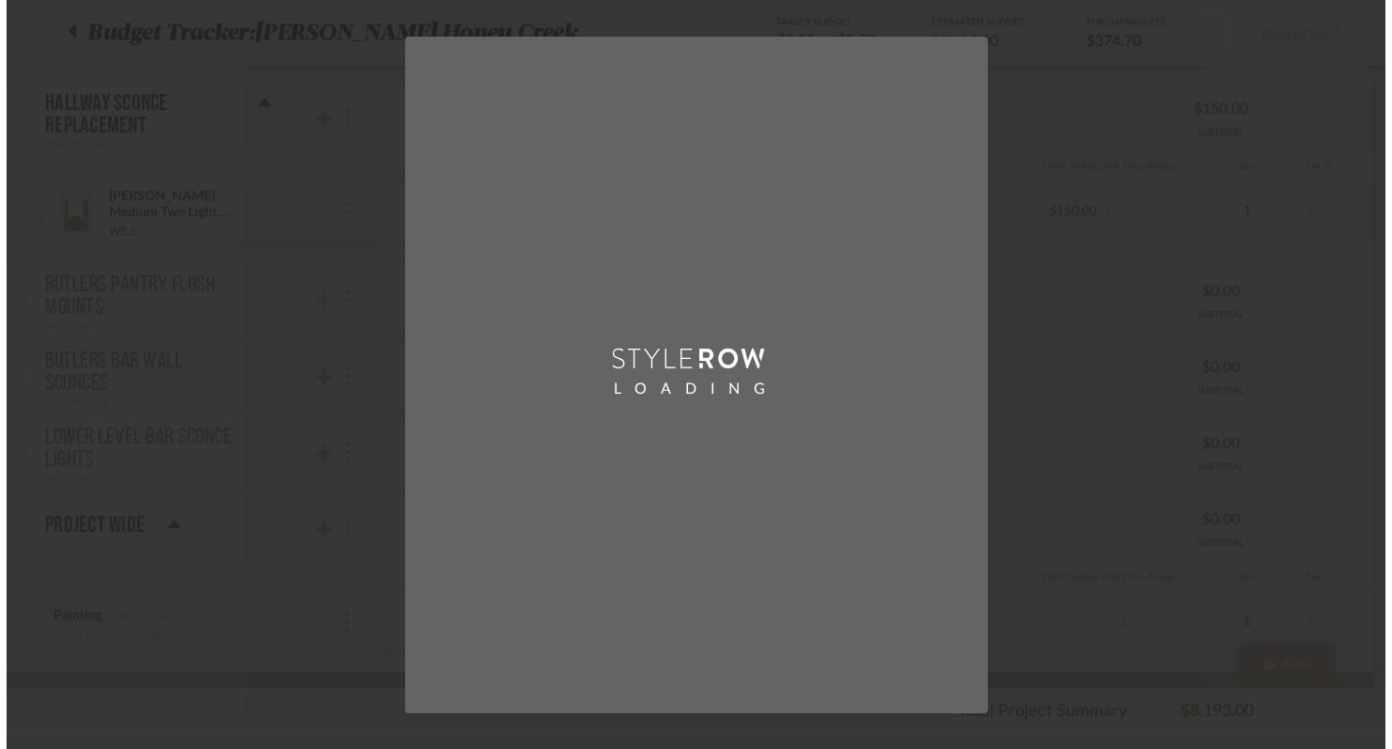
scroll to position [0, 0]
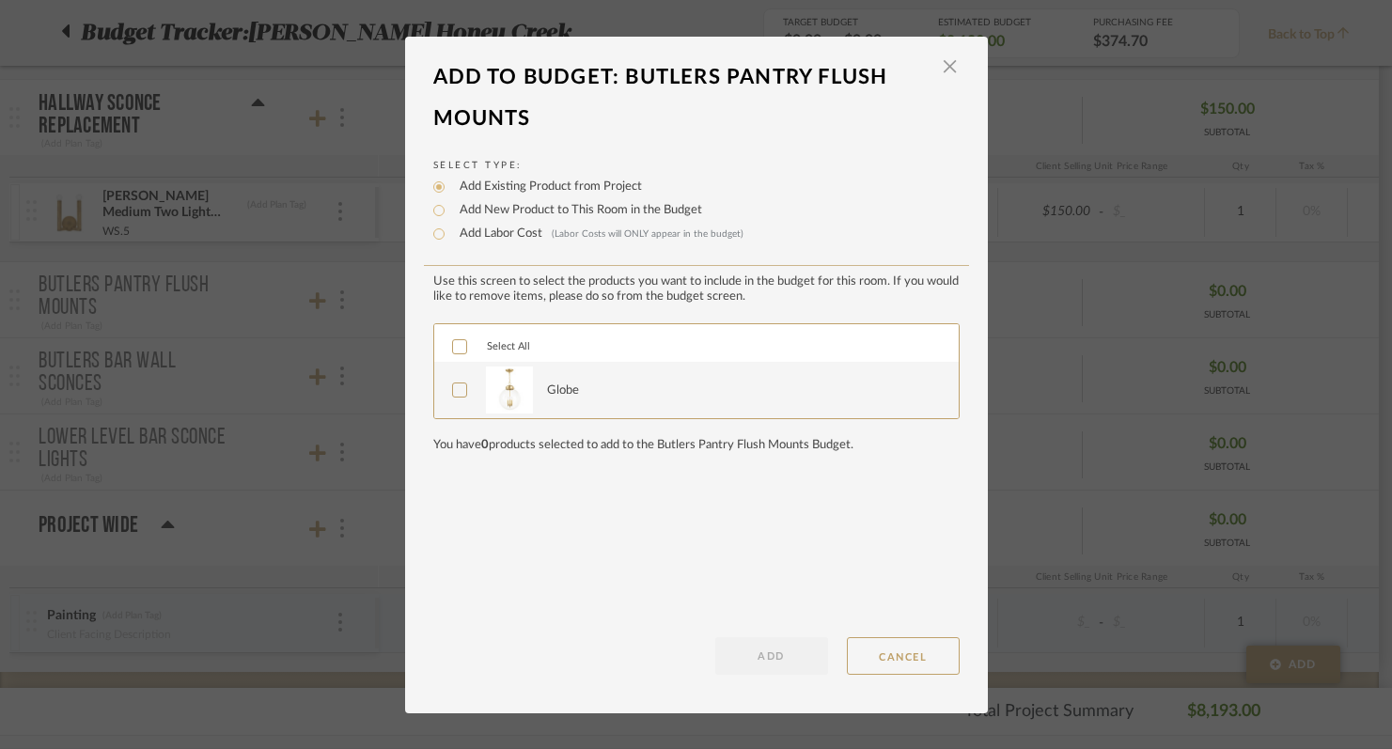
drag, startPoint x: 445, startPoint y: 394, endPoint x: 453, endPoint y: 398, distance: 9.7
click at [453, 394] on icon at bounding box center [459, 389] width 13 height 13
click at [769, 650] on button "ADD" at bounding box center [771, 656] width 113 height 38
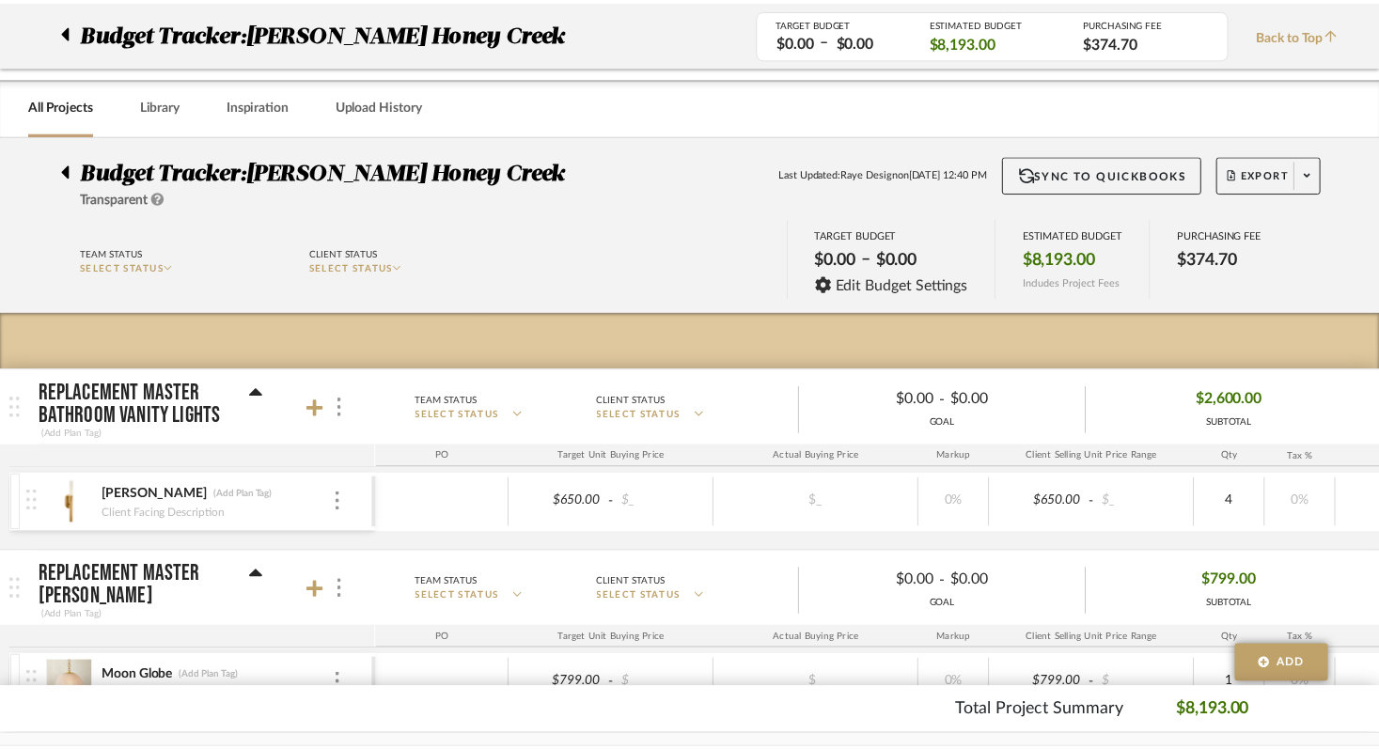
scroll to position [1201, 0]
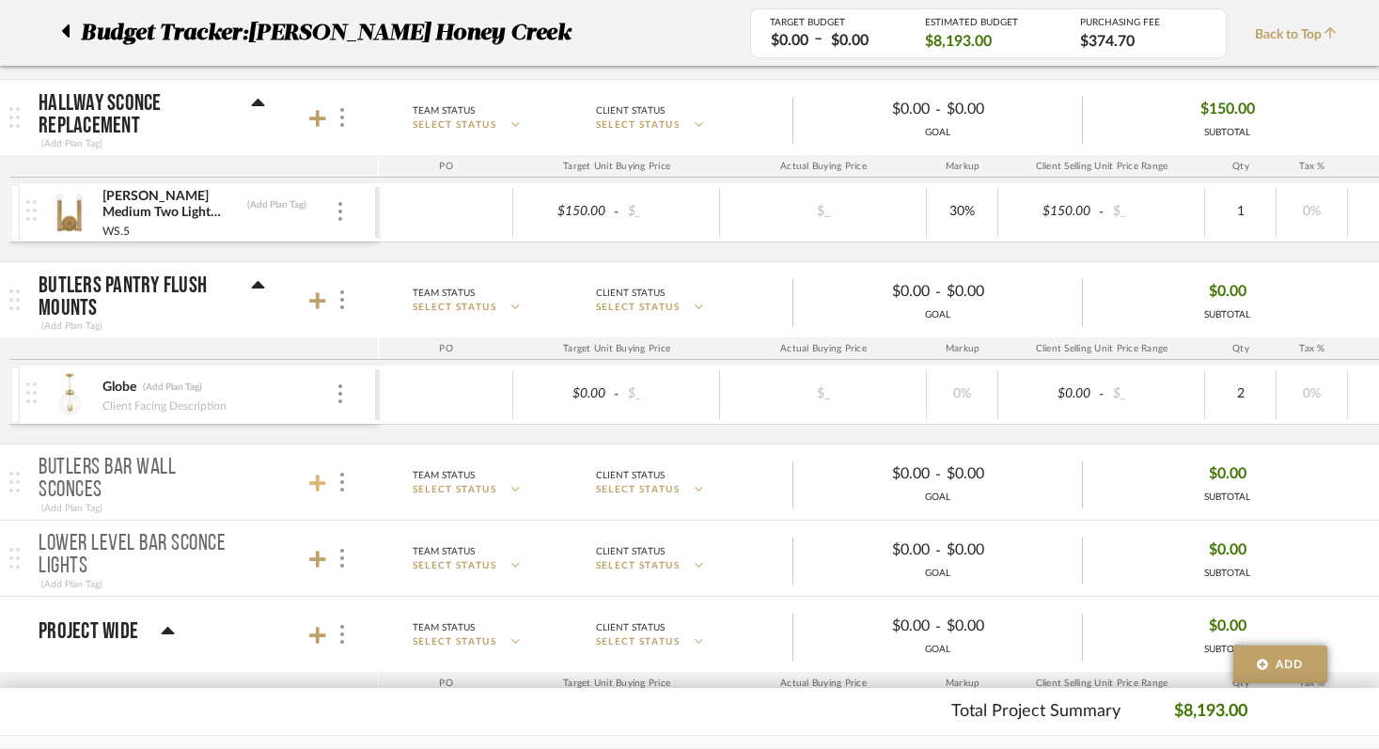
click at [312, 482] on icon at bounding box center [317, 483] width 17 height 17
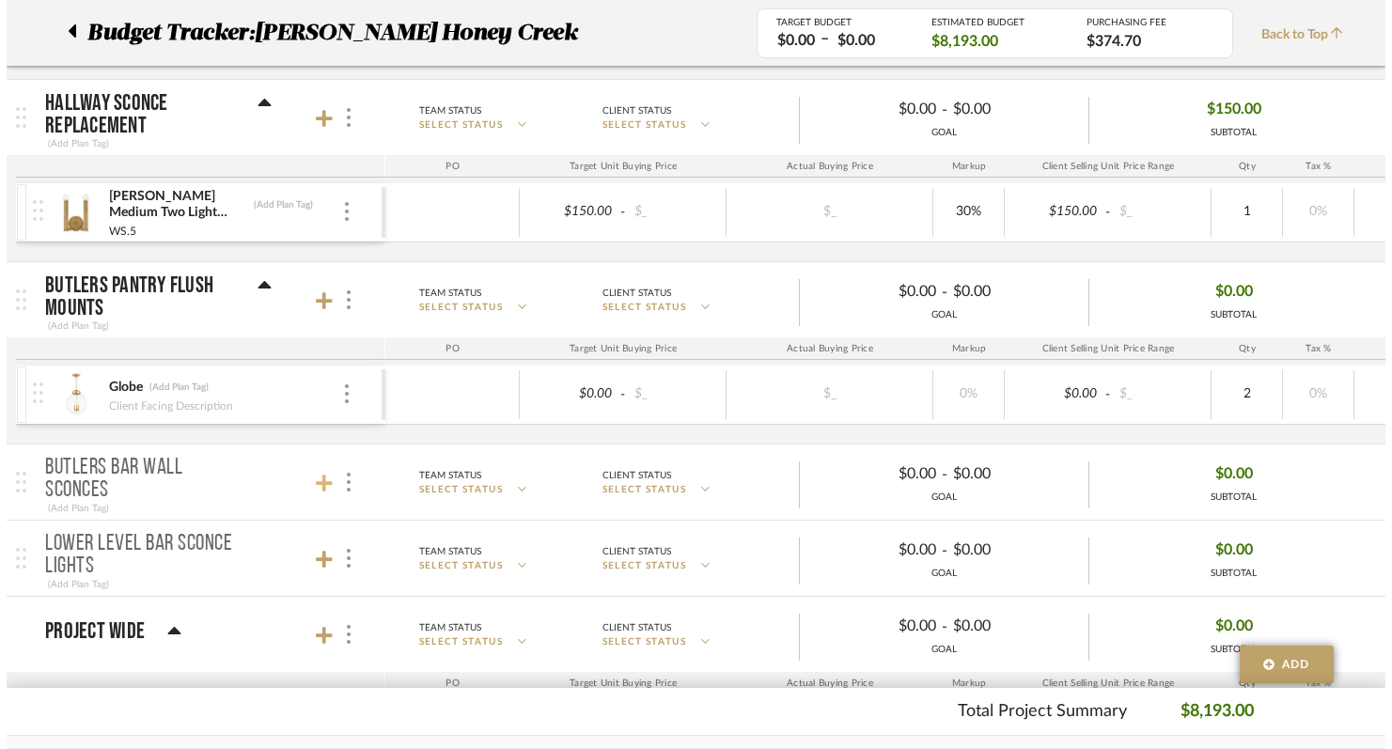
scroll to position [0, 0]
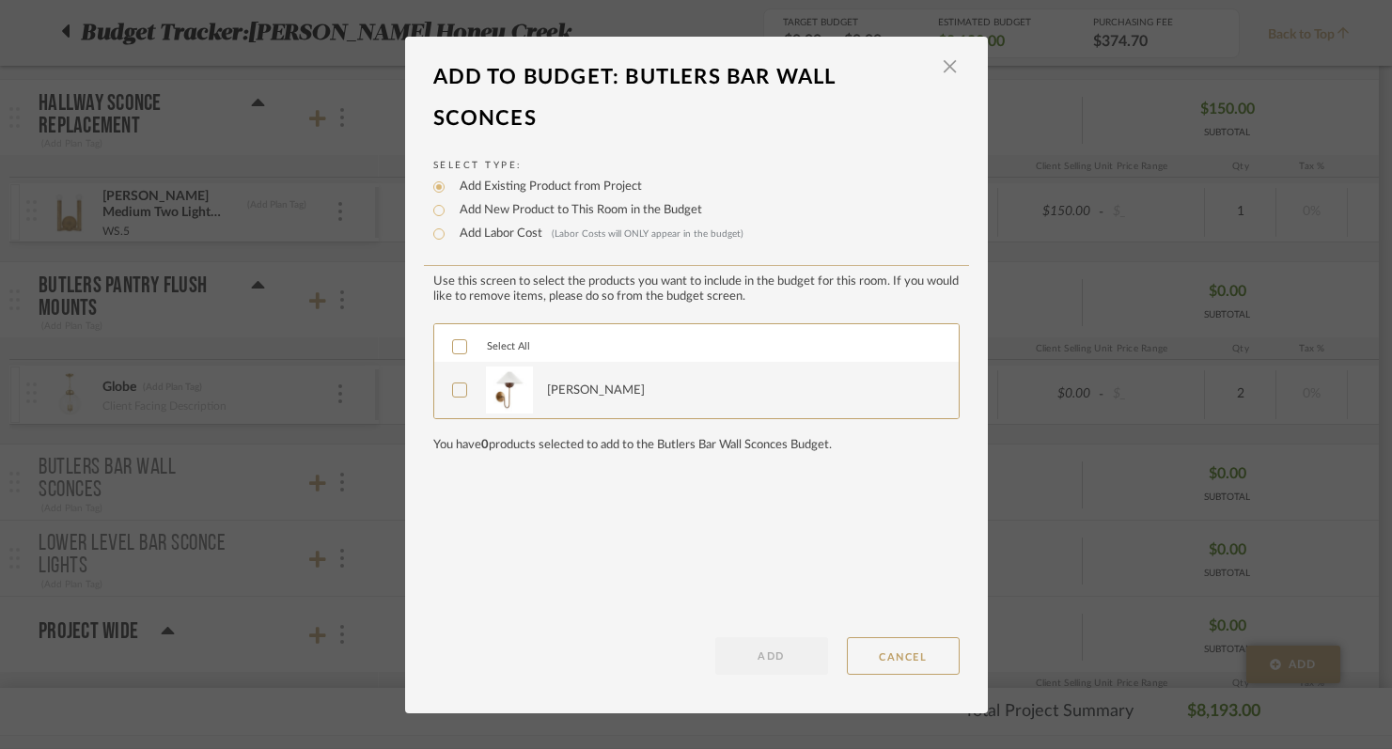
click at [453, 397] on icon at bounding box center [459, 389] width 13 height 13
click at [719, 648] on button "ADD" at bounding box center [771, 656] width 113 height 38
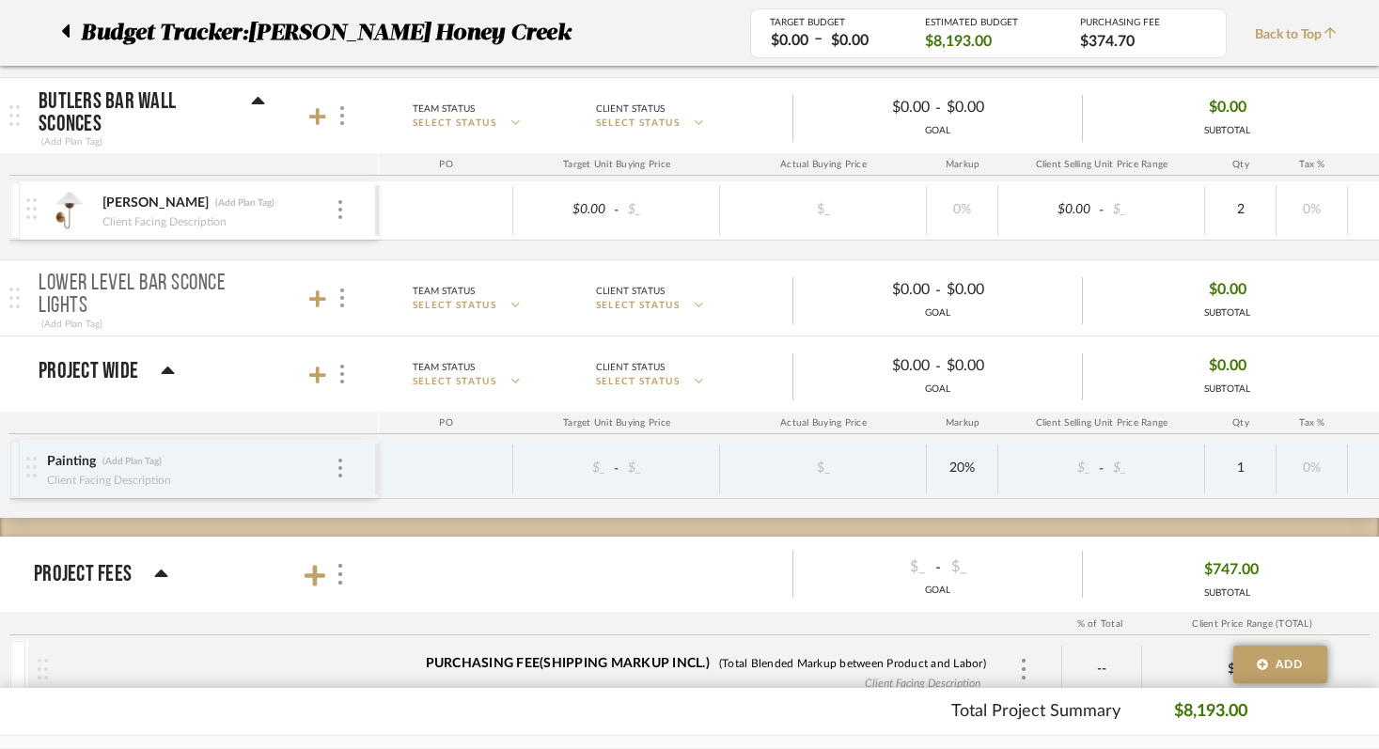
scroll to position [1641, 0]
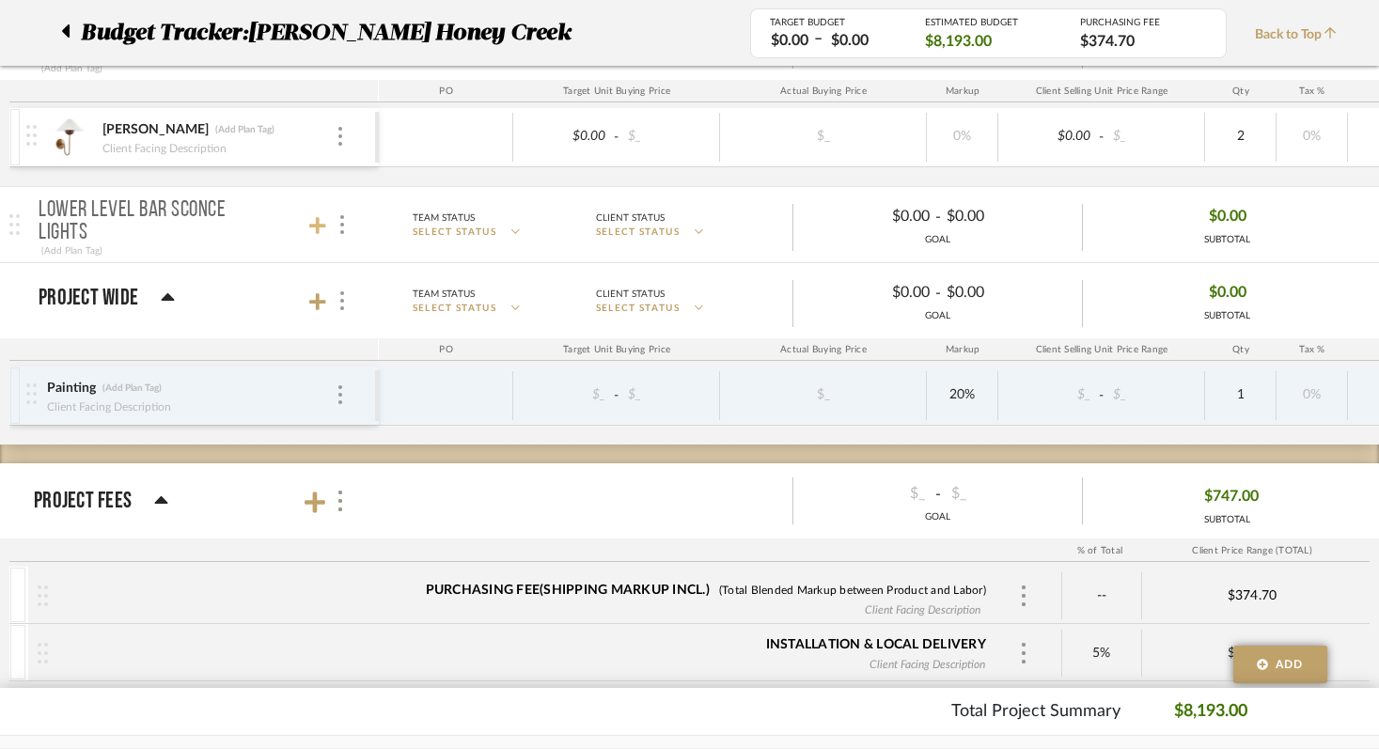
click at [312, 224] on icon at bounding box center [317, 225] width 17 height 17
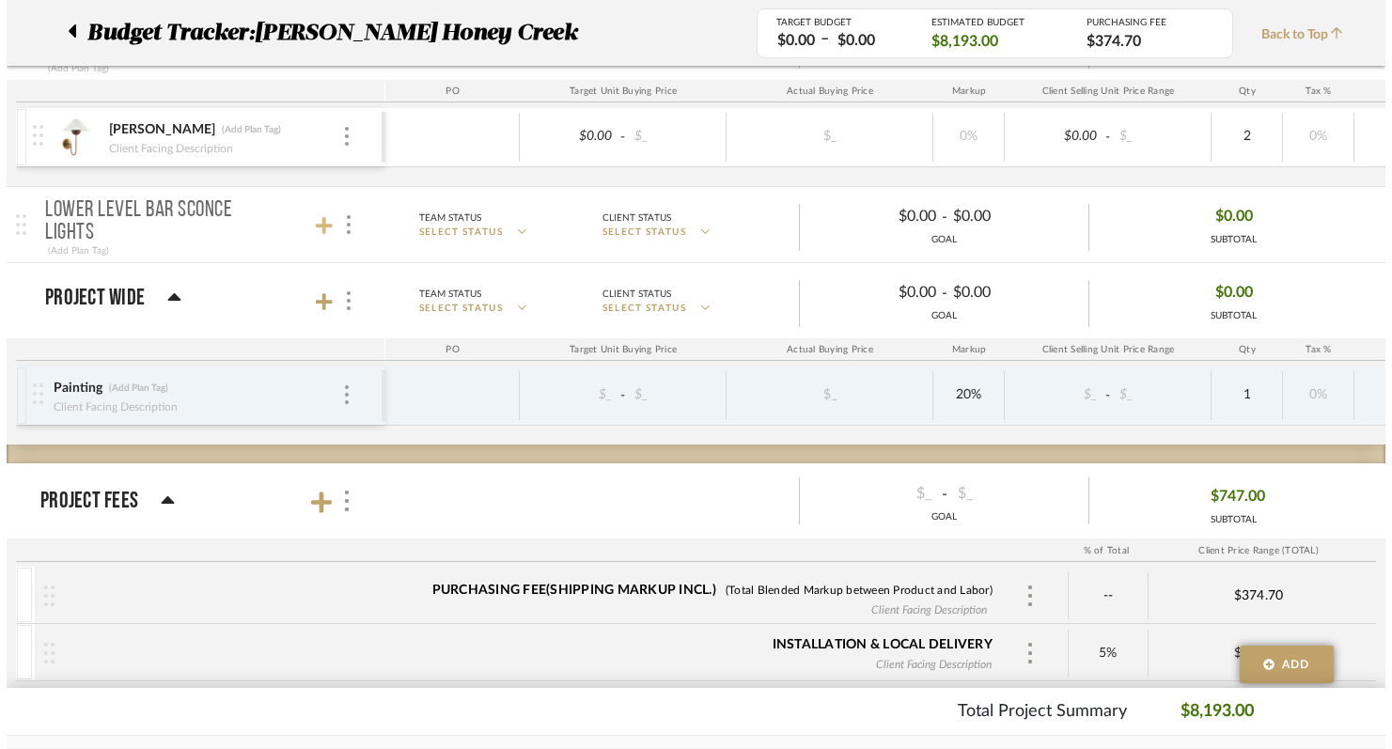
scroll to position [0, 0]
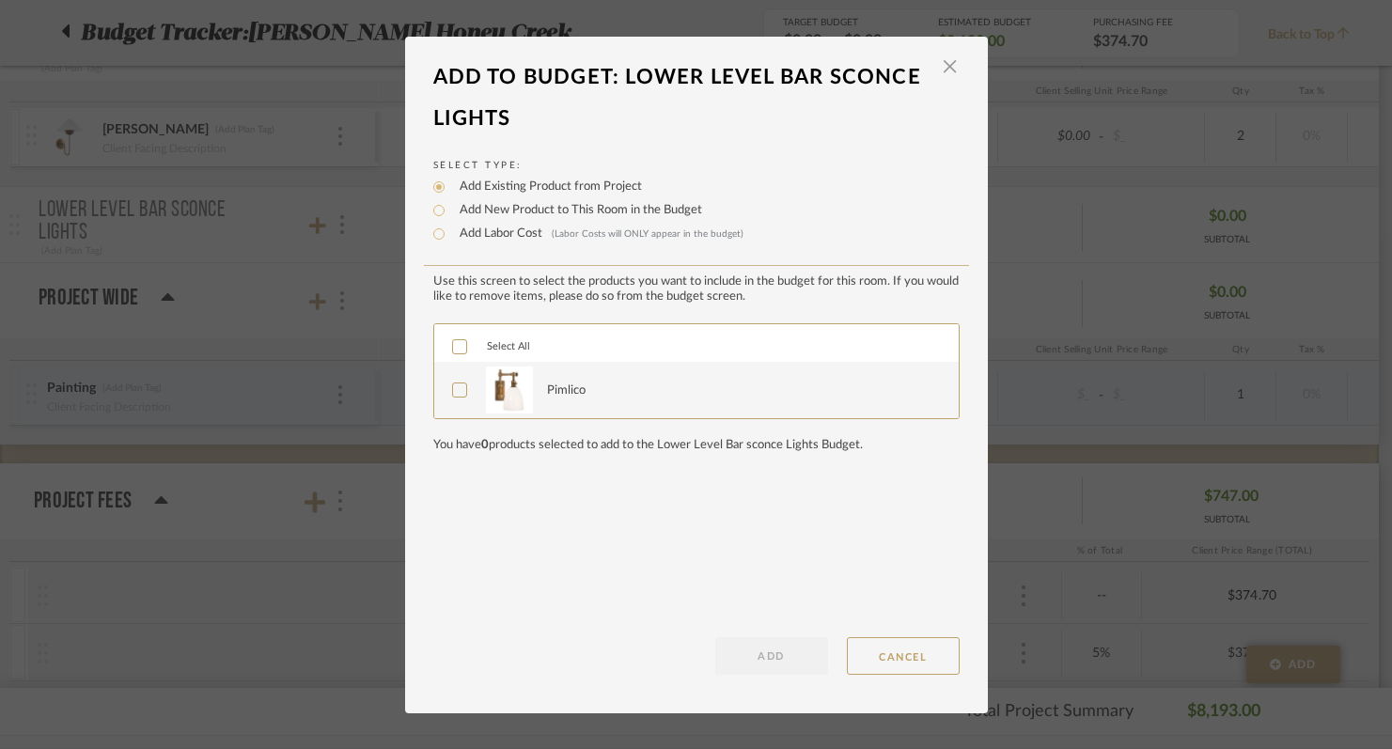
click at [453, 396] on icon at bounding box center [459, 390] width 12 height 9
click at [766, 661] on button "ADD" at bounding box center [771, 656] width 113 height 38
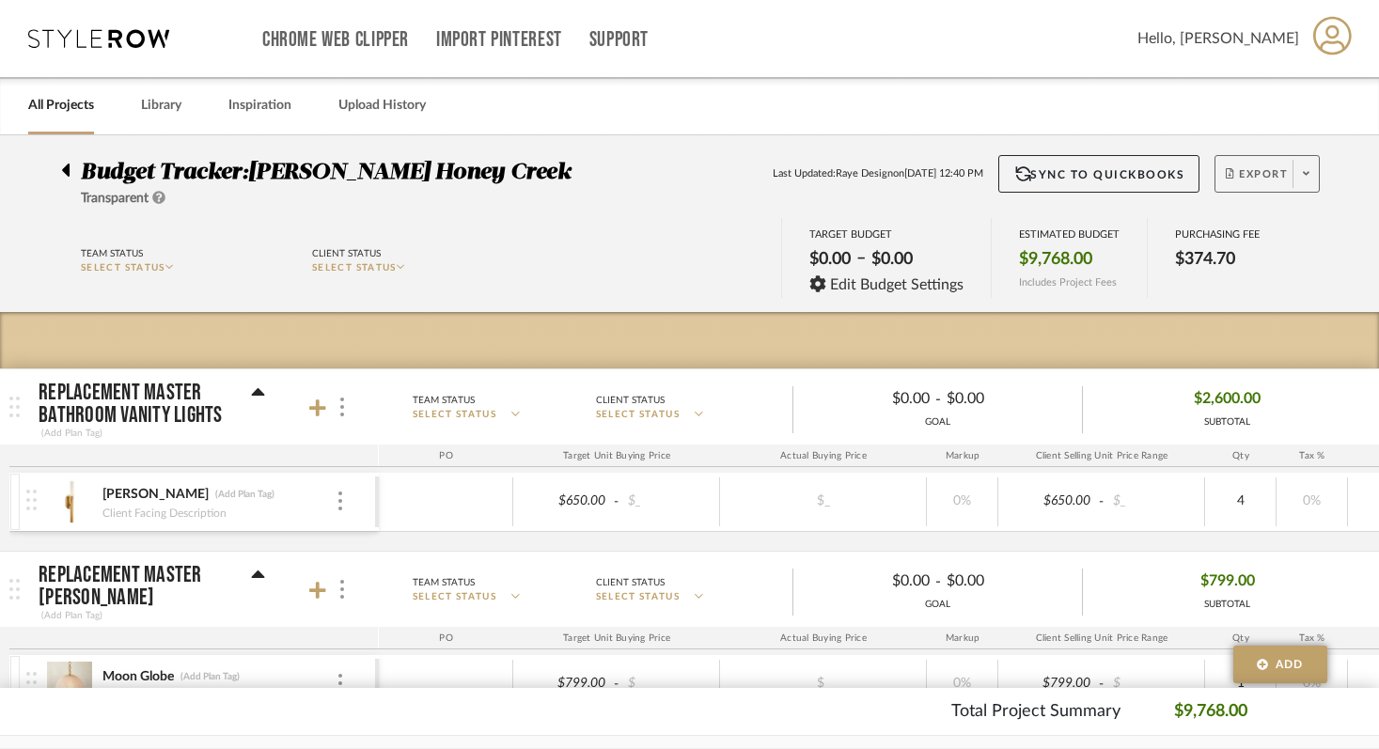
click at [1253, 155] on button "Export" at bounding box center [1266, 174] width 105 height 38
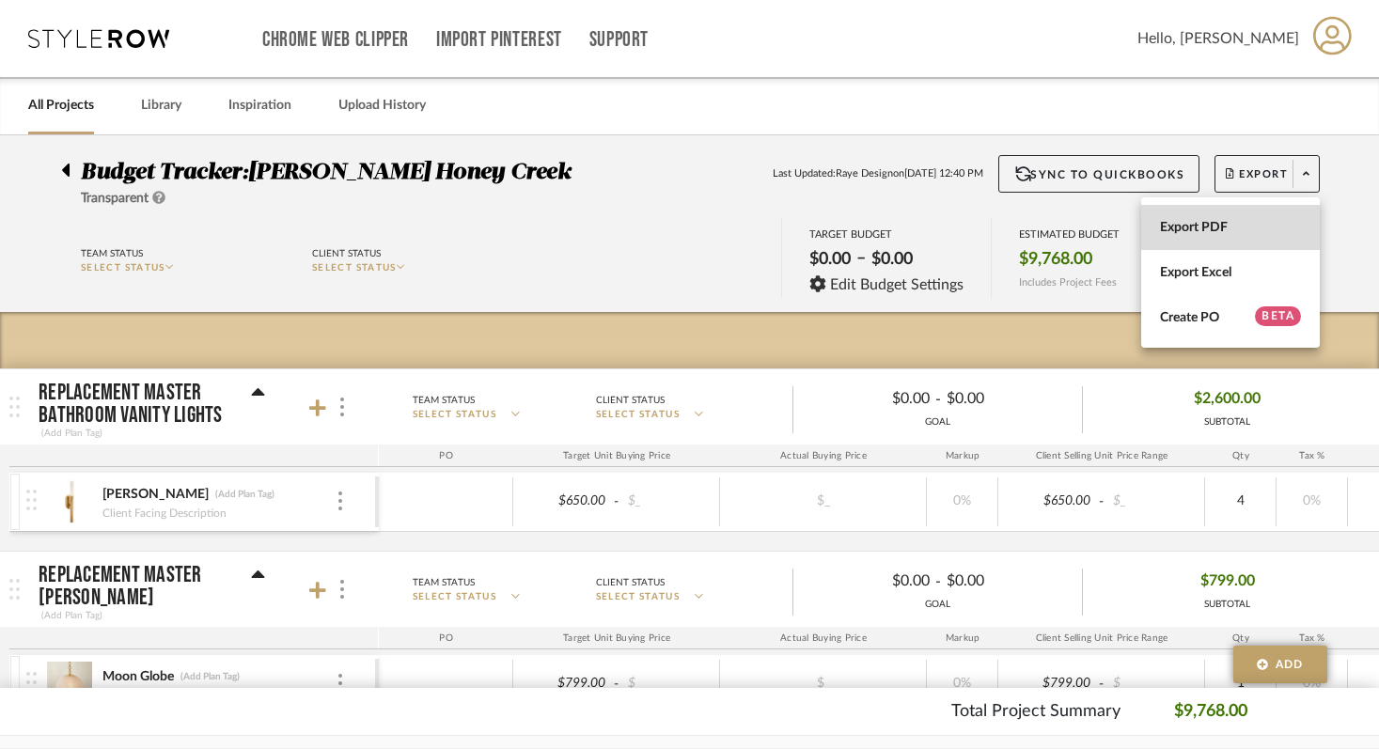
click at [1198, 230] on span "Export PDF" at bounding box center [1230, 228] width 141 height 16
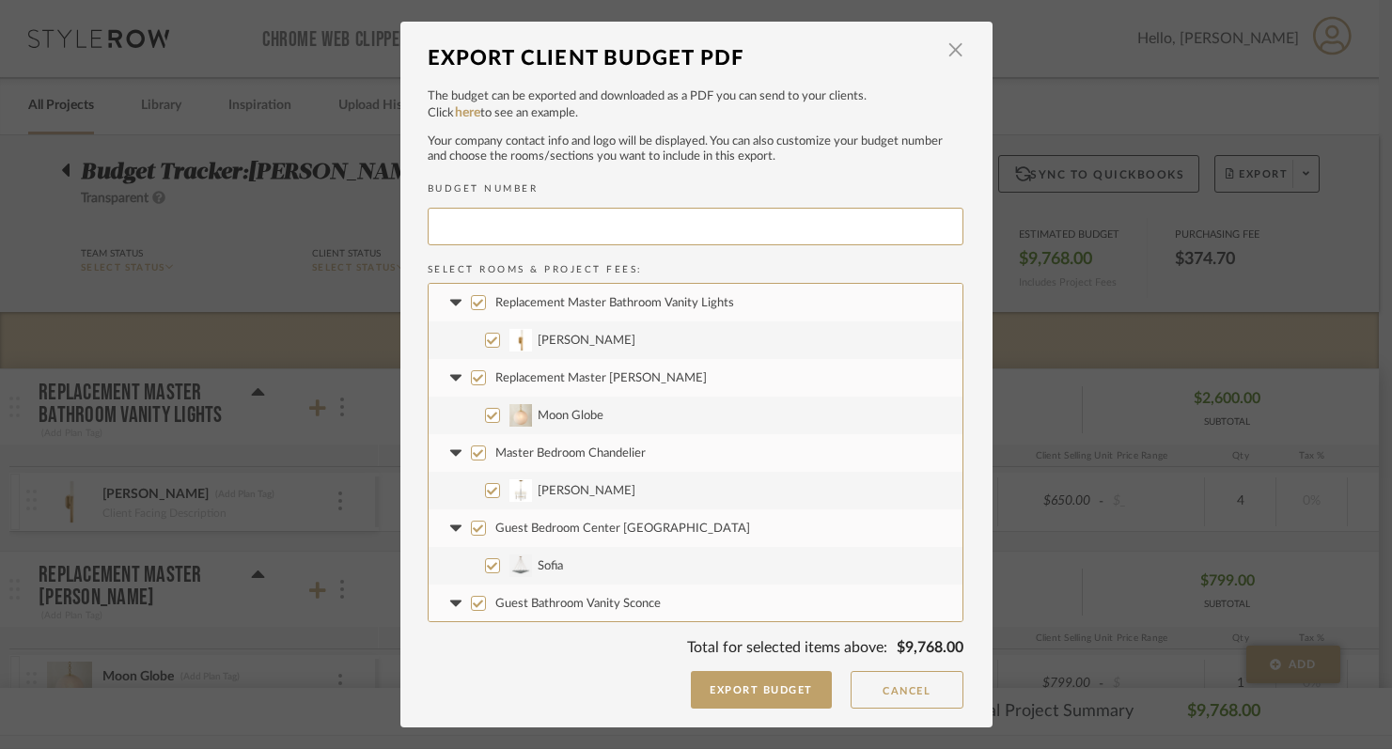
type input "BENVAN-001"
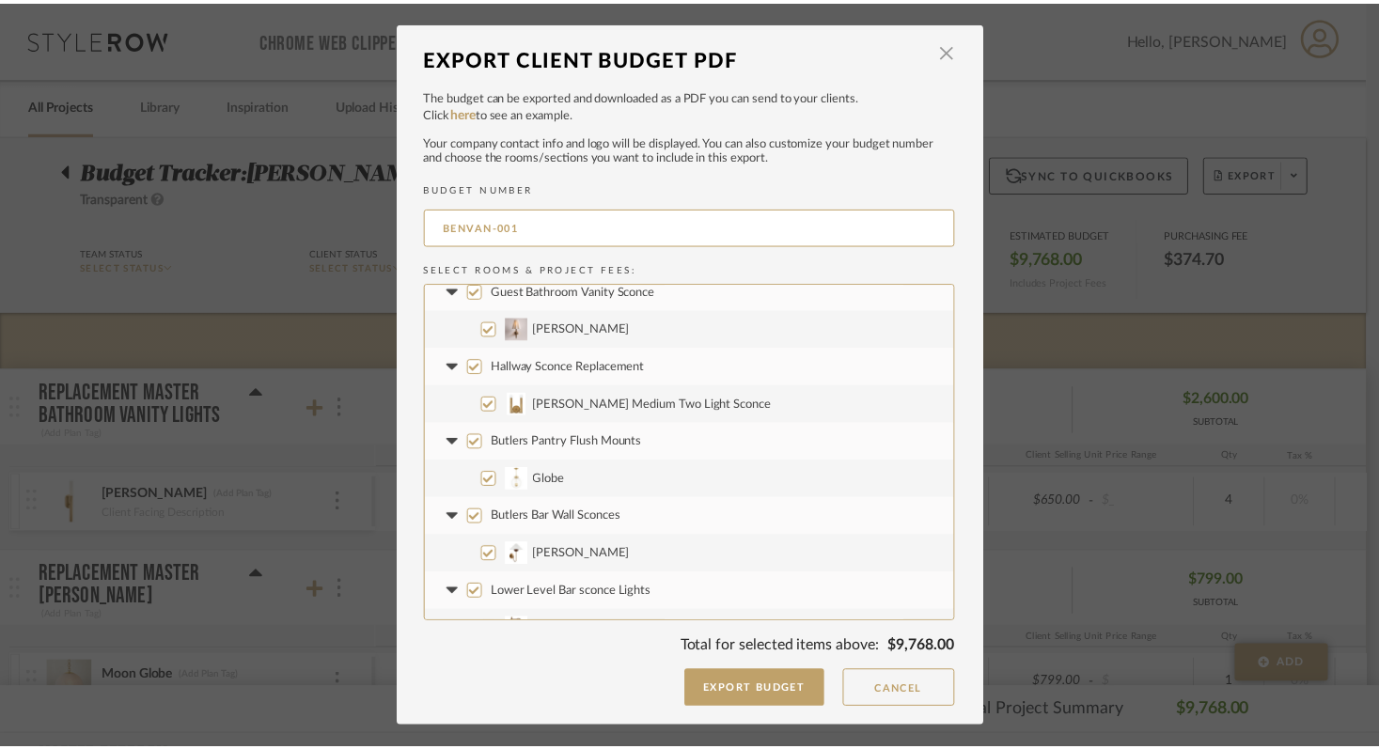
scroll to position [527, 0]
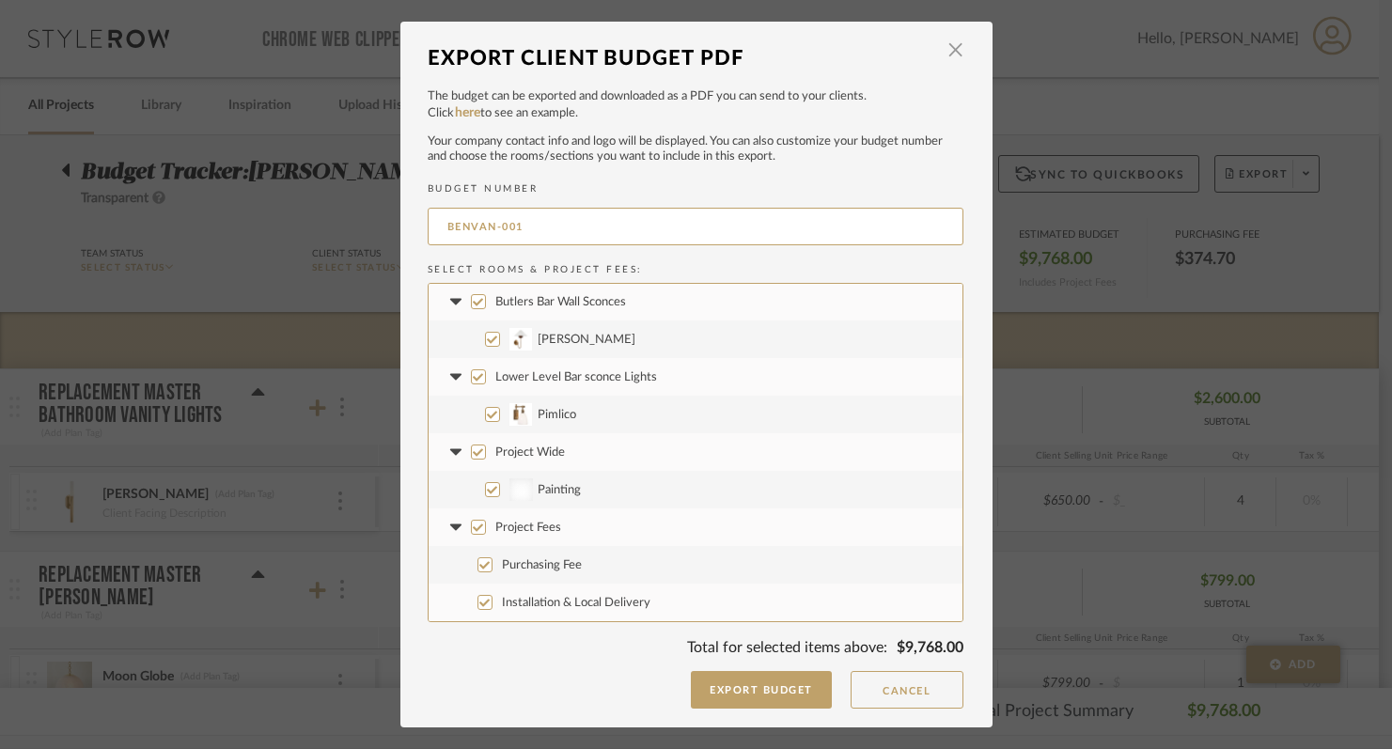
click at [478, 599] on input "Installation & Local Delivery" at bounding box center [484, 602] width 15 height 15
checkbox input "false"
click at [477, 565] on input "Purchasing Fee" at bounding box center [484, 564] width 15 height 15
checkbox input "false"
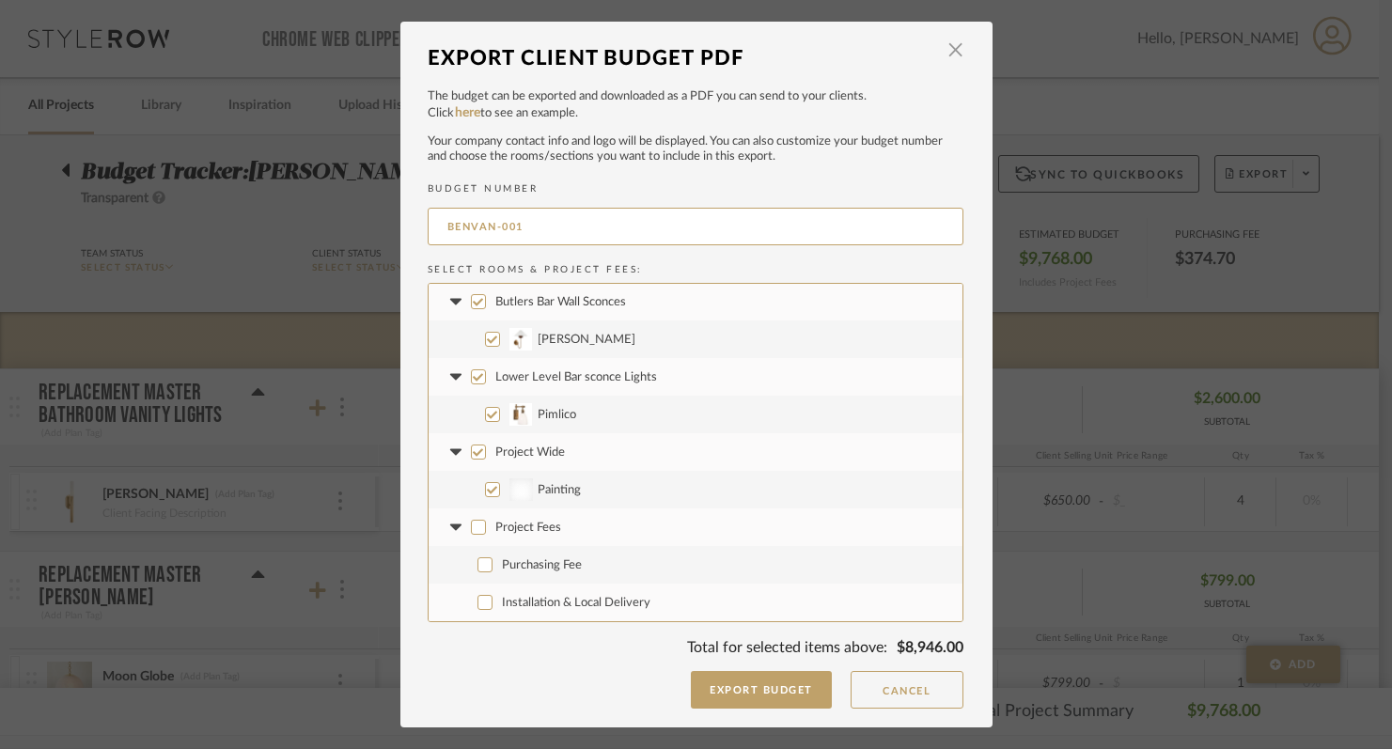
click at [478, 455] on label "Project Wide" at bounding box center [696, 452] width 534 height 38
click at [478, 455] on input "Project Wide" at bounding box center [478, 452] width 15 height 15
checkbox input "false"
click at [744, 691] on button "Export Budget" at bounding box center [761, 690] width 141 height 38
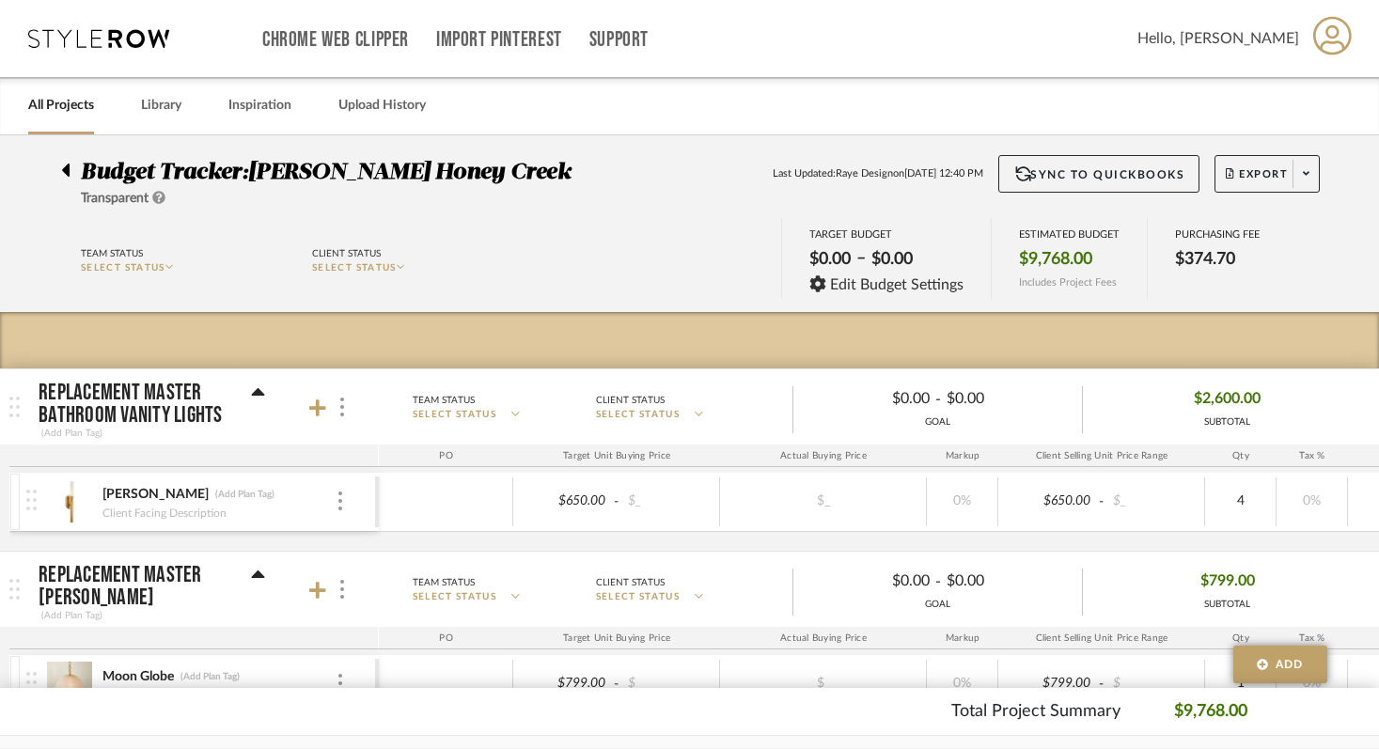
click at [116, 42] on icon at bounding box center [98, 38] width 141 height 19
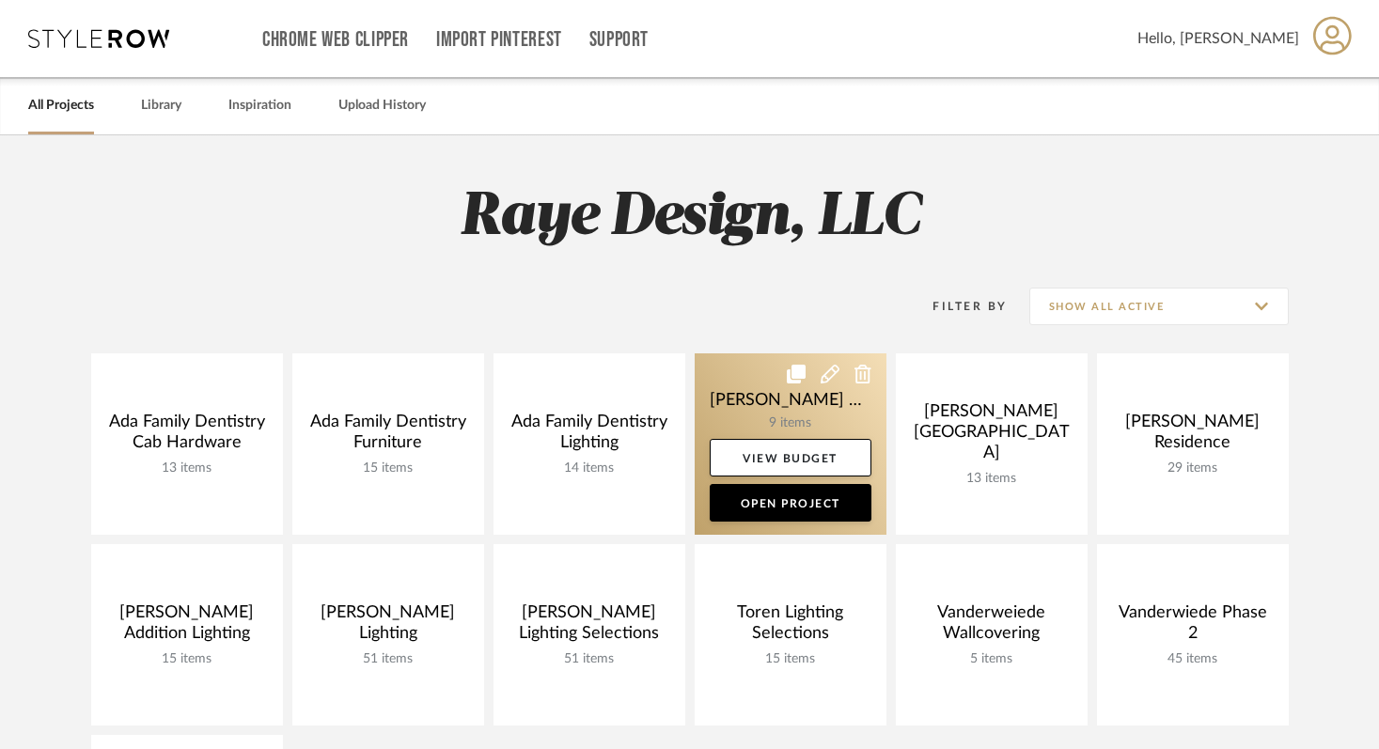
click at [819, 414] on link at bounding box center [790, 443] width 192 height 181
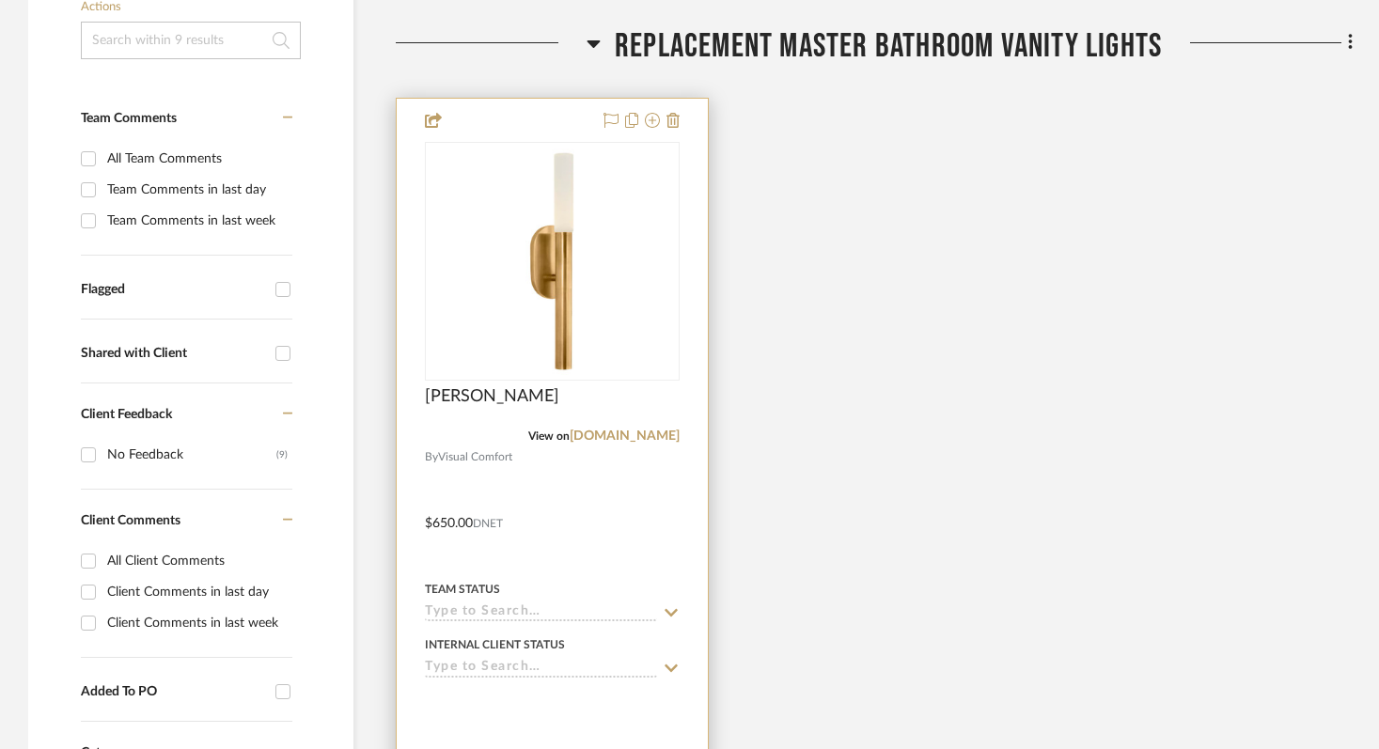
scroll to position [585, 0]
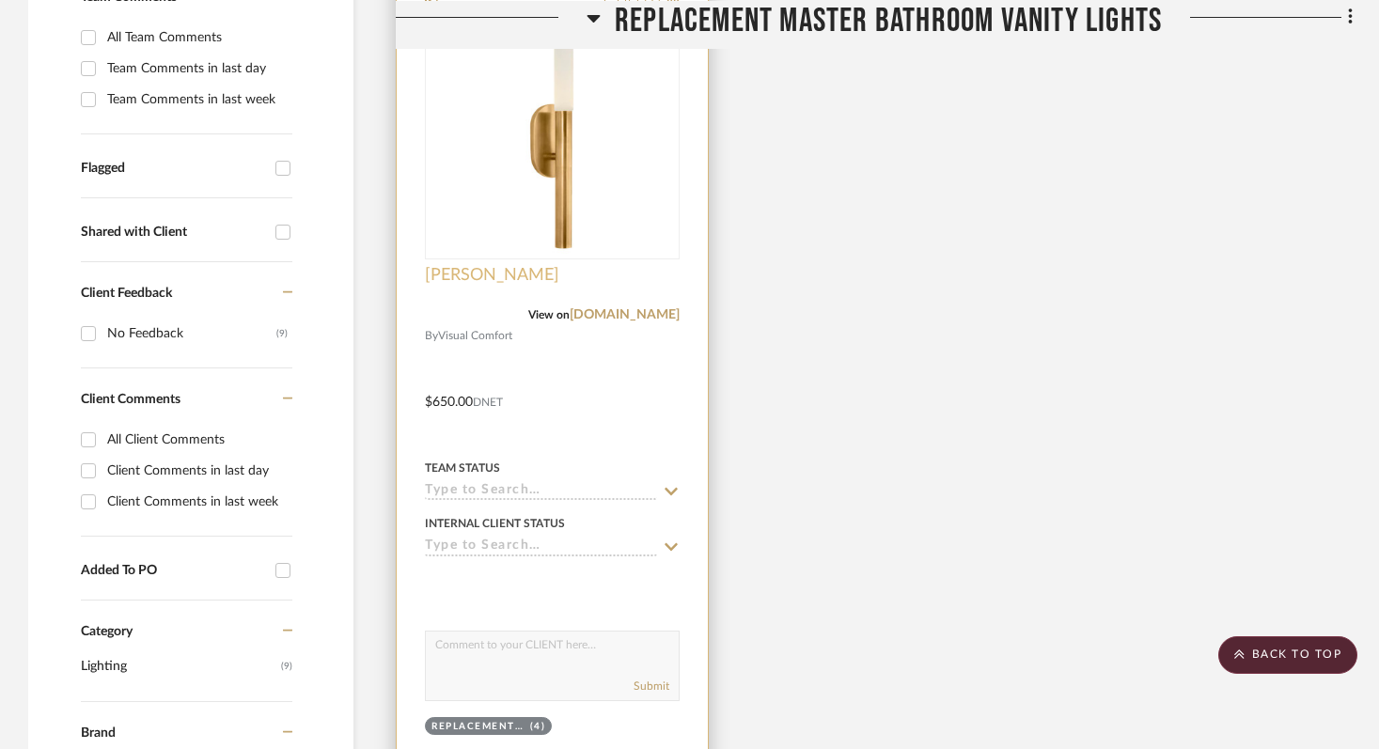
click at [474, 273] on span "[PERSON_NAME]" at bounding box center [492, 275] width 134 height 21
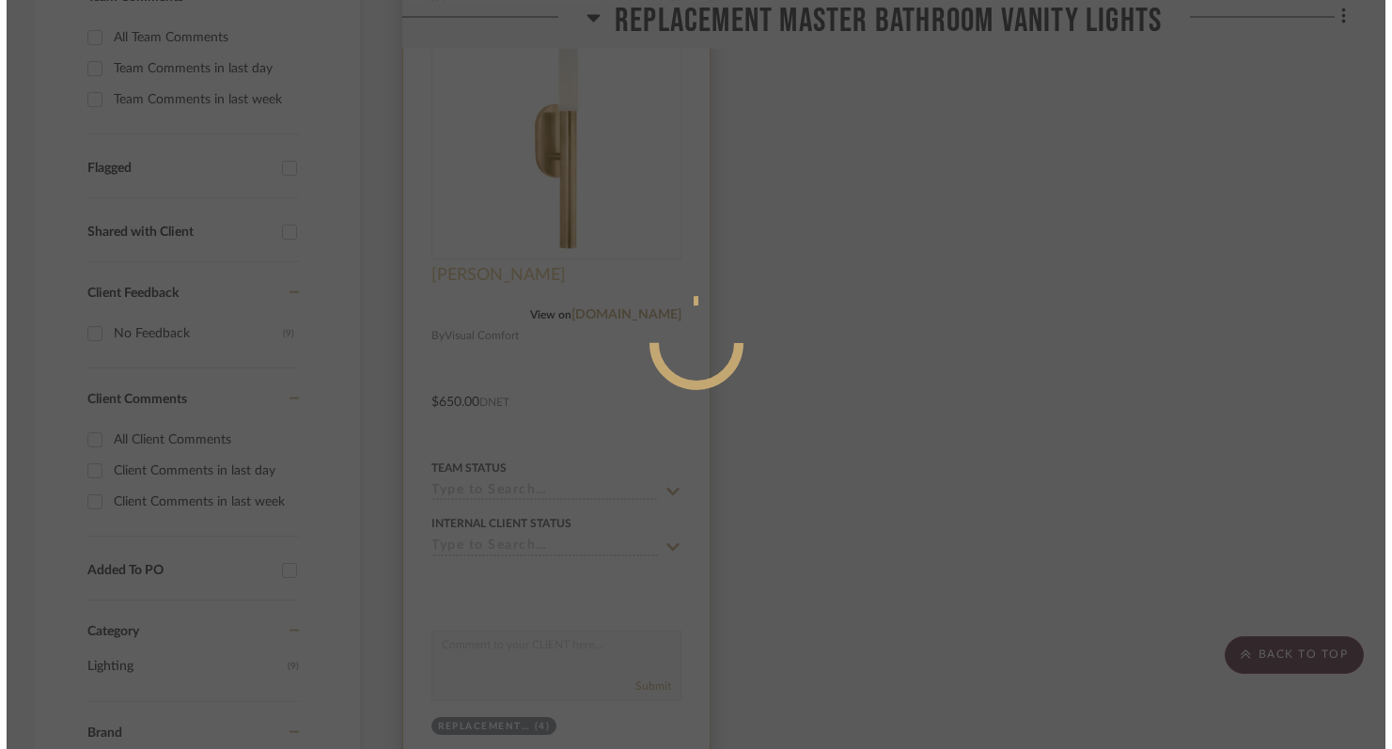
scroll to position [0, 0]
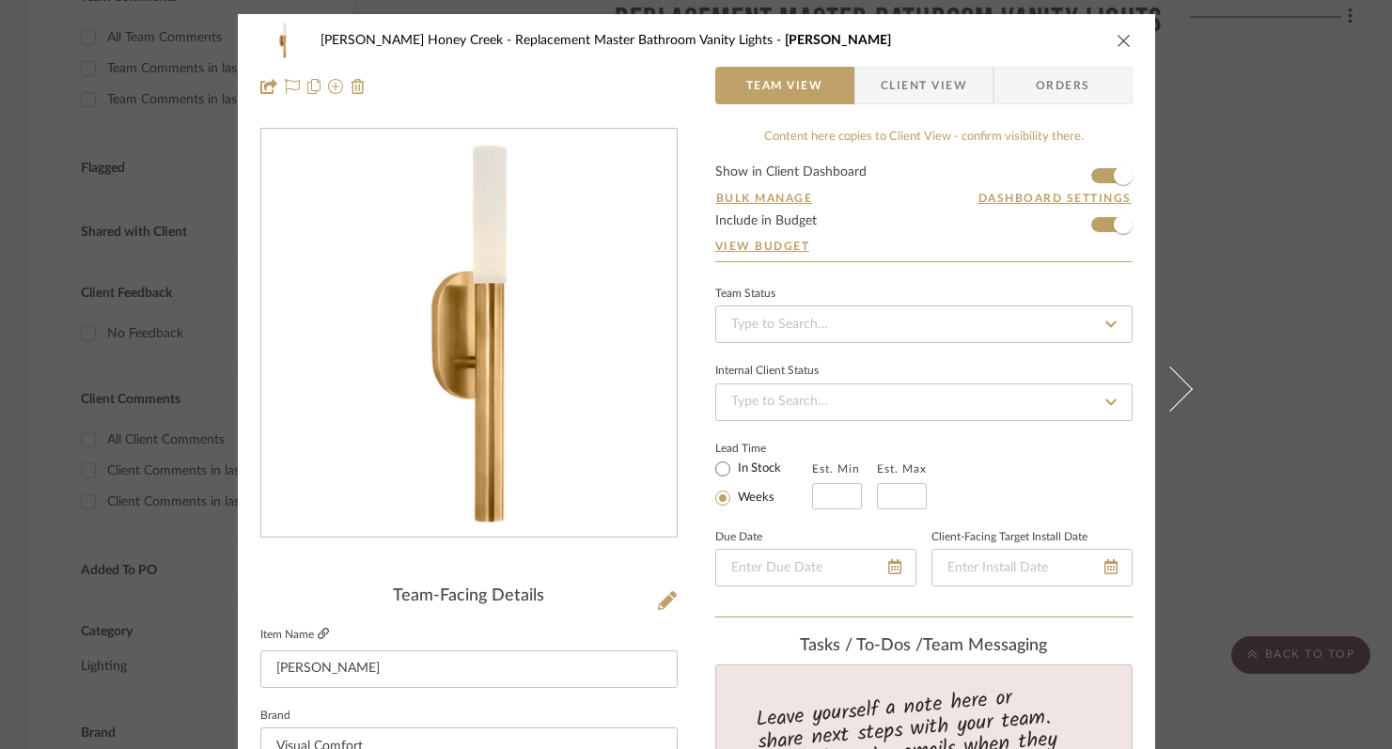
click at [318, 637] on icon at bounding box center [323, 633] width 11 height 11
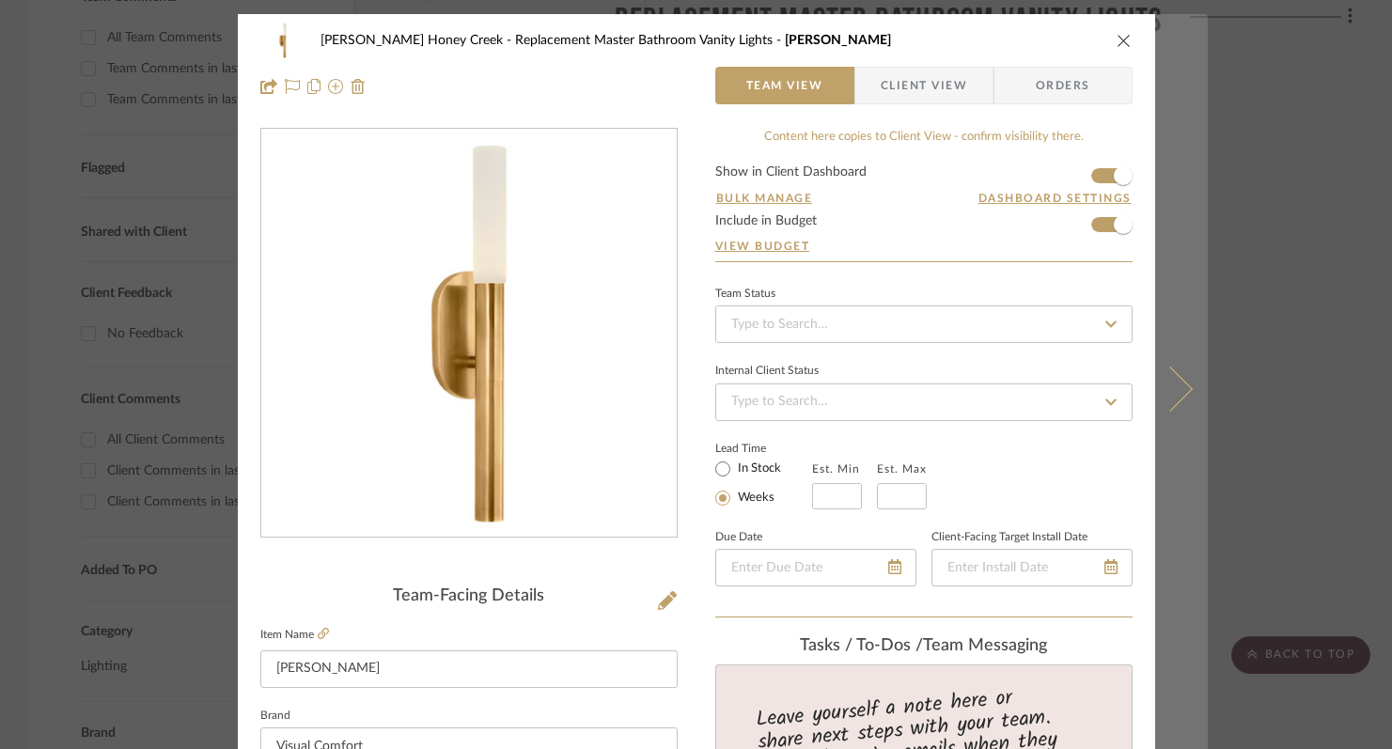
click at [1176, 393] on icon at bounding box center [1169, 388] width 45 height 45
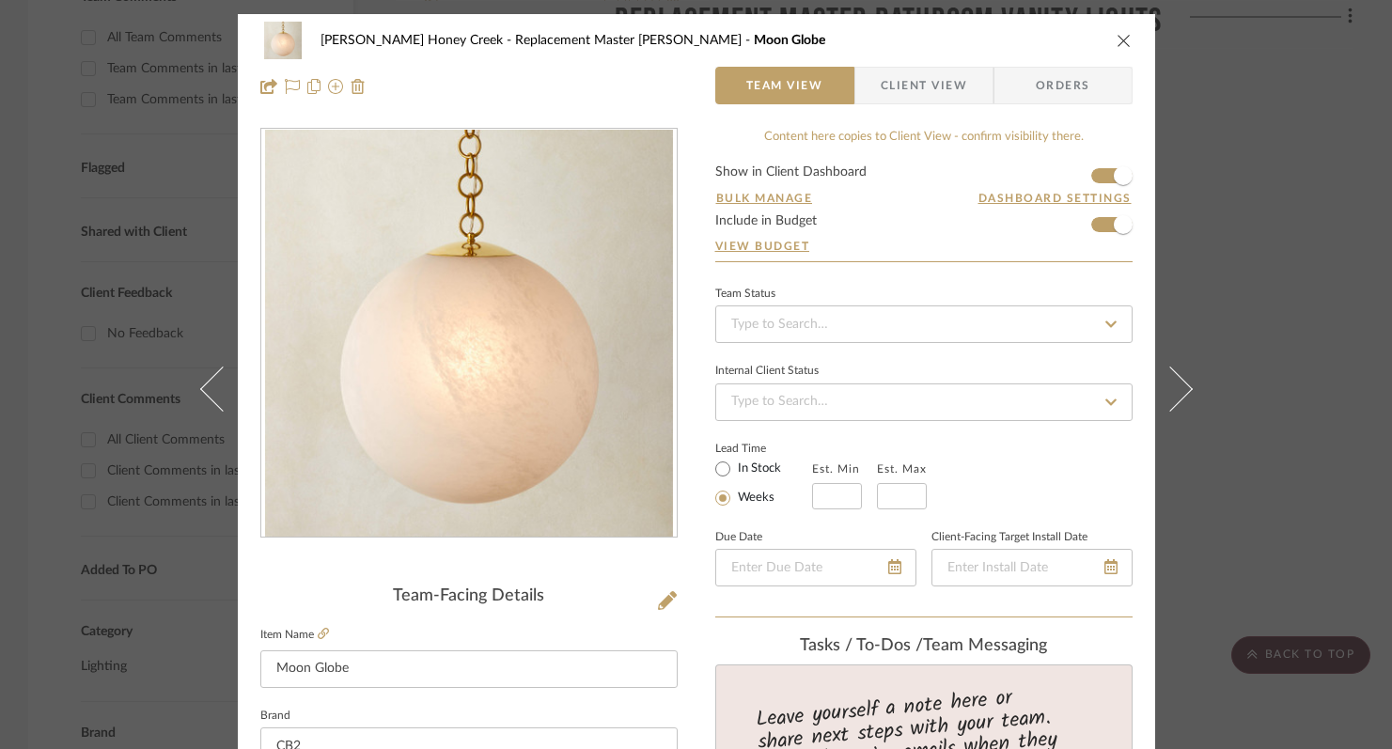
click at [1116, 42] on icon "close" at bounding box center [1123, 40] width 15 height 15
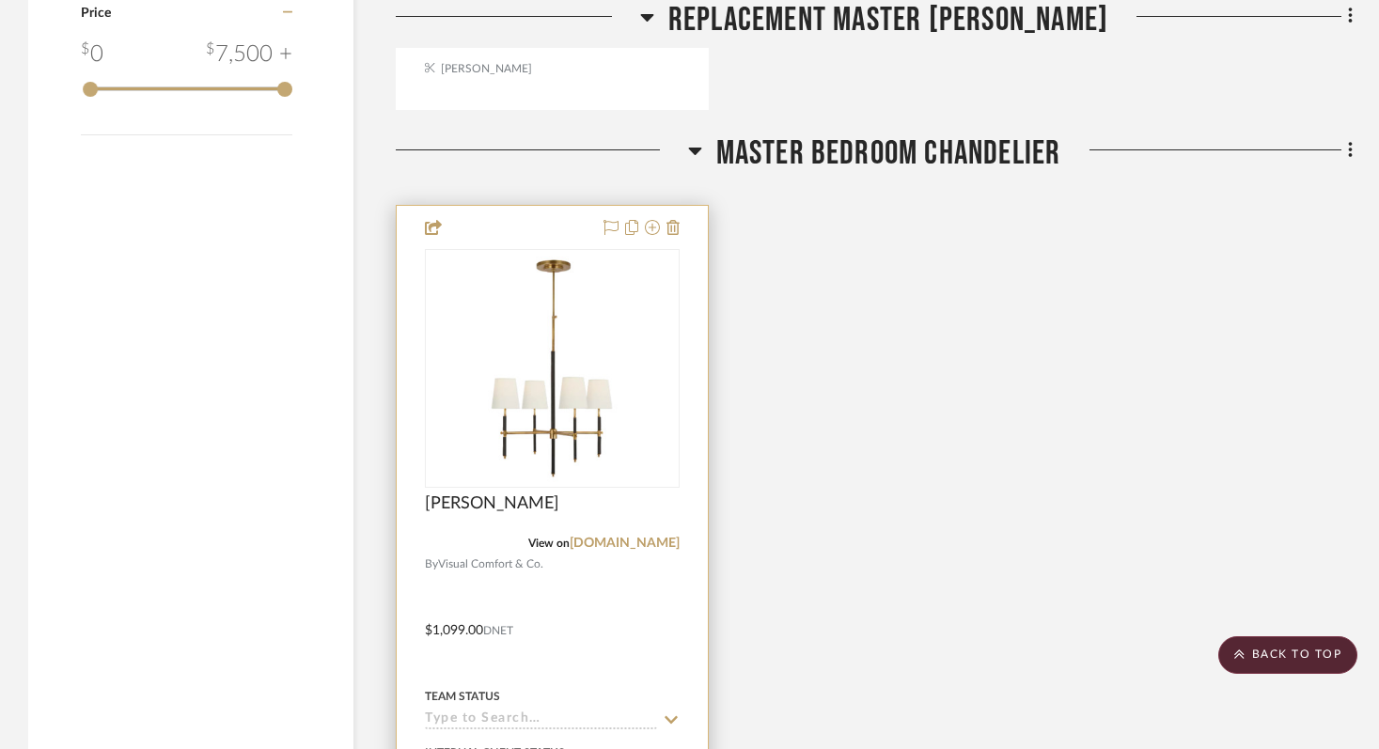
scroll to position [2195, 0]
click at [454, 499] on span "[PERSON_NAME]" at bounding box center [492, 502] width 134 height 21
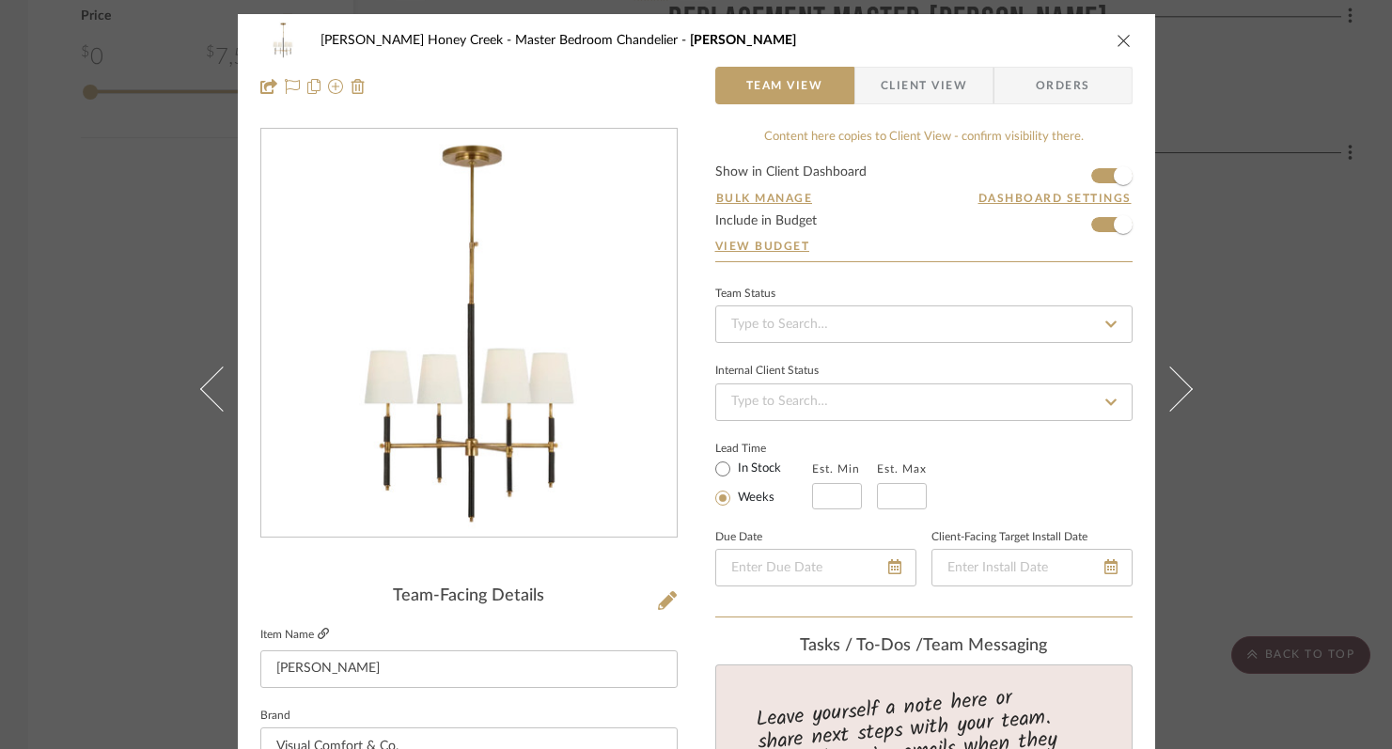
click at [318, 630] on icon at bounding box center [323, 633] width 11 height 11
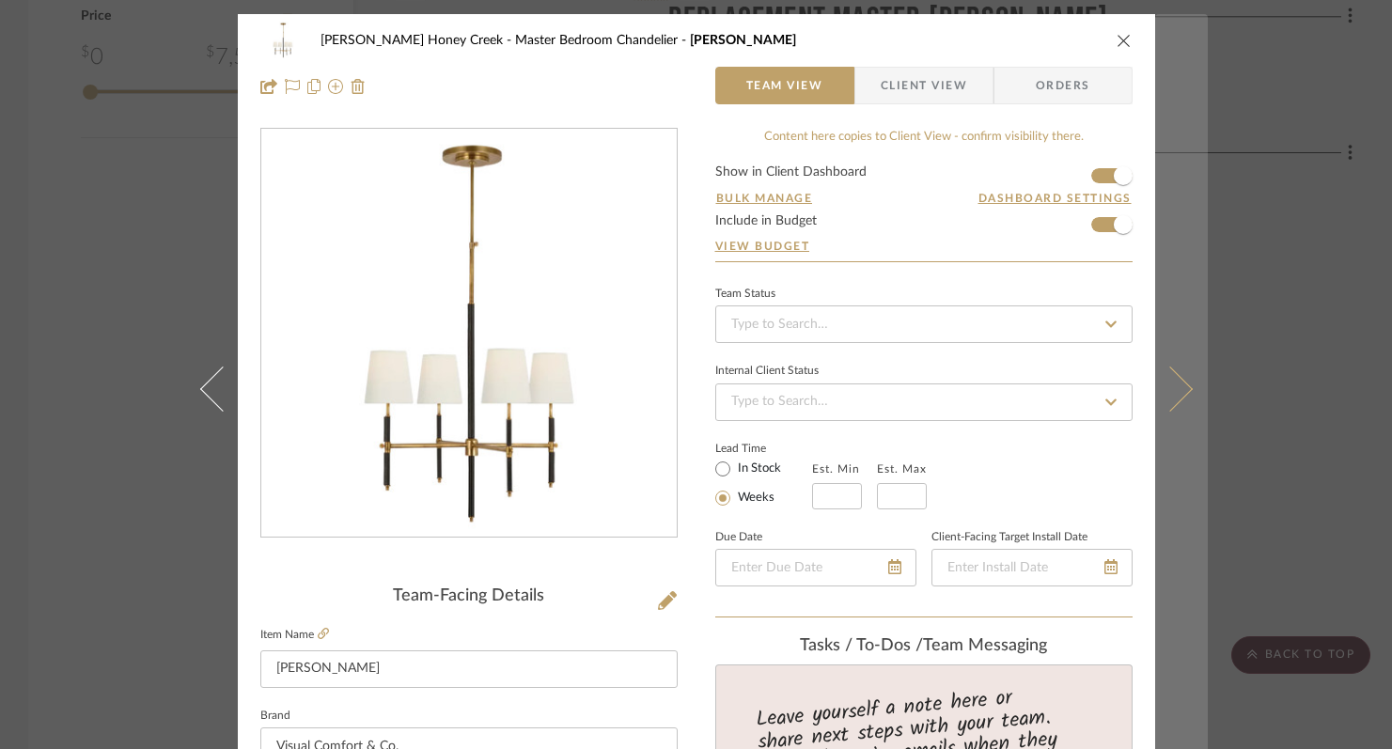
click at [1183, 393] on button at bounding box center [1181, 388] width 53 height 749
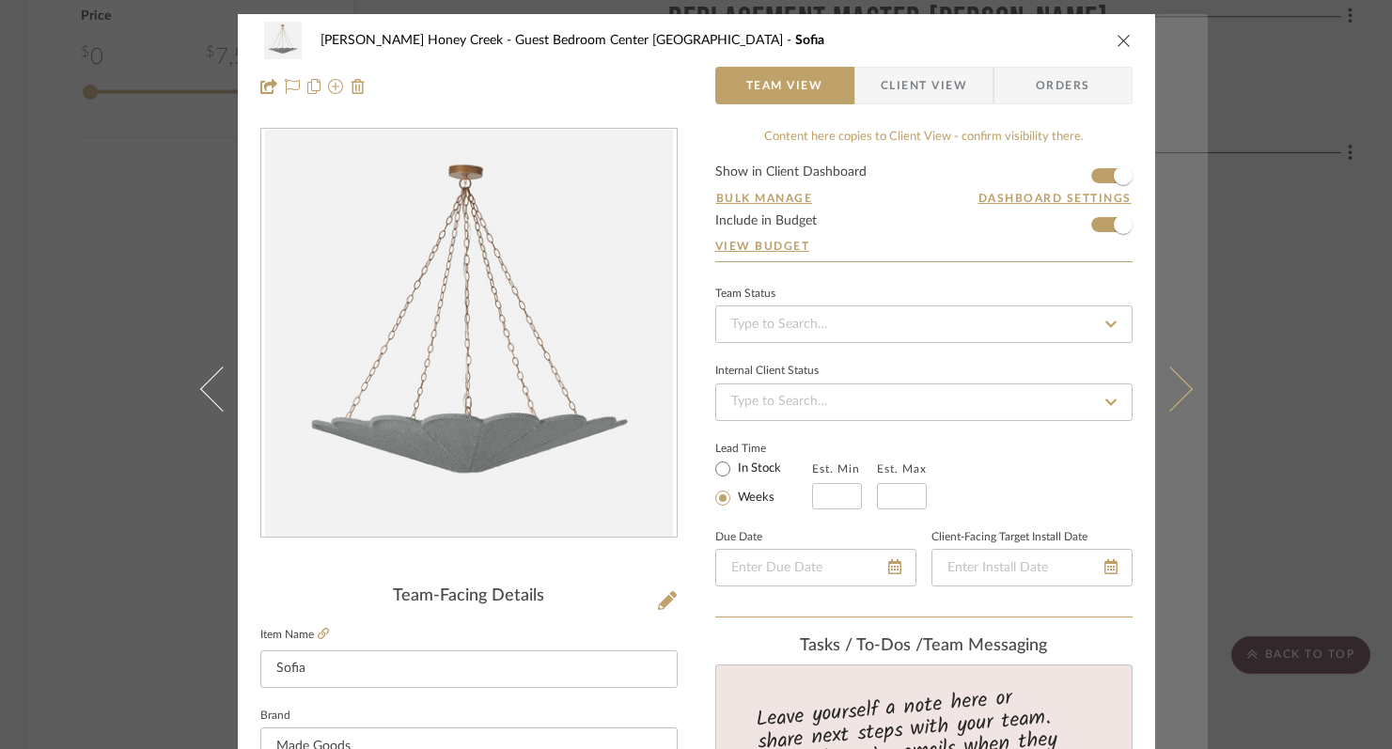
click at [1180, 392] on icon at bounding box center [1169, 388] width 45 height 45
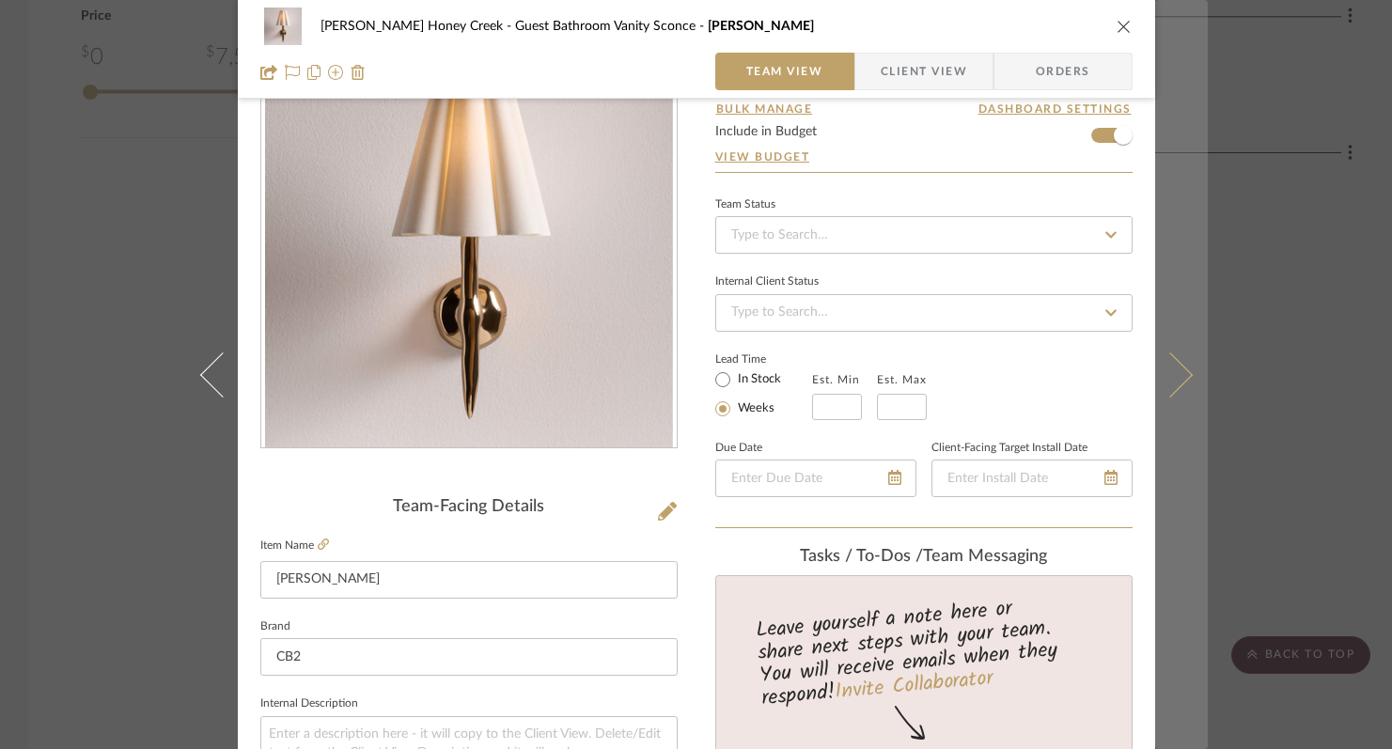
scroll to position [264, 0]
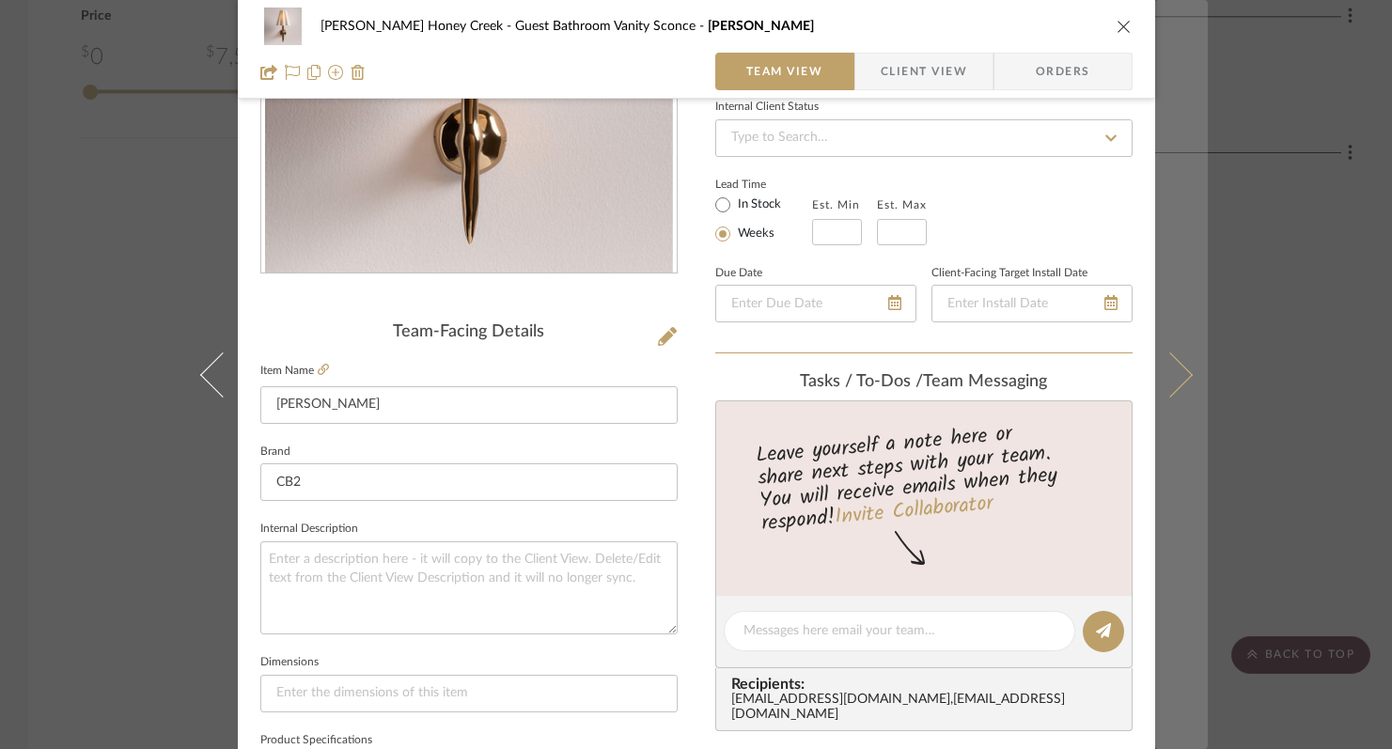
click at [1178, 378] on icon at bounding box center [1169, 373] width 45 height 45
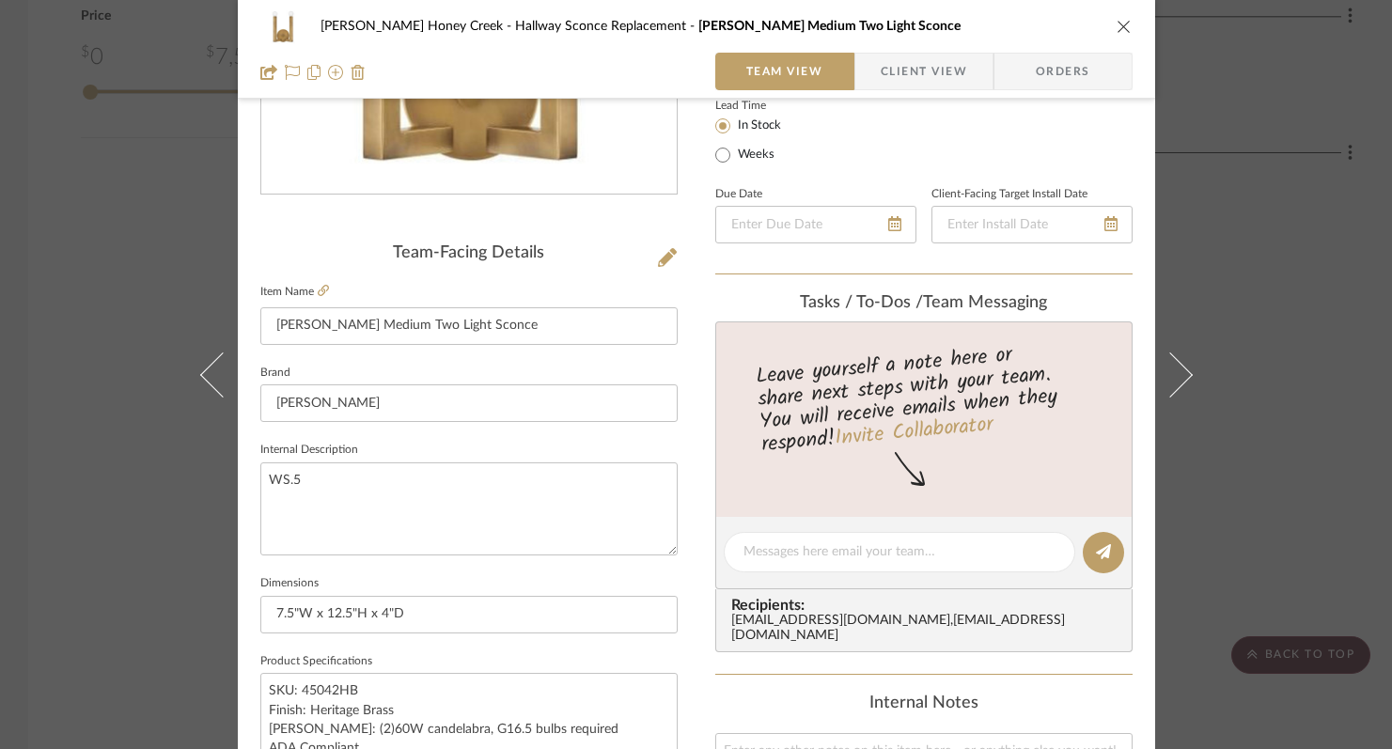
scroll to position [341, 0]
click at [318, 295] on icon at bounding box center [323, 292] width 11 height 11
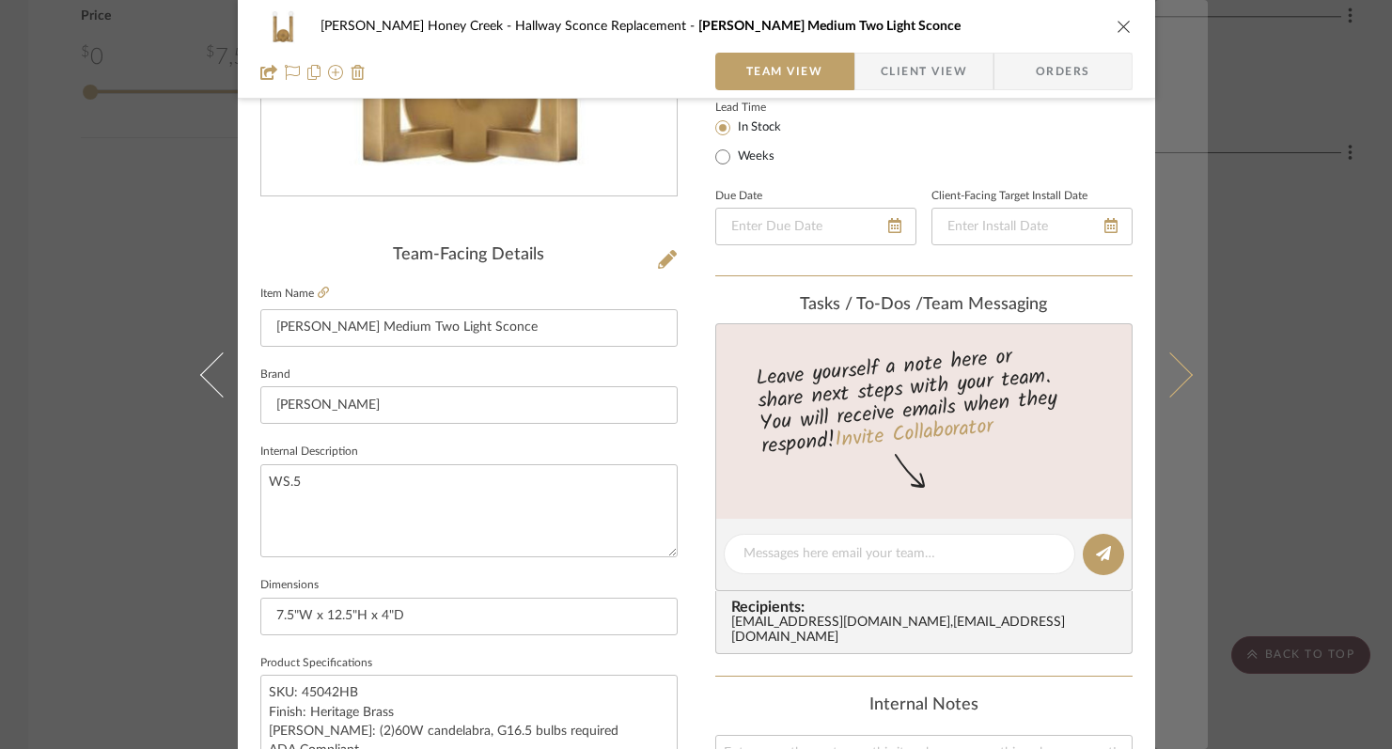
click at [1162, 392] on icon at bounding box center [1169, 373] width 45 height 45
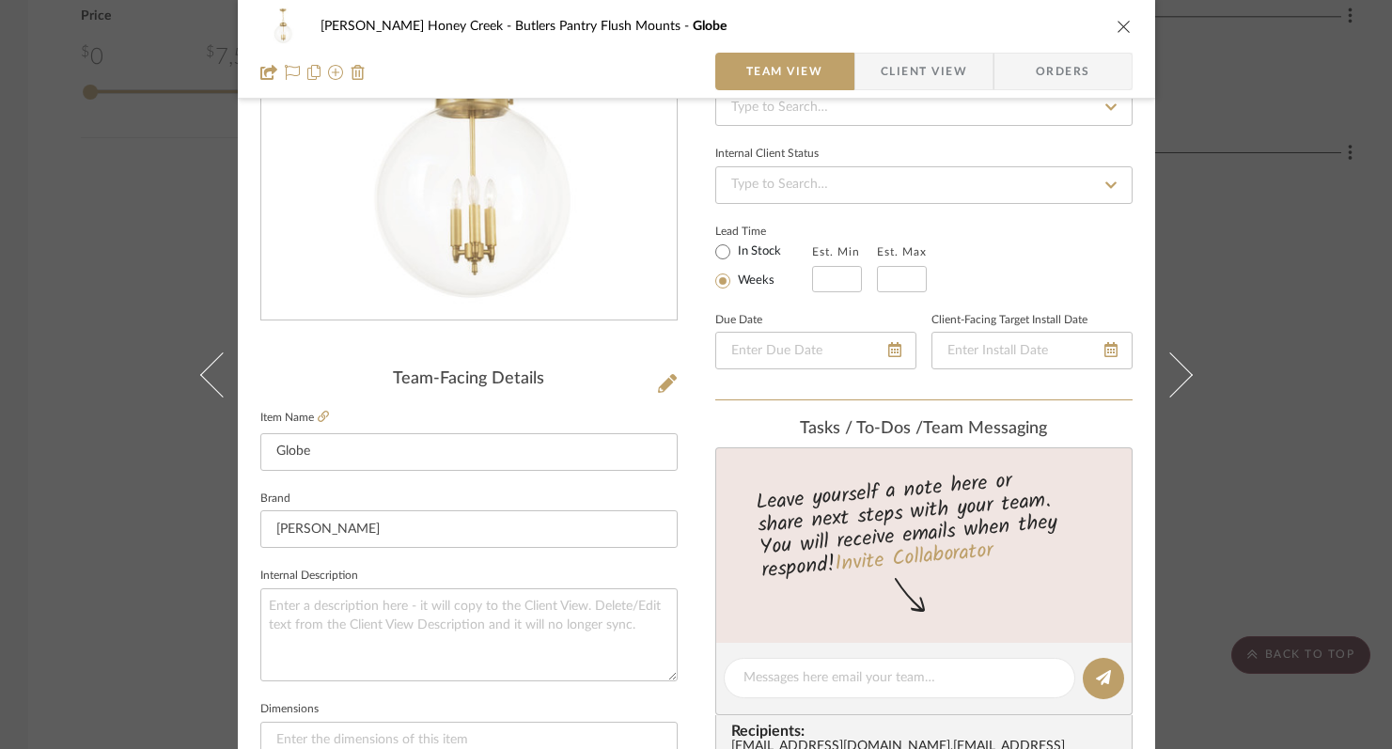
scroll to position [197, 0]
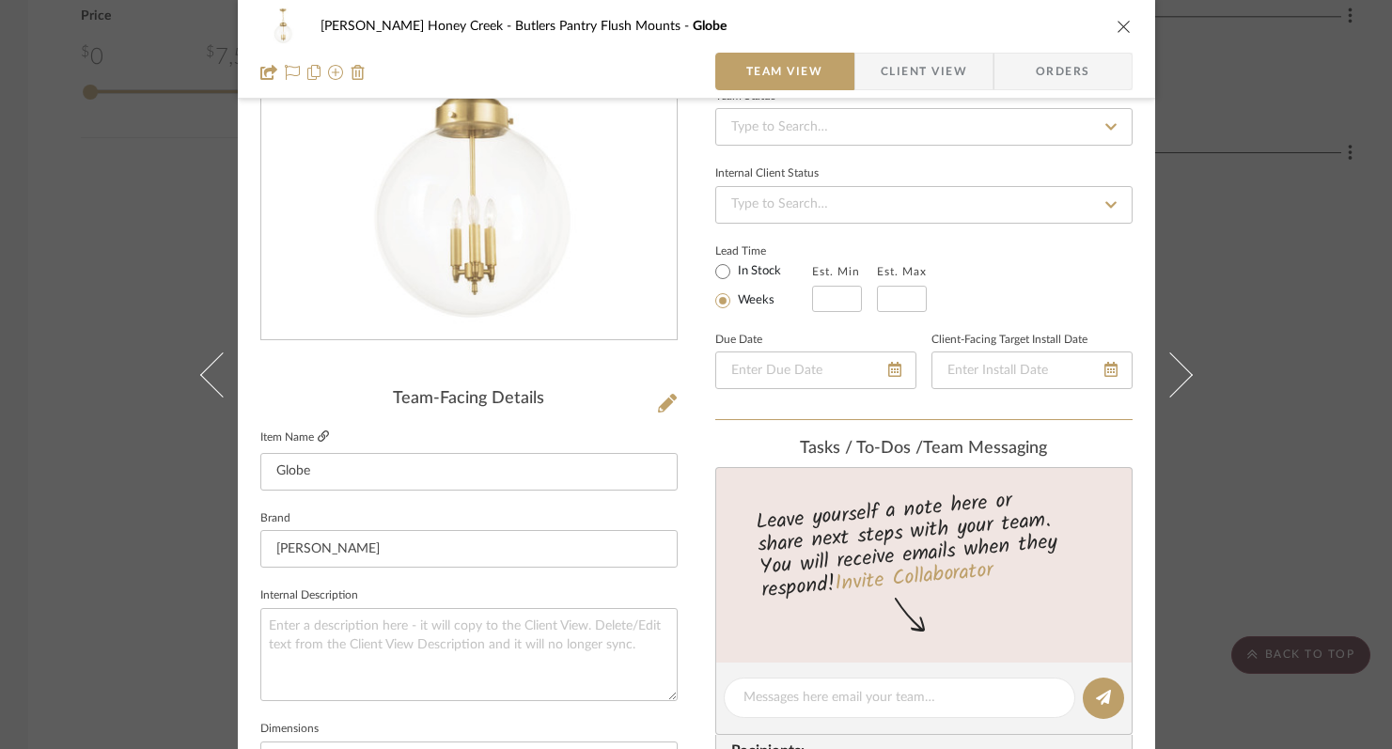
click at [318, 433] on icon at bounding box center [323, 435] width 11 height 11
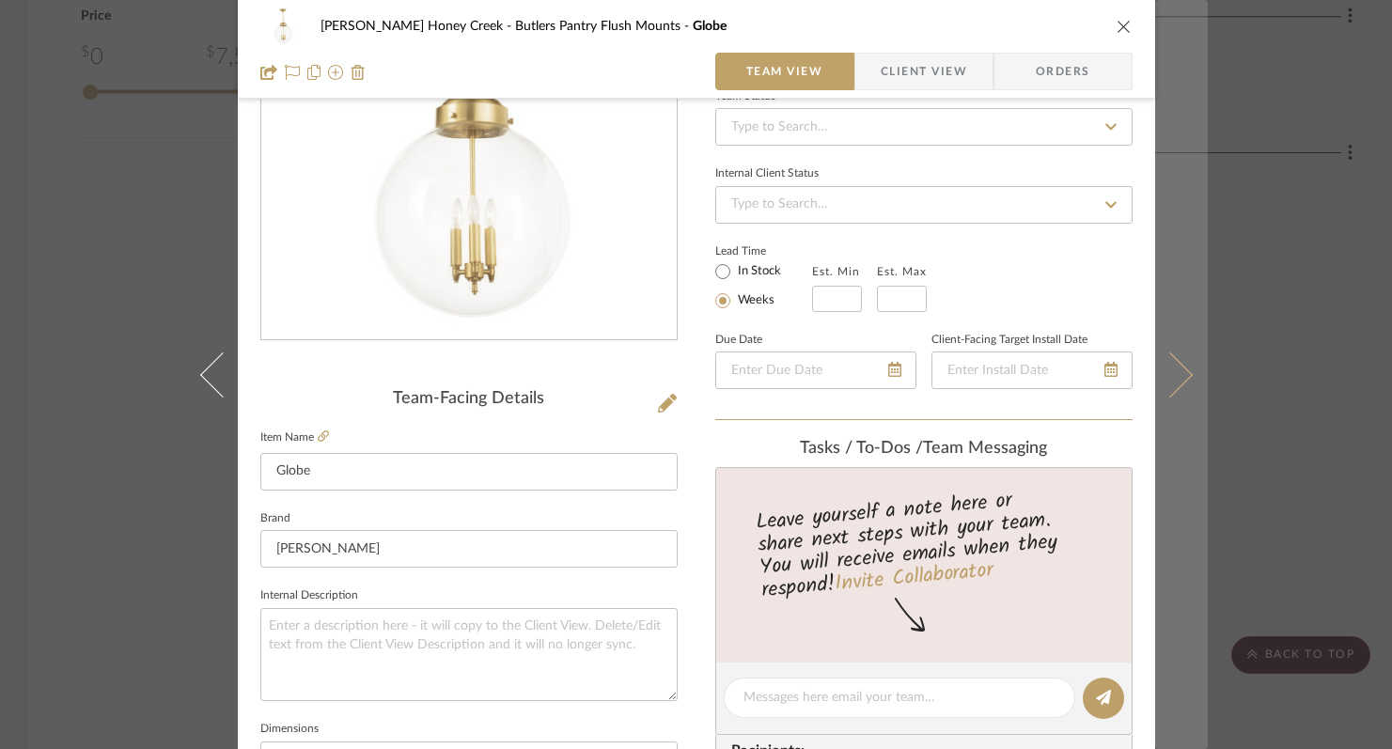
click at [1179, 382] on button at bounding box center [1181, 374] width 53 height 749
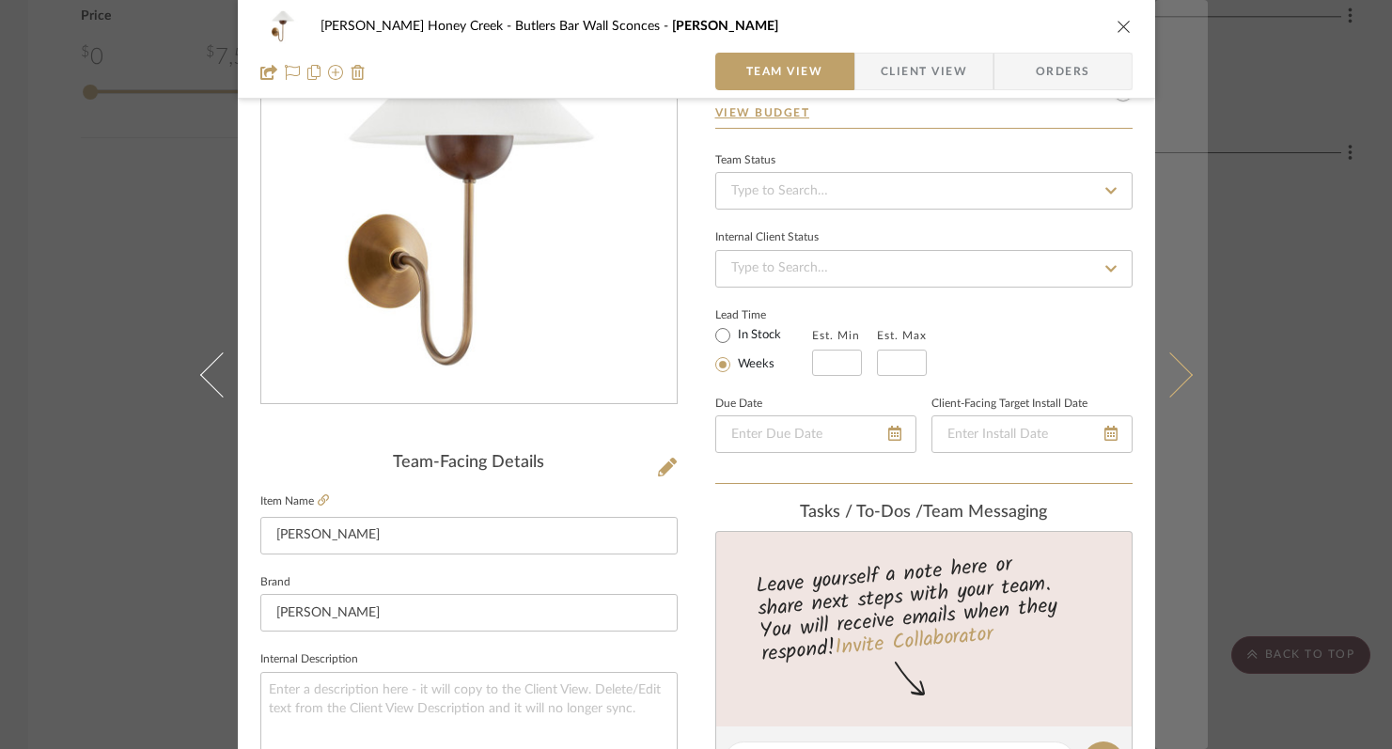
click at [1185, 382] on button at bounding box center [1181, 374] width 53 height 749
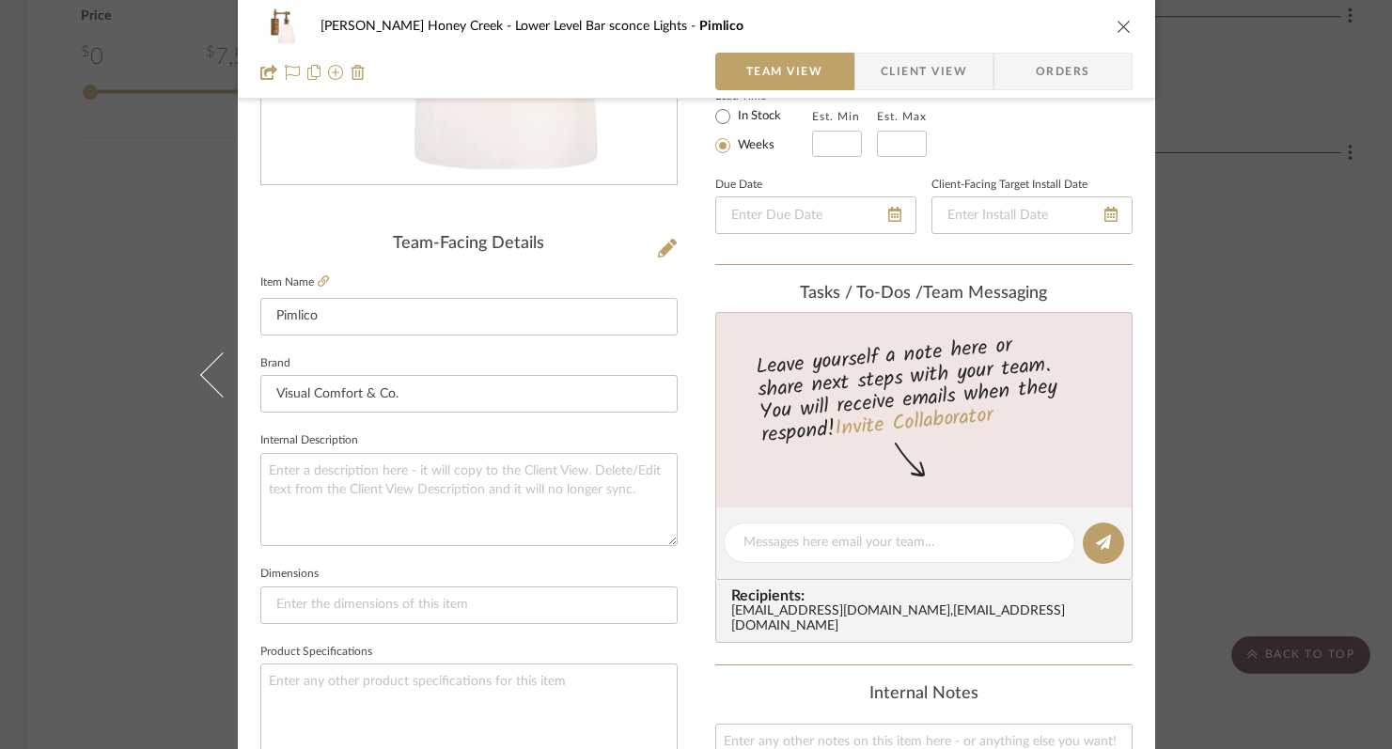
scroll to position [358, 0]
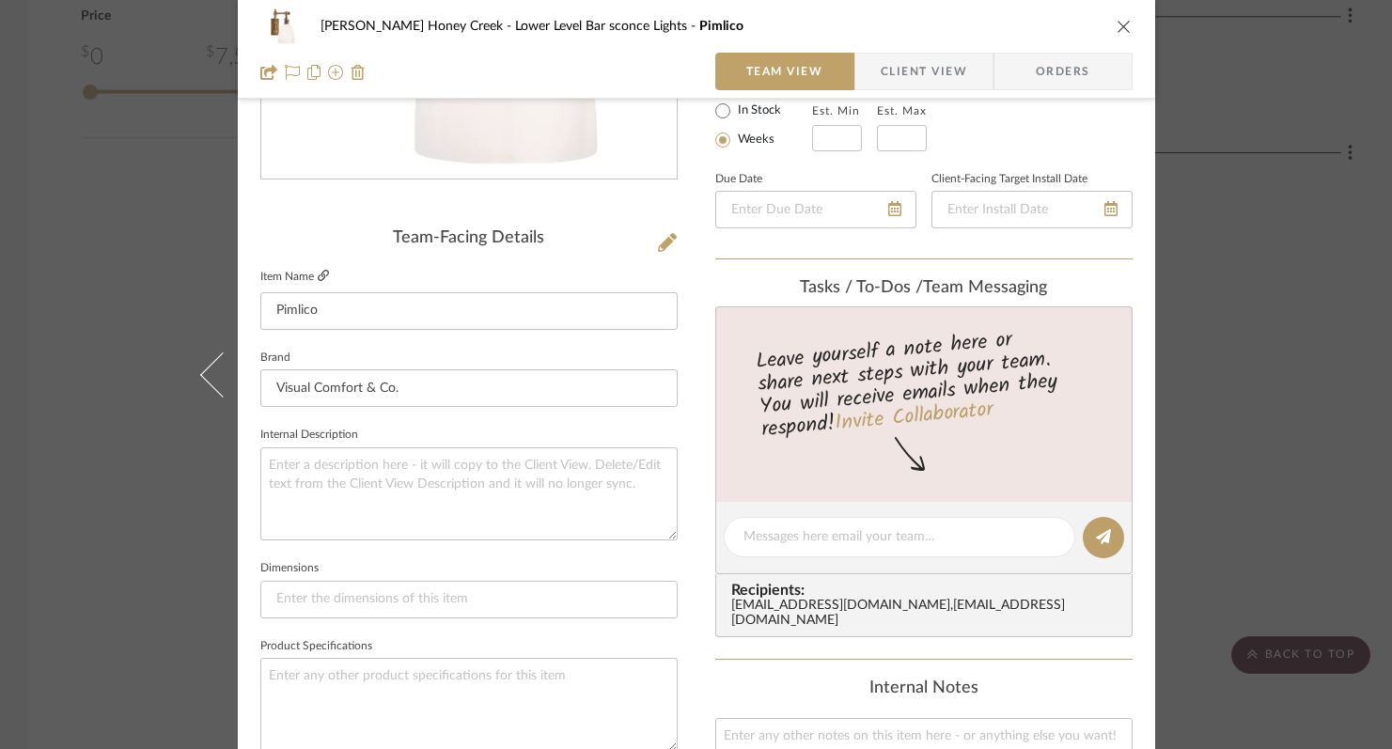
click at [318, 274] on icon at bounding box center [323, 275] width 11 height 11
click at [1105, 23] on div "[PERSON_NAME] Honey Creek Lower Level Bar sconce Lights Pimlico" at bounding box center [696, 27] width 872 height 38
click at [1116, 22] on icon "close" at bounding box center [1123, 26] width 15 height 15
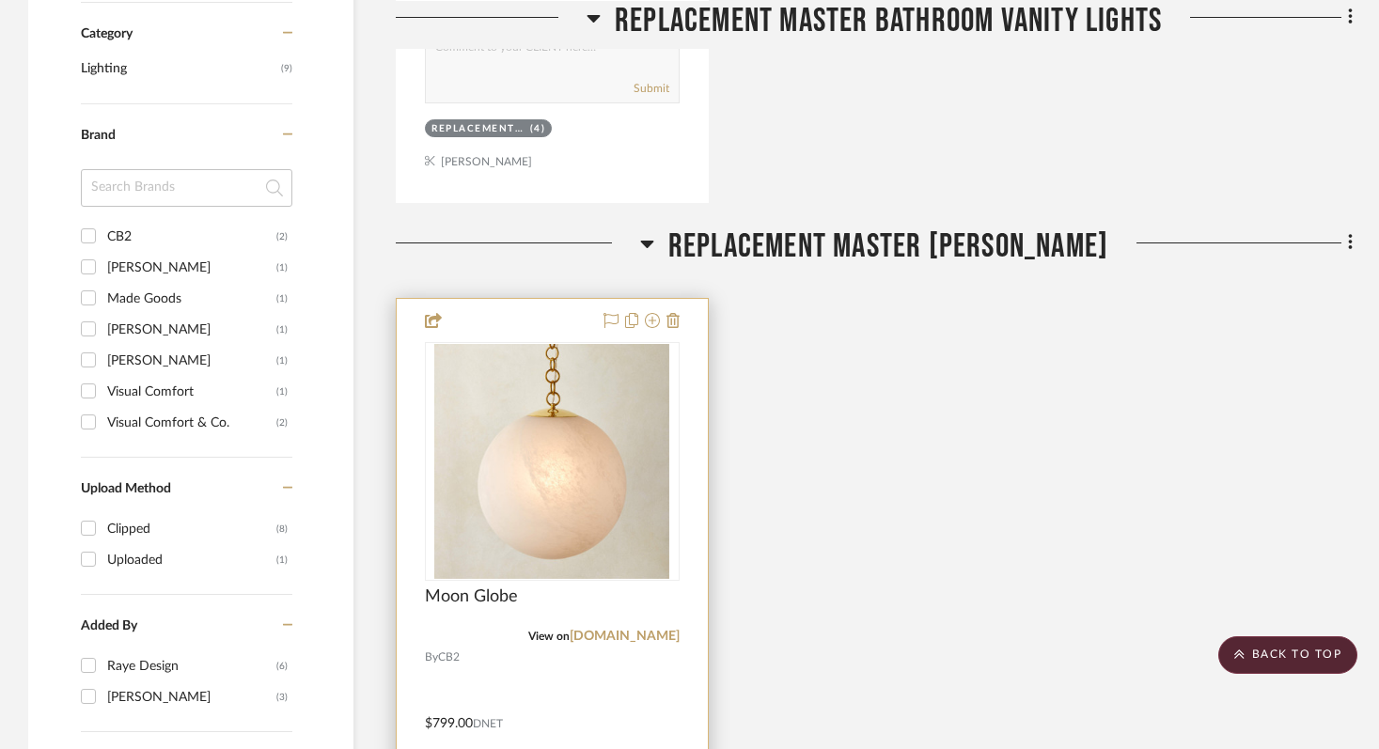
scroll to position [1192, 0]
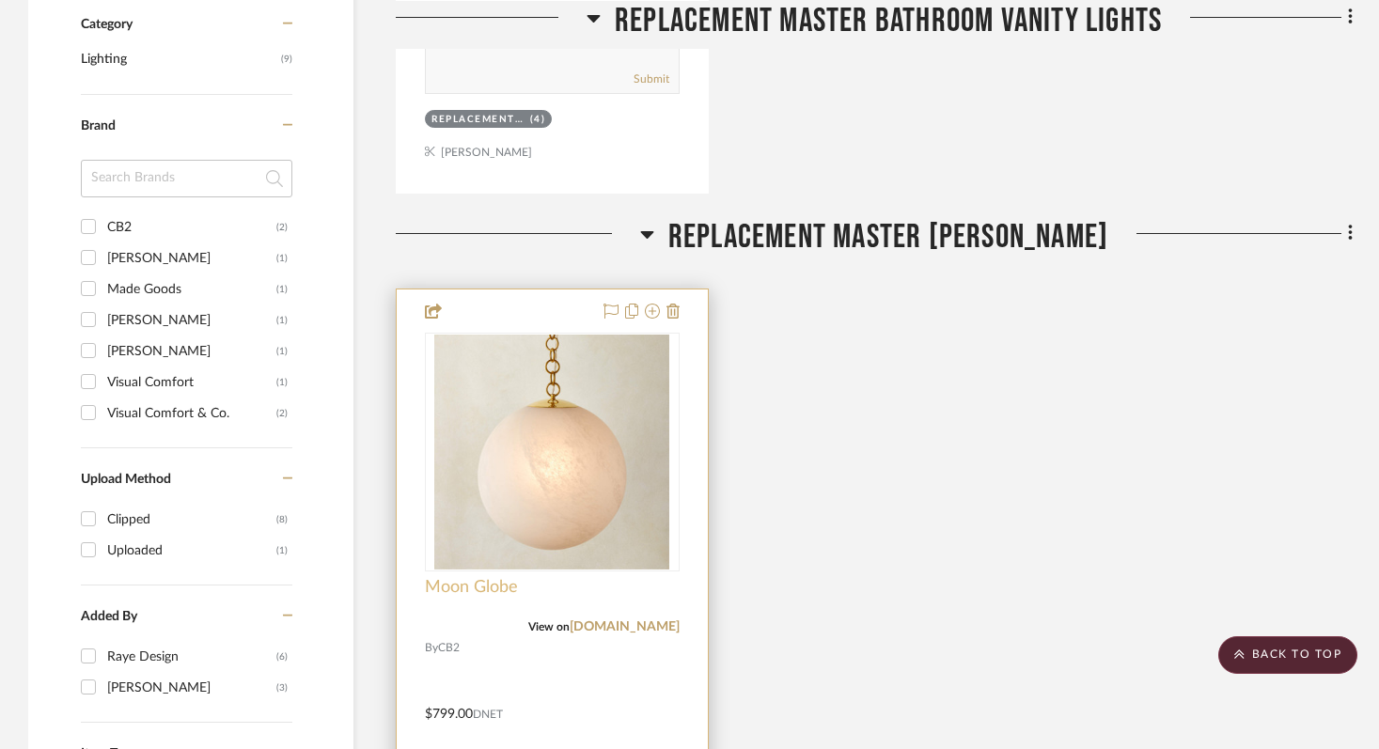
click at [476, 585] on span "Moon Globe" at bounding box center [471, 587] width 93 height 21
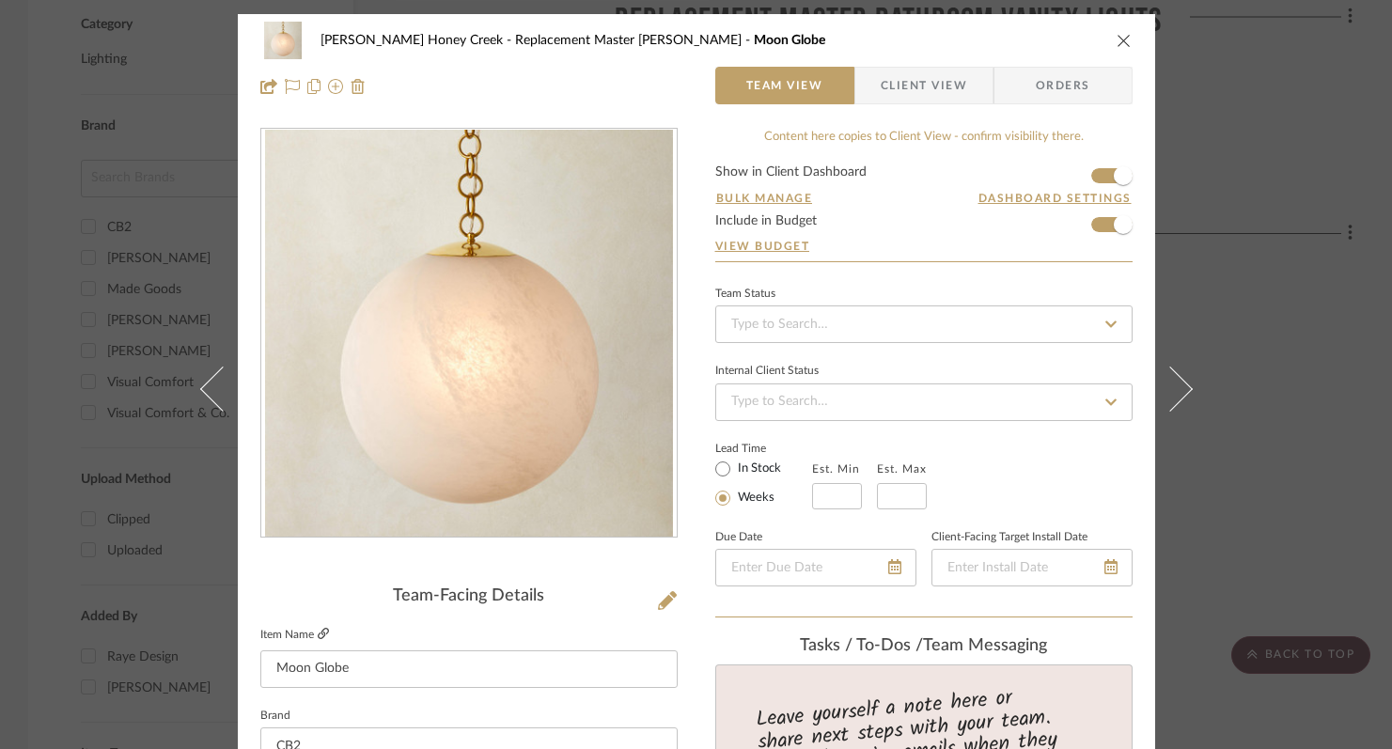
click at [318, 632] on icon at bounding box center [323, 633] width 11 height 11
click at [1116, 39] on icon "close" at bounding box center [1123, 40] width 15 height 15
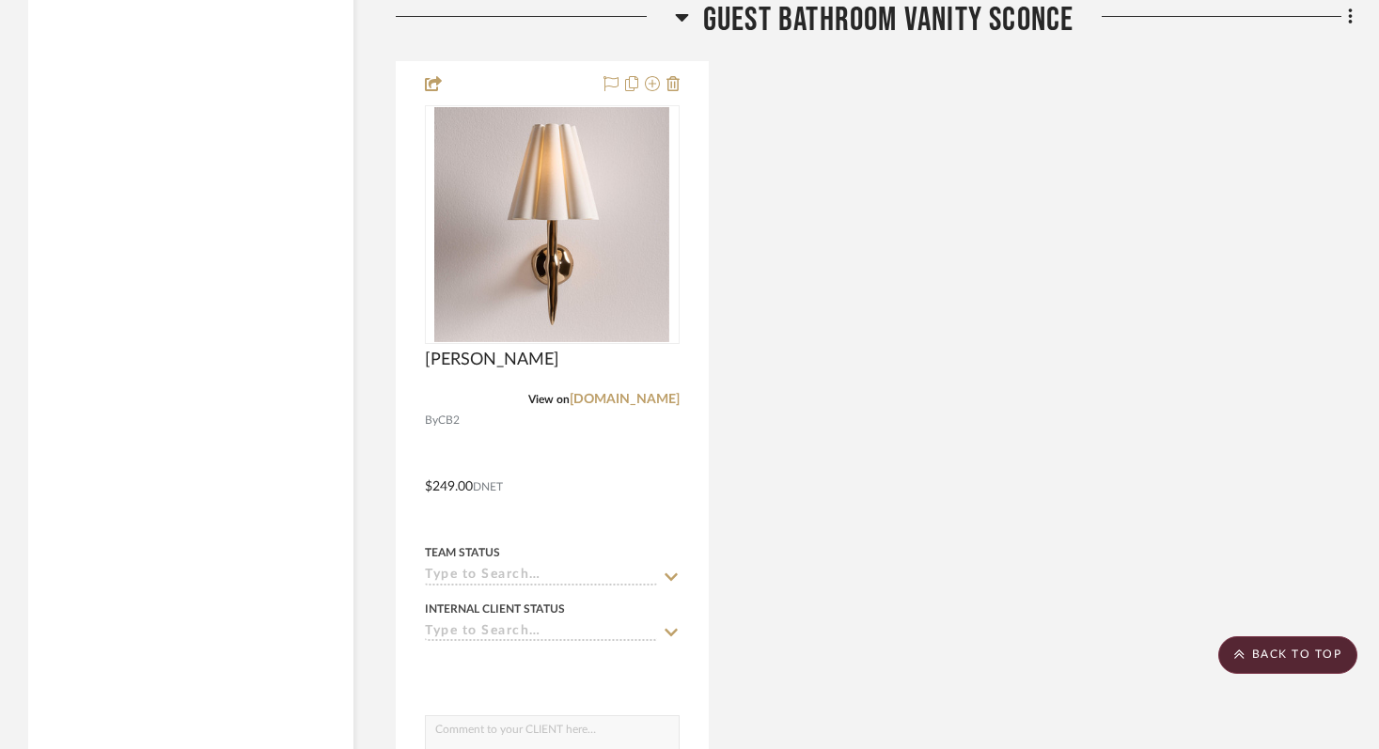
scroll to position [4173, 0]
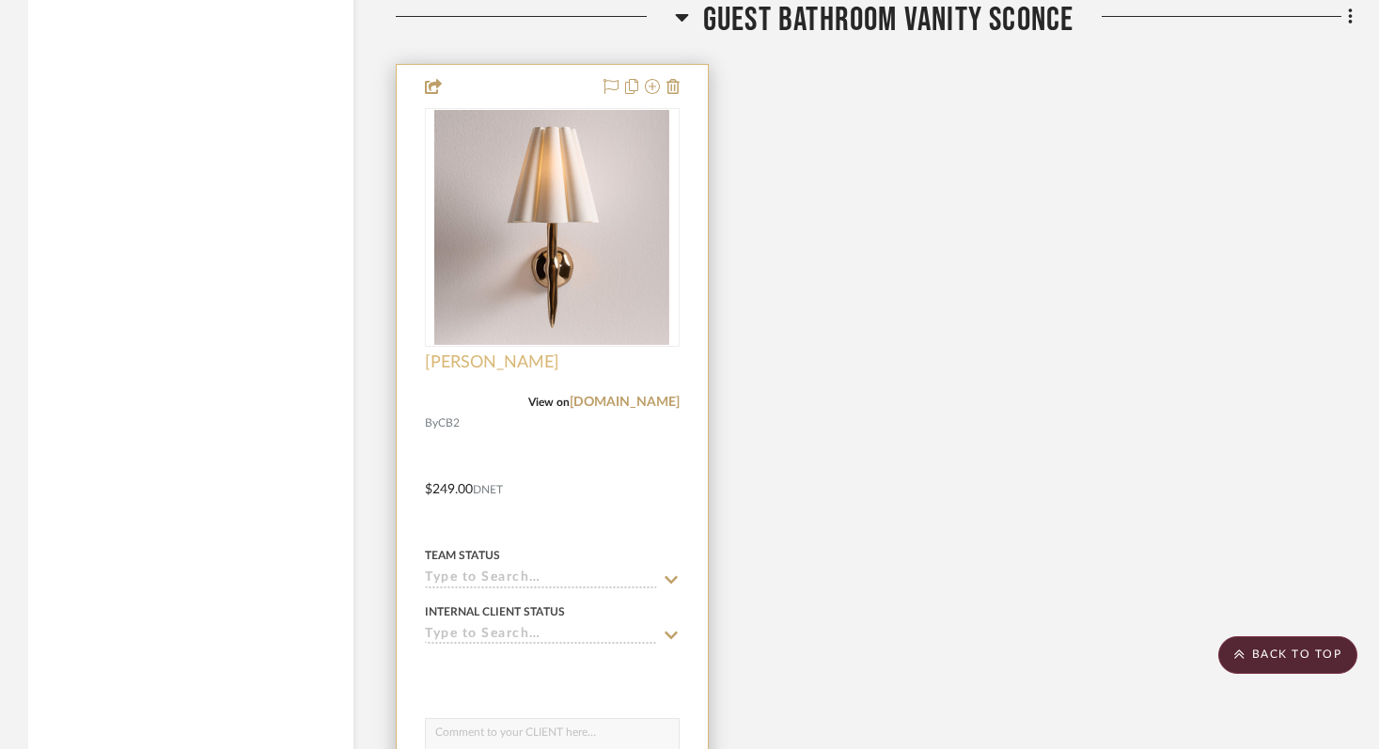
click at [470, 362] on span "[PERSON_NAME]" at bounding box center [492, 362] width 134 height 21
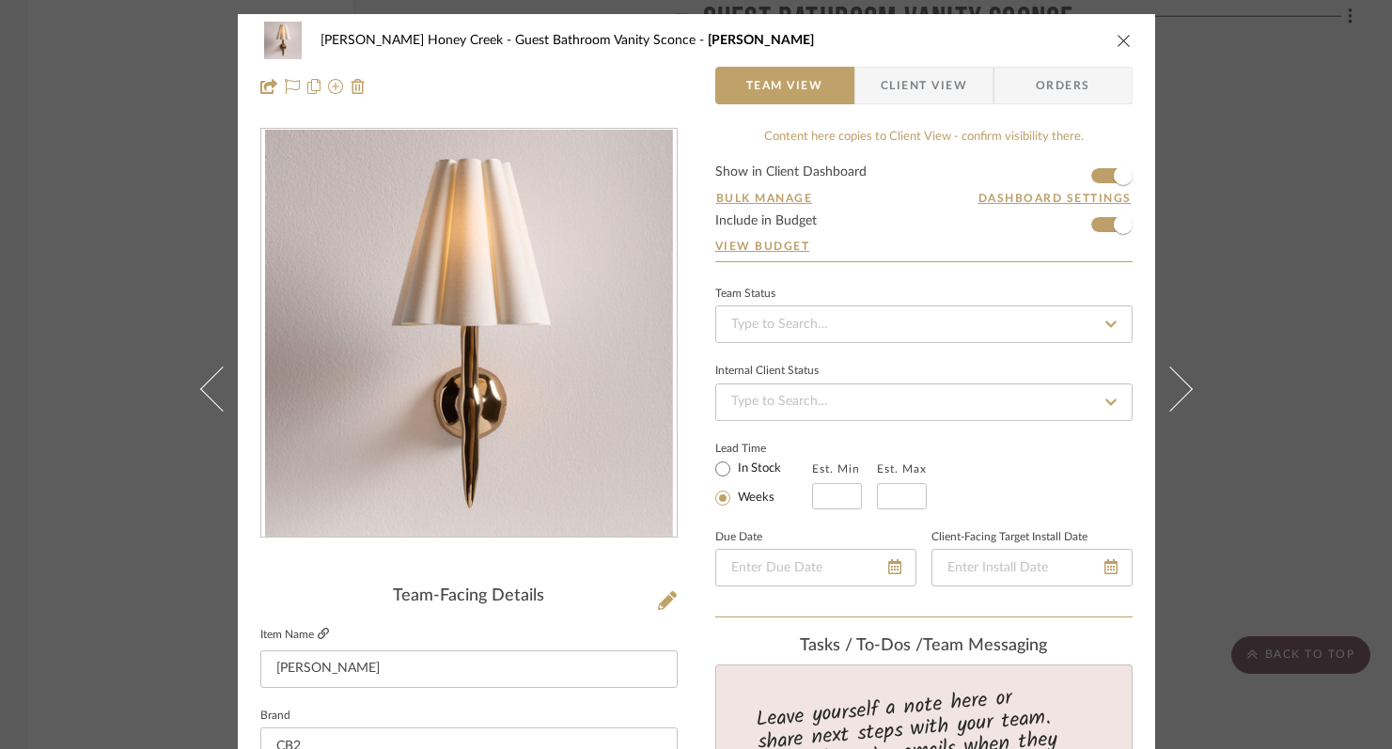
click at [318, 632] on icon at bounding box center [323, 633] width 11 height 11
click at [1085, 33] on div "[PERSON_NAME] Honey Creek Guest Bathroom Vanity Sconce [PERSON_NAME] Hammered" at bounding box center [696, 41] width 872 height 38
click at [1116, 39] on icon "close" at bounding box center [1123, 40] width 15 height 15
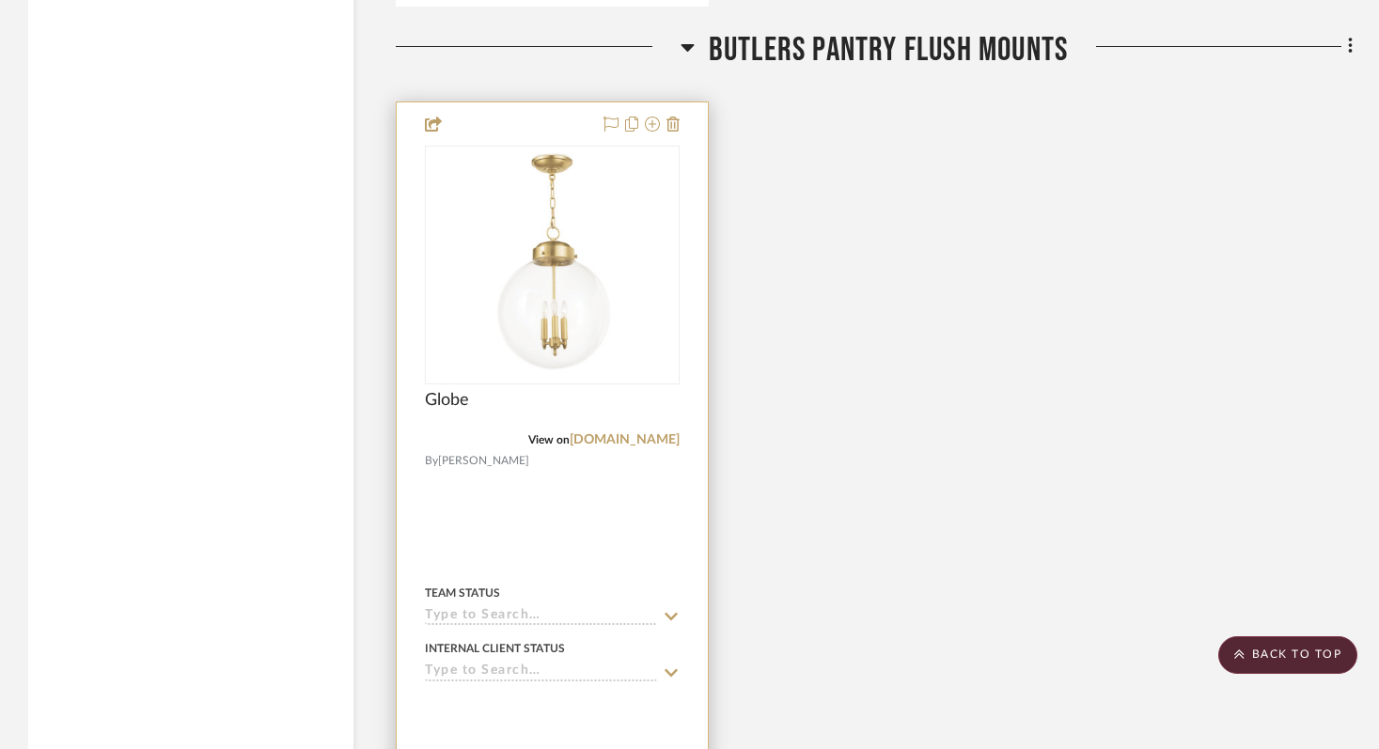
scroll to position [5995, 0]
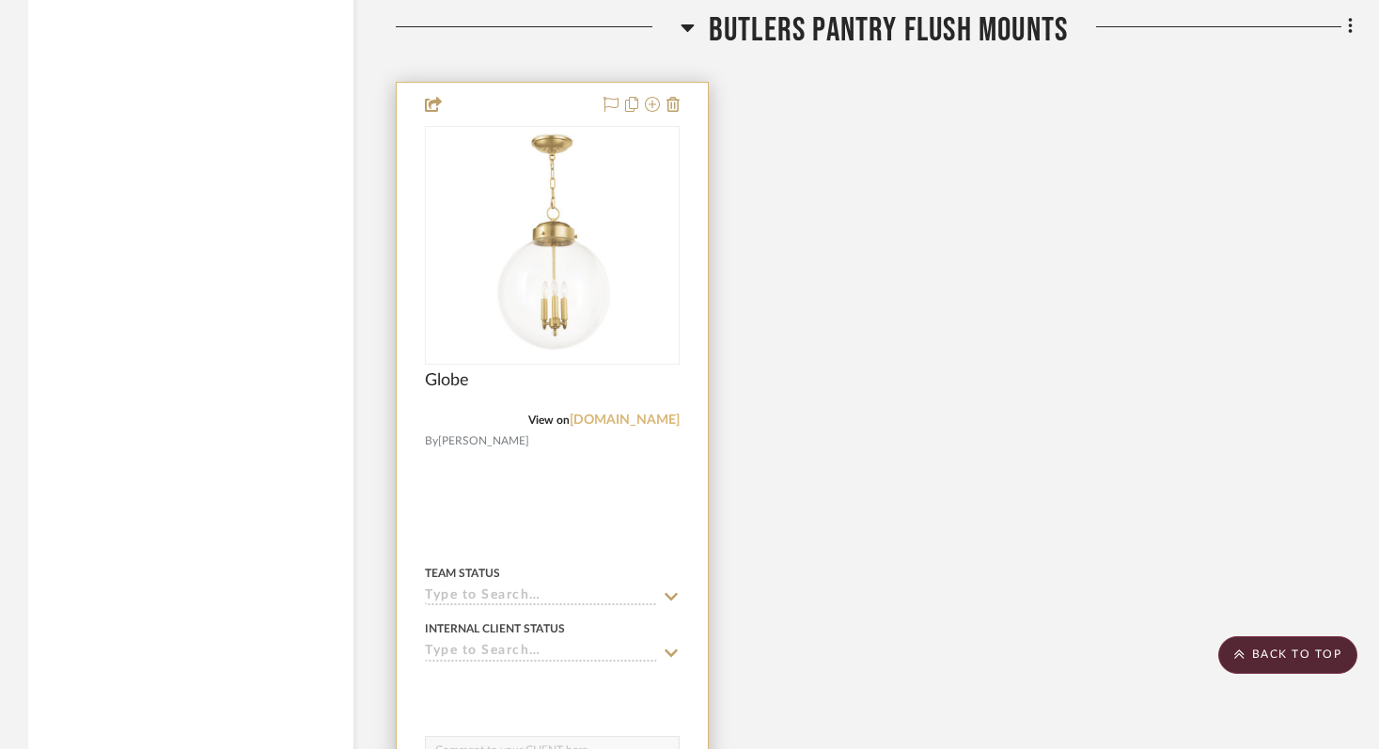
click at [613, 416] on link "[DOMAIN_NAME]" at bounding box center [624, 419] width 110 height 13
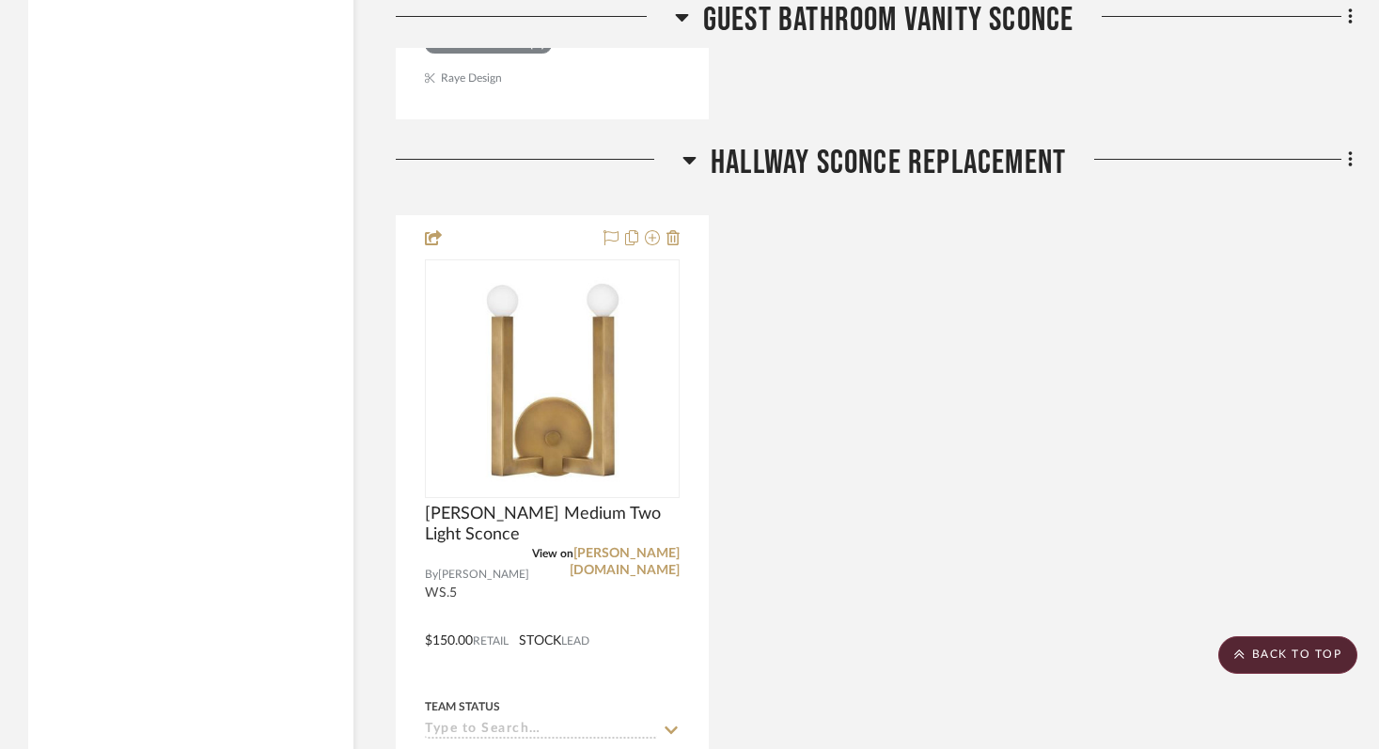
scroll to position [4937, 0]
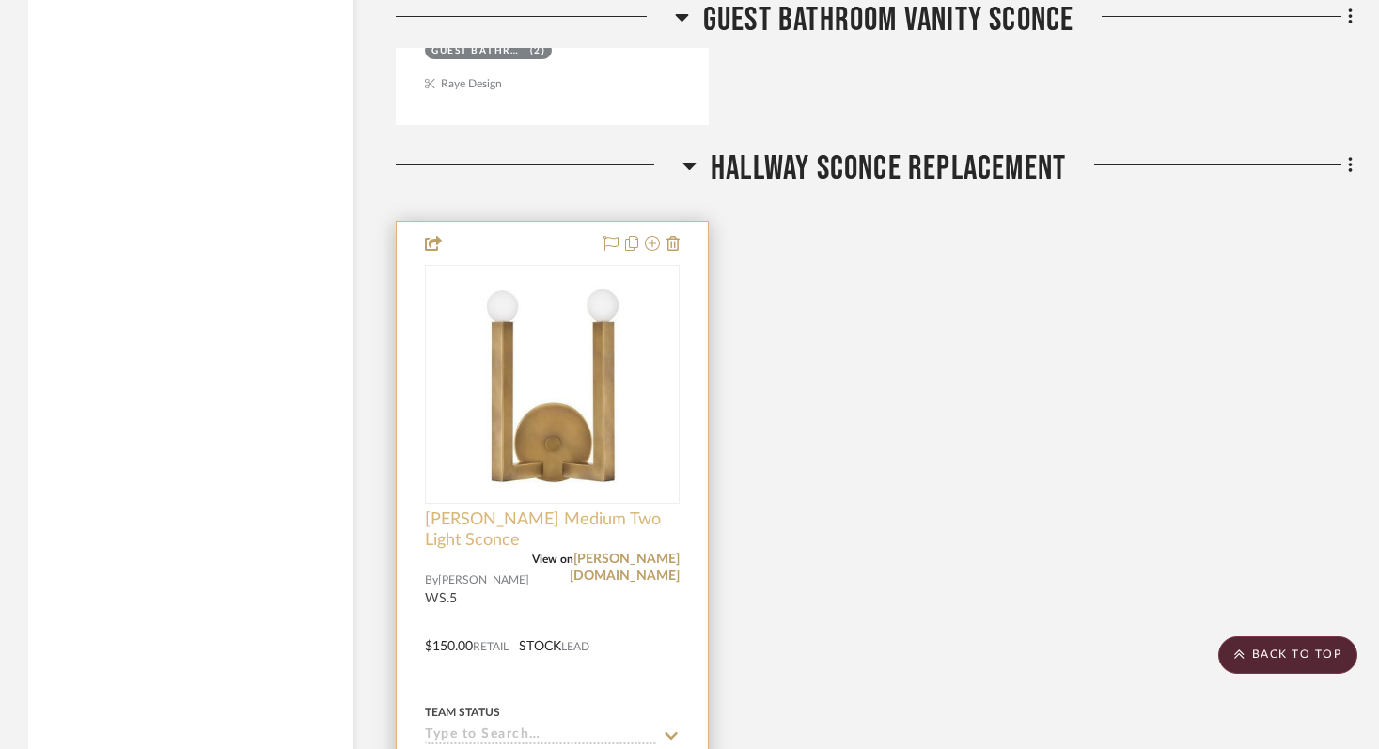
click at [581, 525] on span "[PERSON_NAME] Medium Two Light Sconce" at bounding box center [552, 529] width 255 height 41
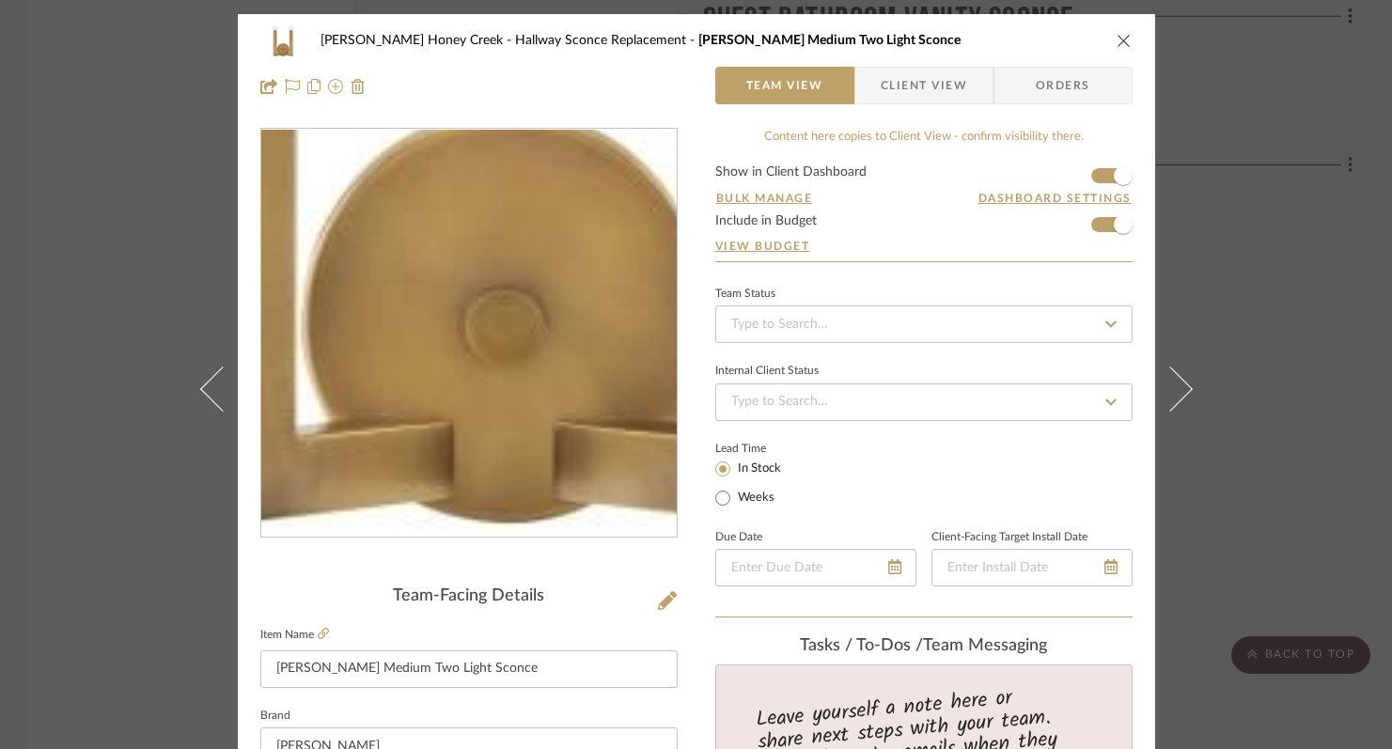
click at [451, 440] on img "0" at bounding box center [467, 334] width 325 height 408
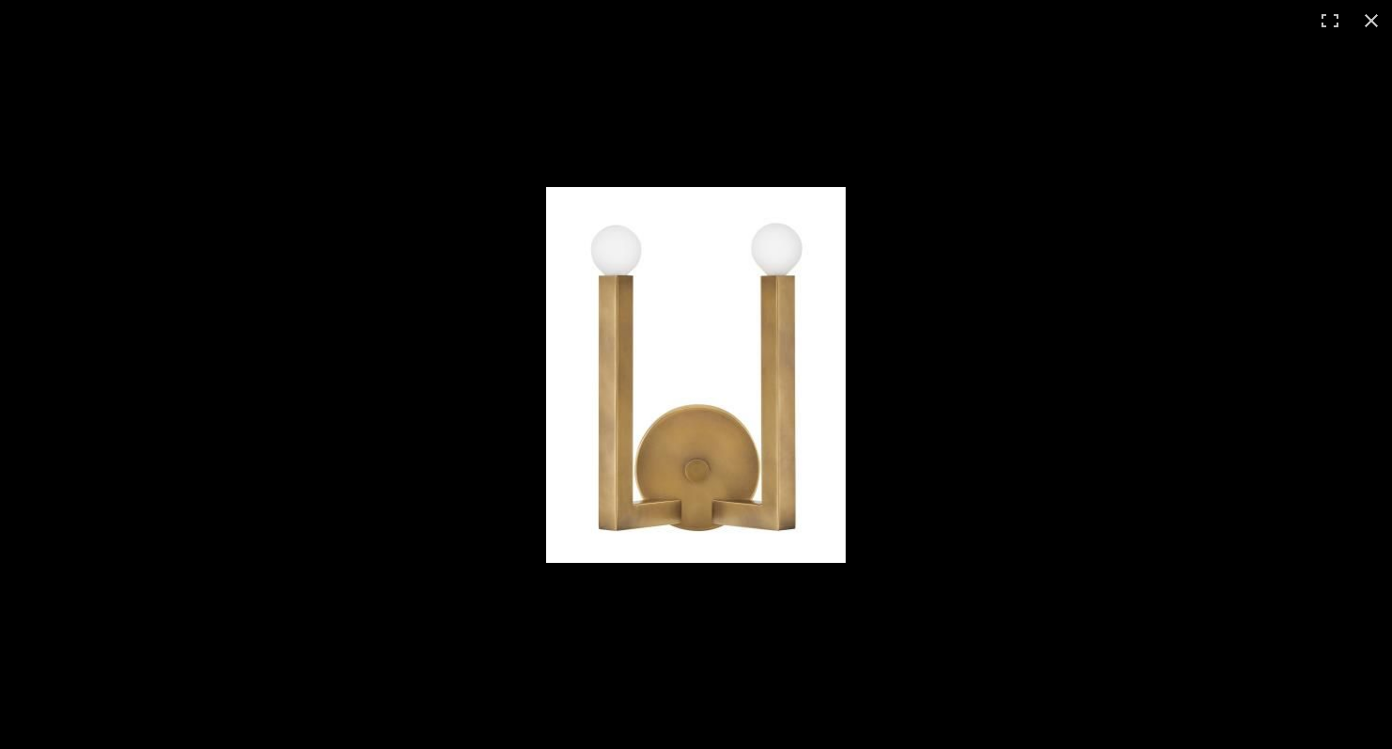
click at [709, 496] on img at bounding box center [696, 375] width 300 height 376
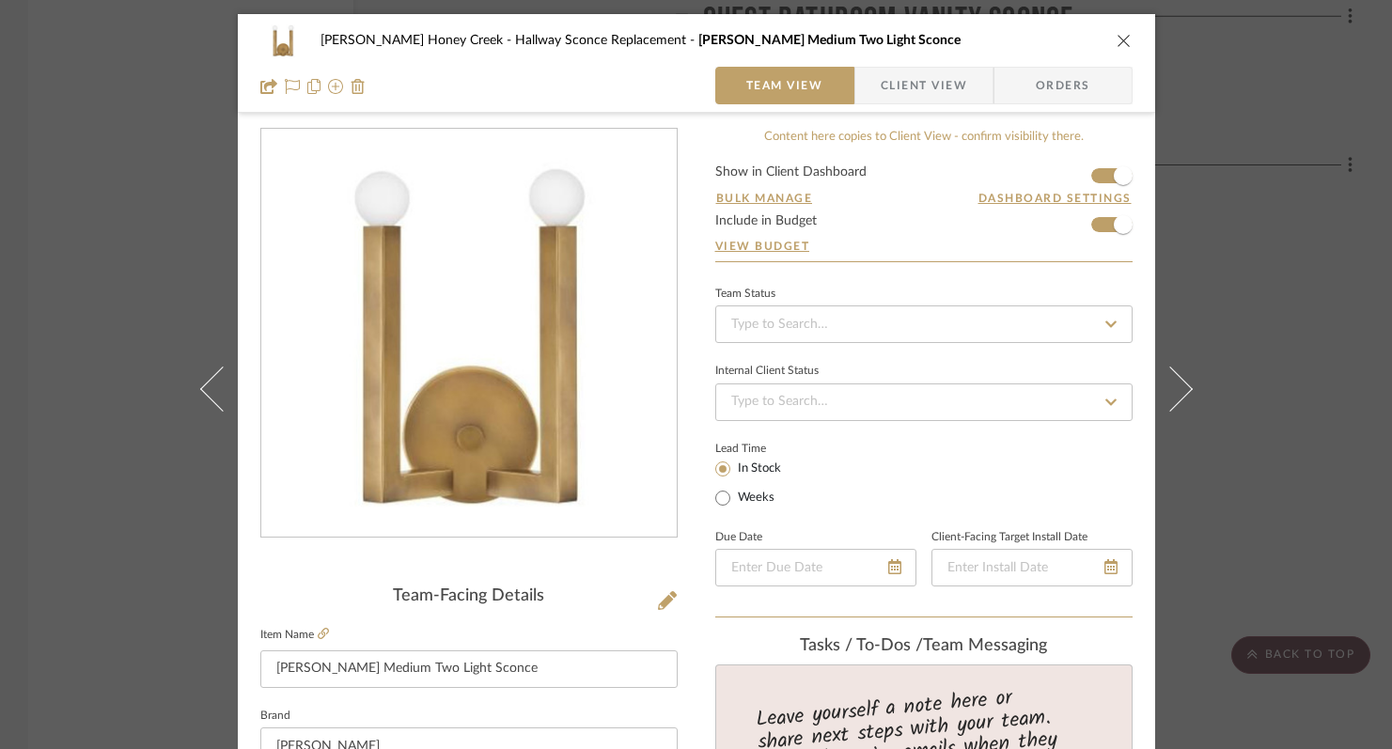
drag, startPoint x: 1108, startPoint y: 33, endPoint x: 1100, endPoint y: 66, distance: 34.0
click at [1107, 34] on div "[PERSON_NAME] [GEOGRAPHIC_DATA] Sconce Replacement Ezra Medium Two Light Sconce" at bounding box center [696, 41] width 872 height 38
click at [1117, 40] on icon "close" at bounding box center [1123, 40] width 15 height 15
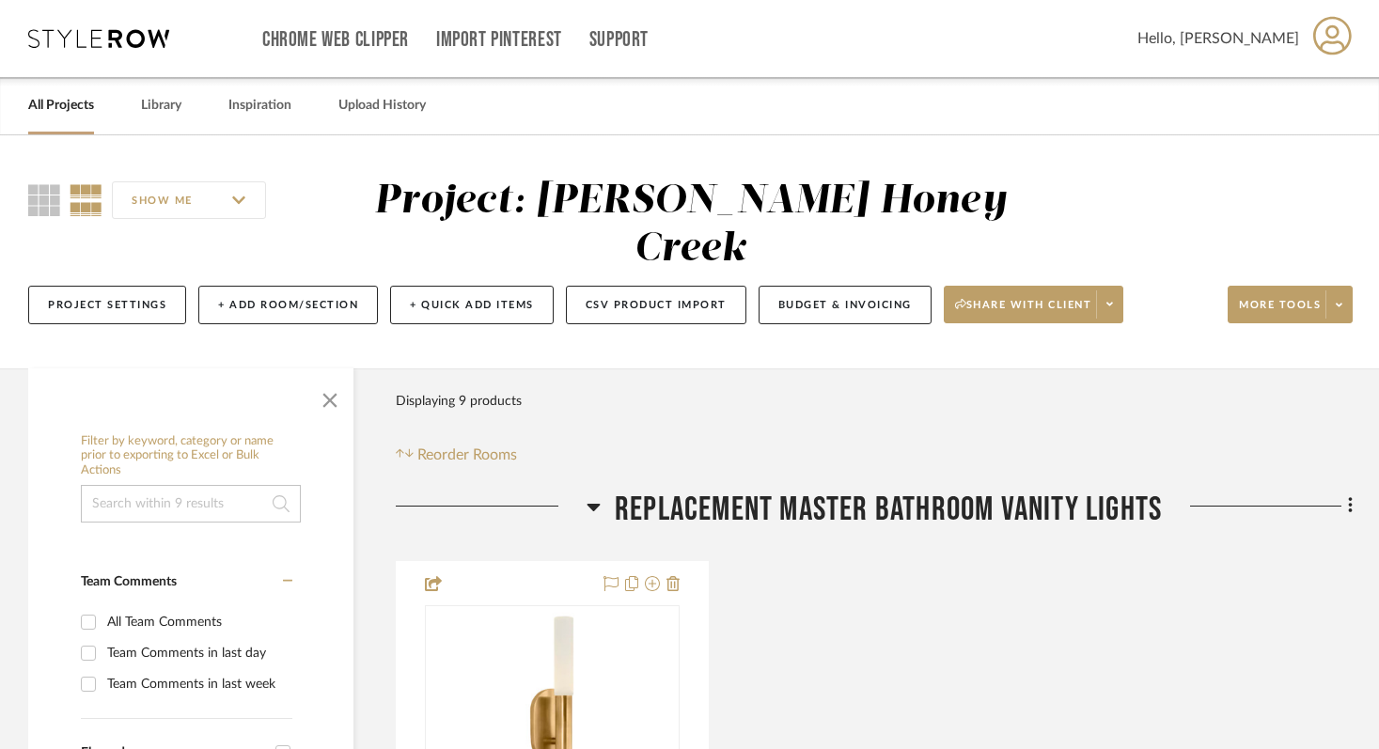
click at [71, 37] on icon at bounding box center [98, 38] width 141 height 19
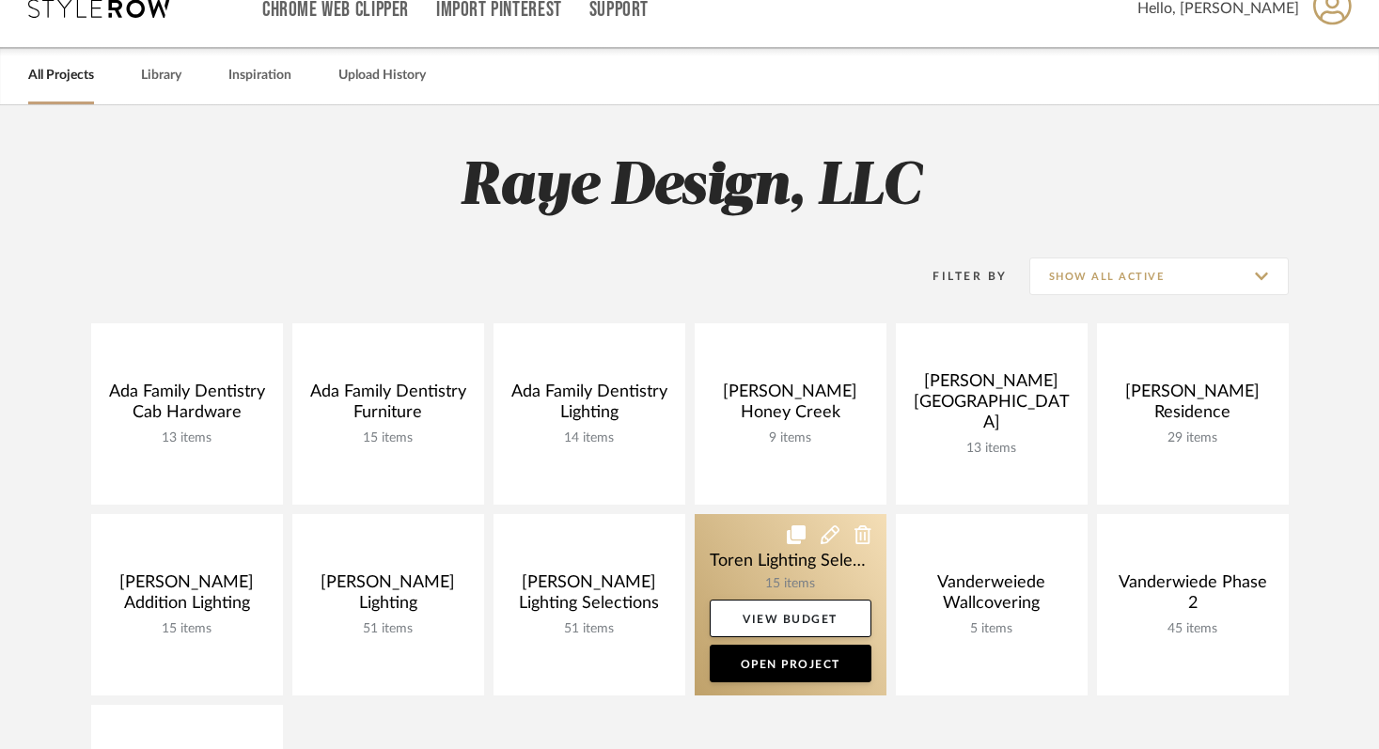
scroll to position [31, 0]
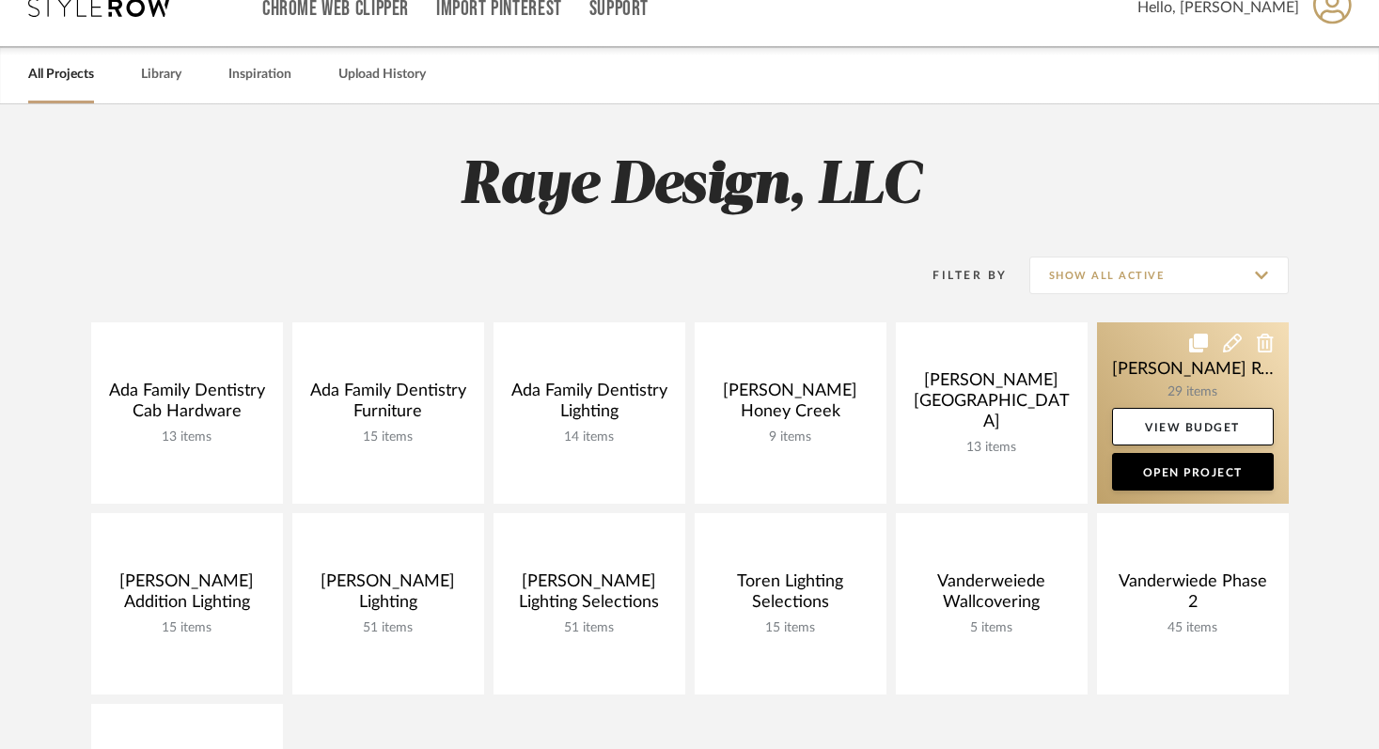
click at [1161, 385] on link at bounding box center [1193, 412] width 192 height 181
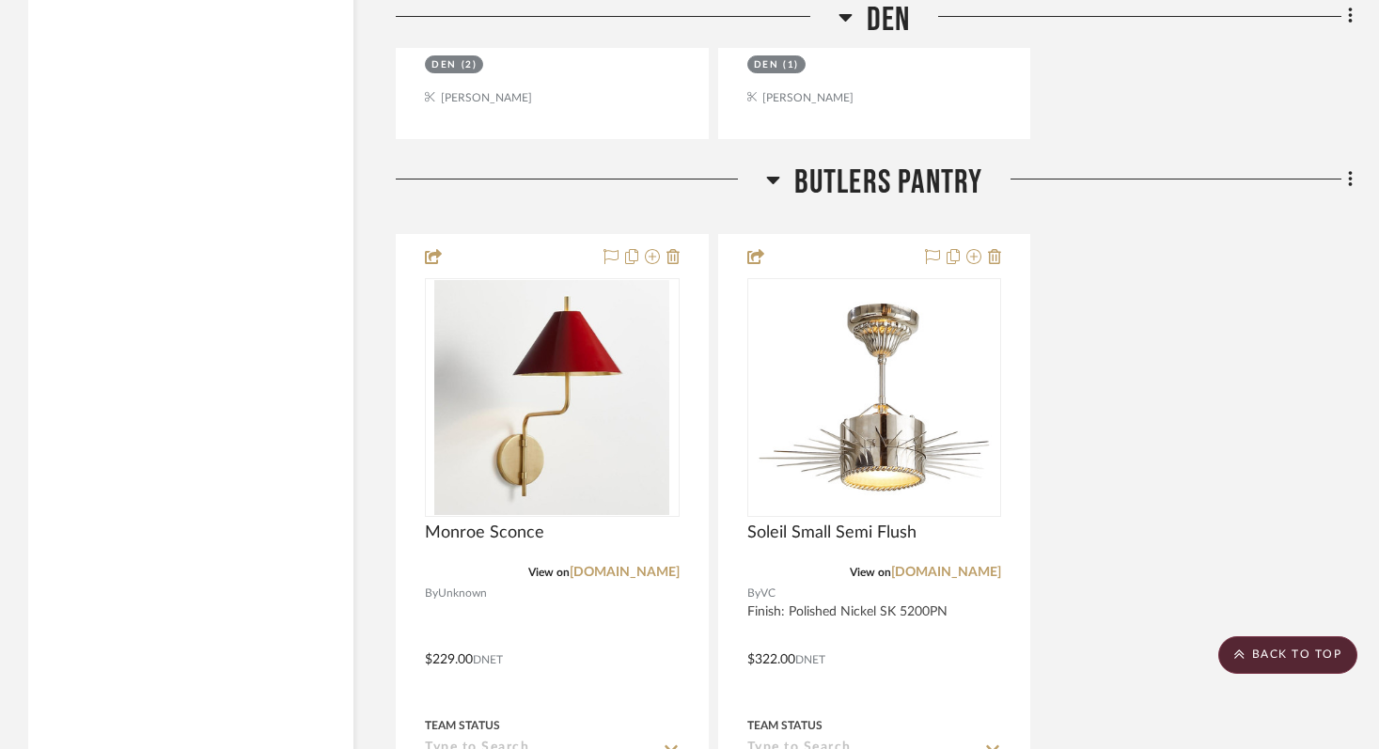
scroll to position [11468, 0]
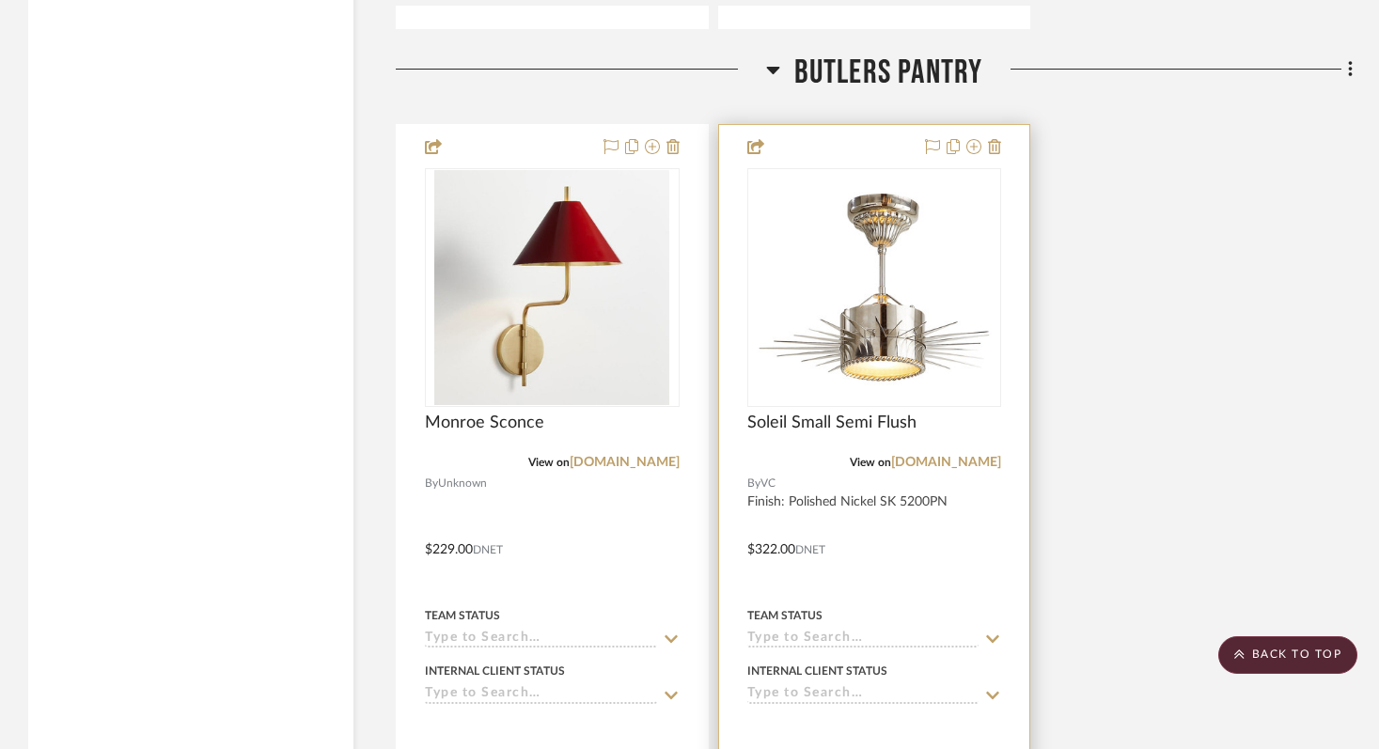
click at [817, 413] on div "Soleil Small Semi Flush" at bounding box center [874, 433] width 255 height 41
click at [814, 413] on span "Soleil Small Semi Flush" at bounding box center [831, 423] width 169 height 21
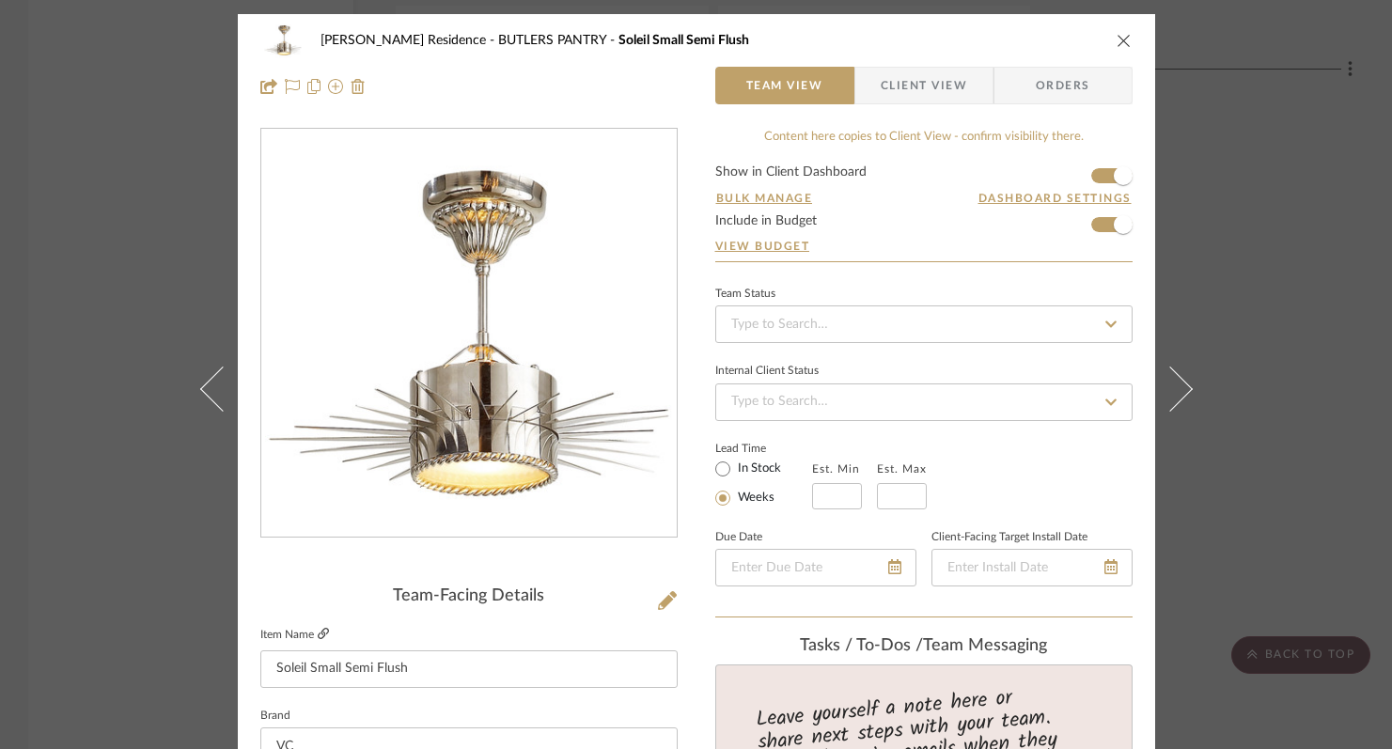
click at [321, 635] on icon at bounding box center [323, 633] width 11 height 11
click at [1116, 41] on icon "close" at bounding box center [1123, 40] width 15 height 15
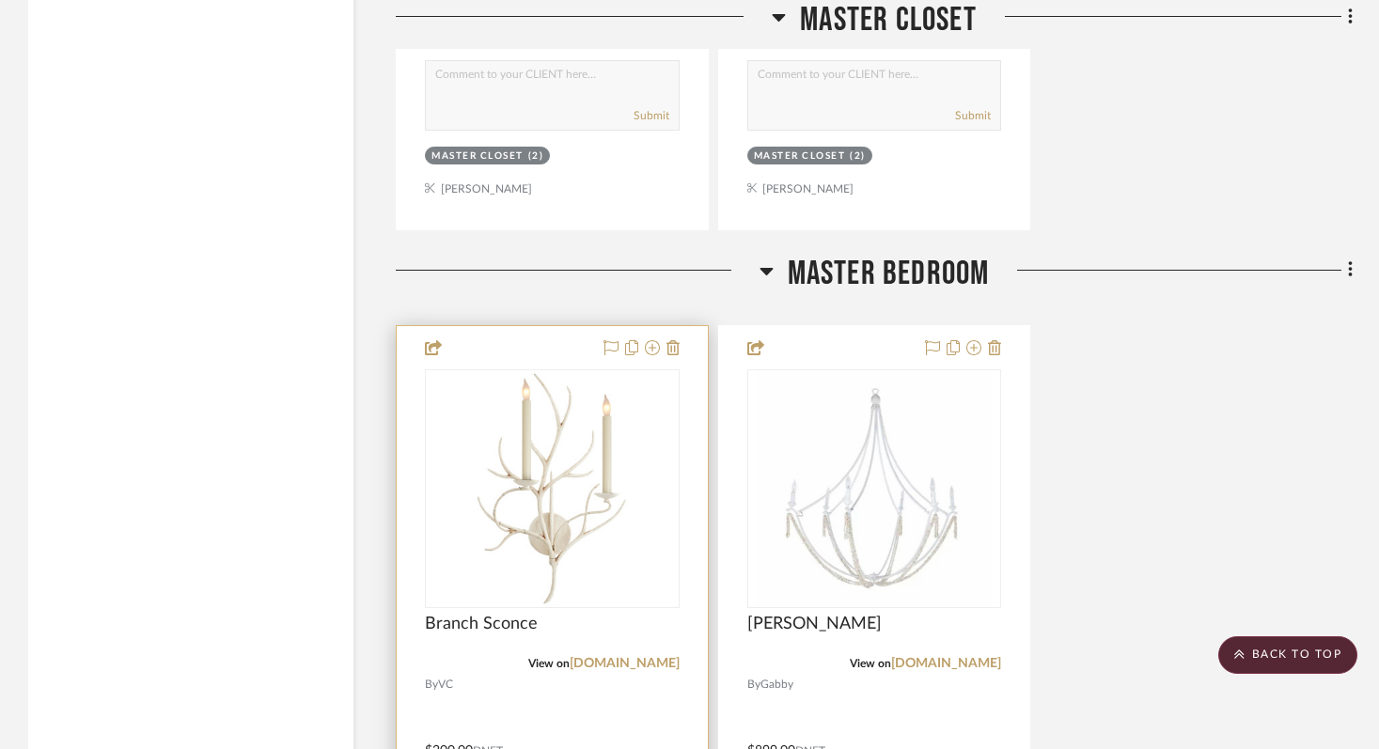
scroll to position [5743, 0]
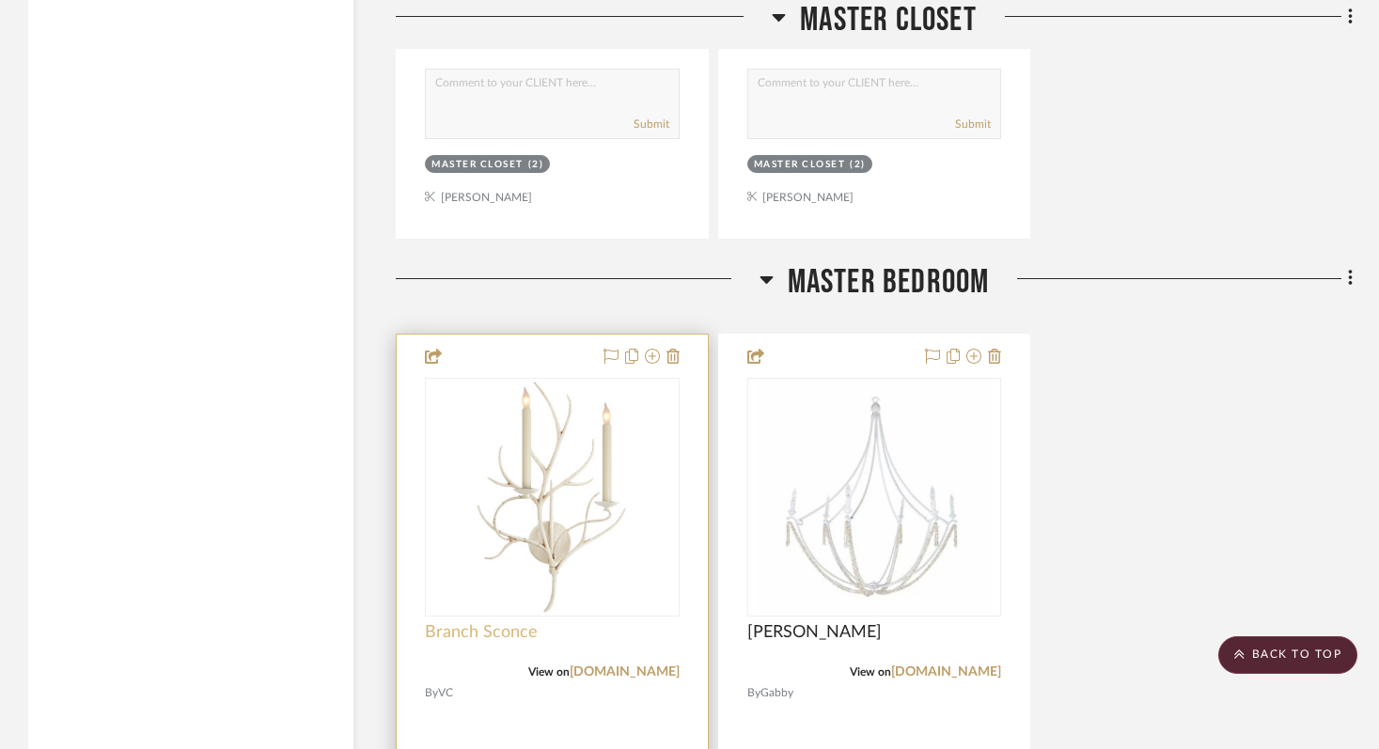
click at [509, 622] on span "Branch Sconce" at bounding box center [481, 632] width 113 height 21
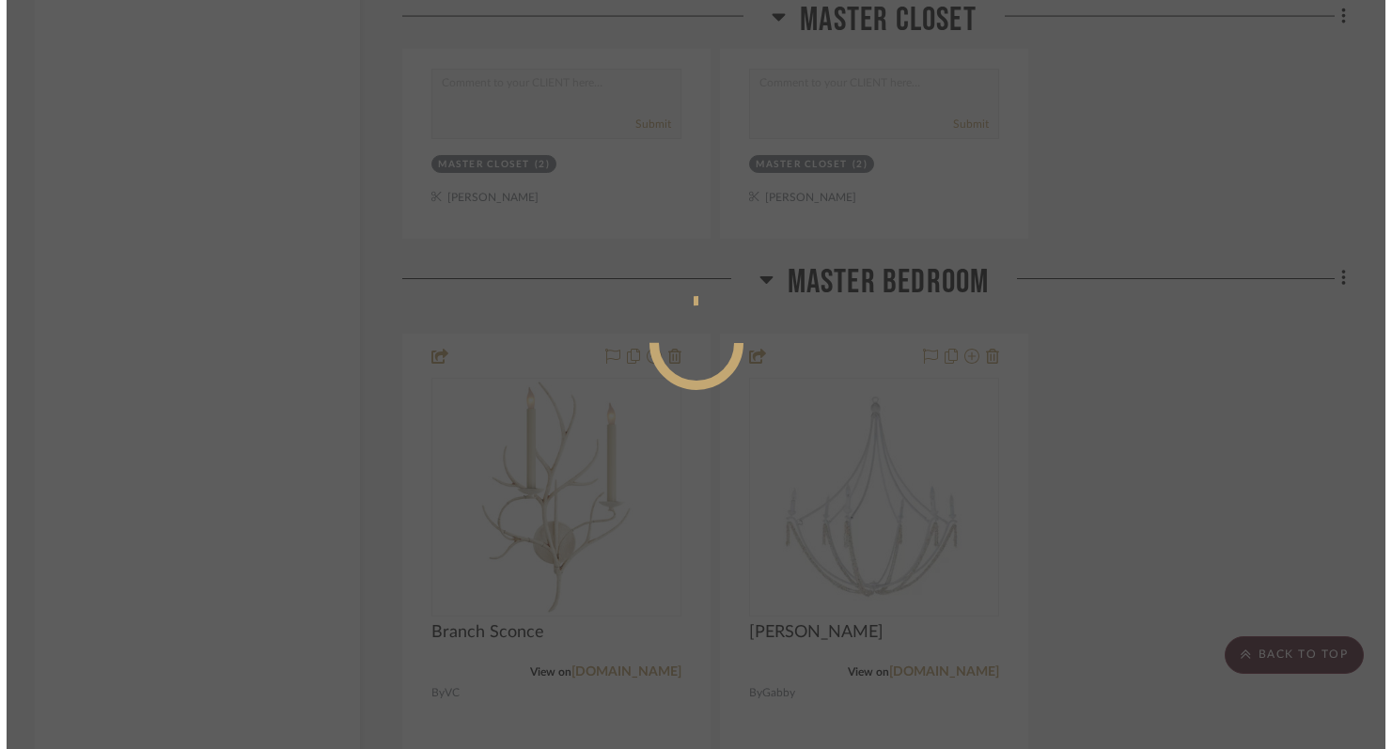
scroll to position [0, 0]
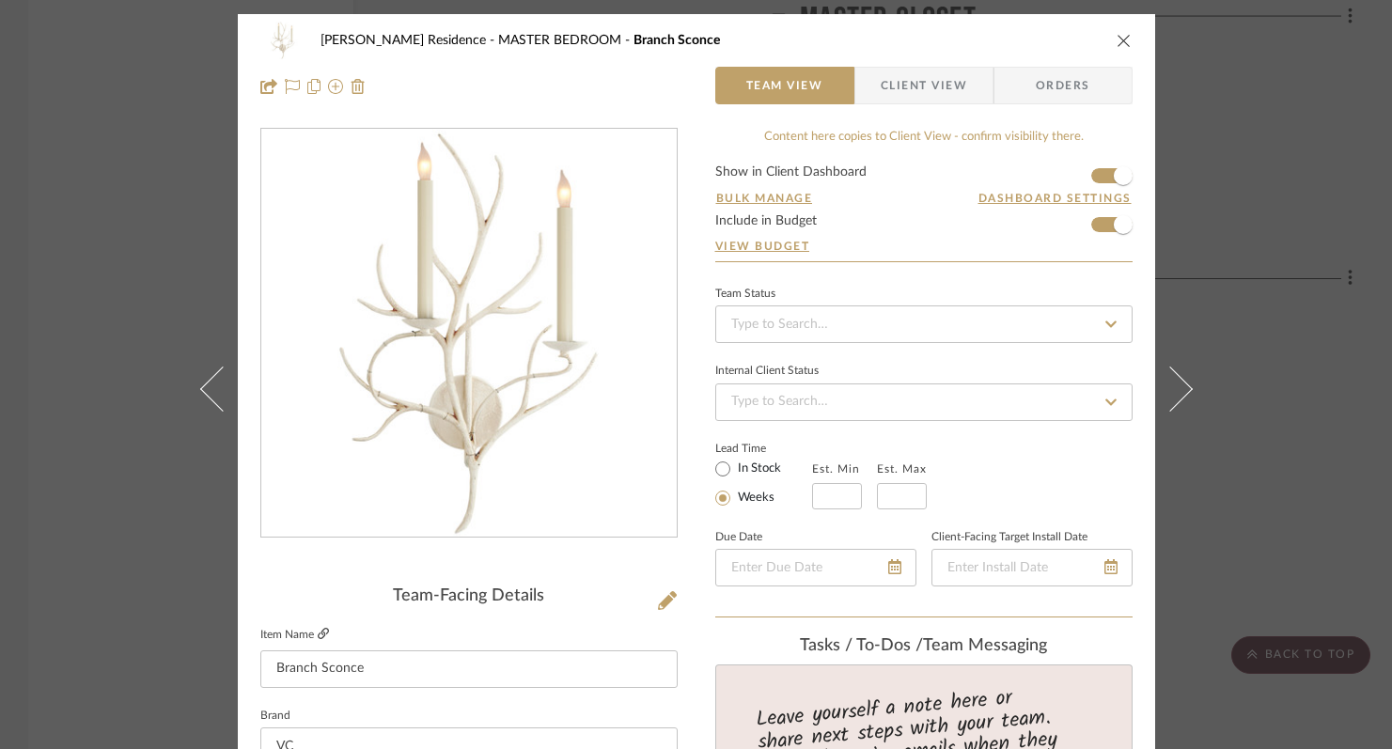
click at [320, 636] on icon at bounding box center [323, 633] width 11 height 11
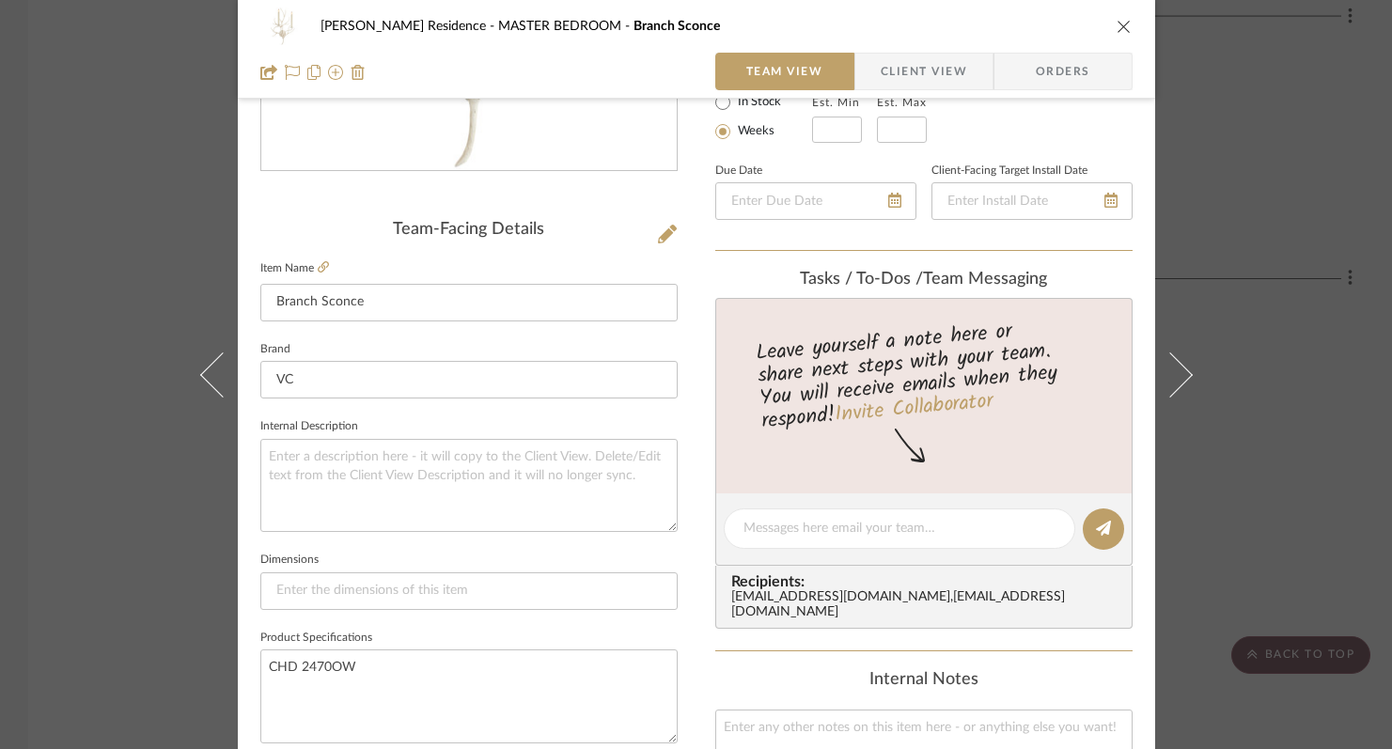
scroll to position [383, 0]
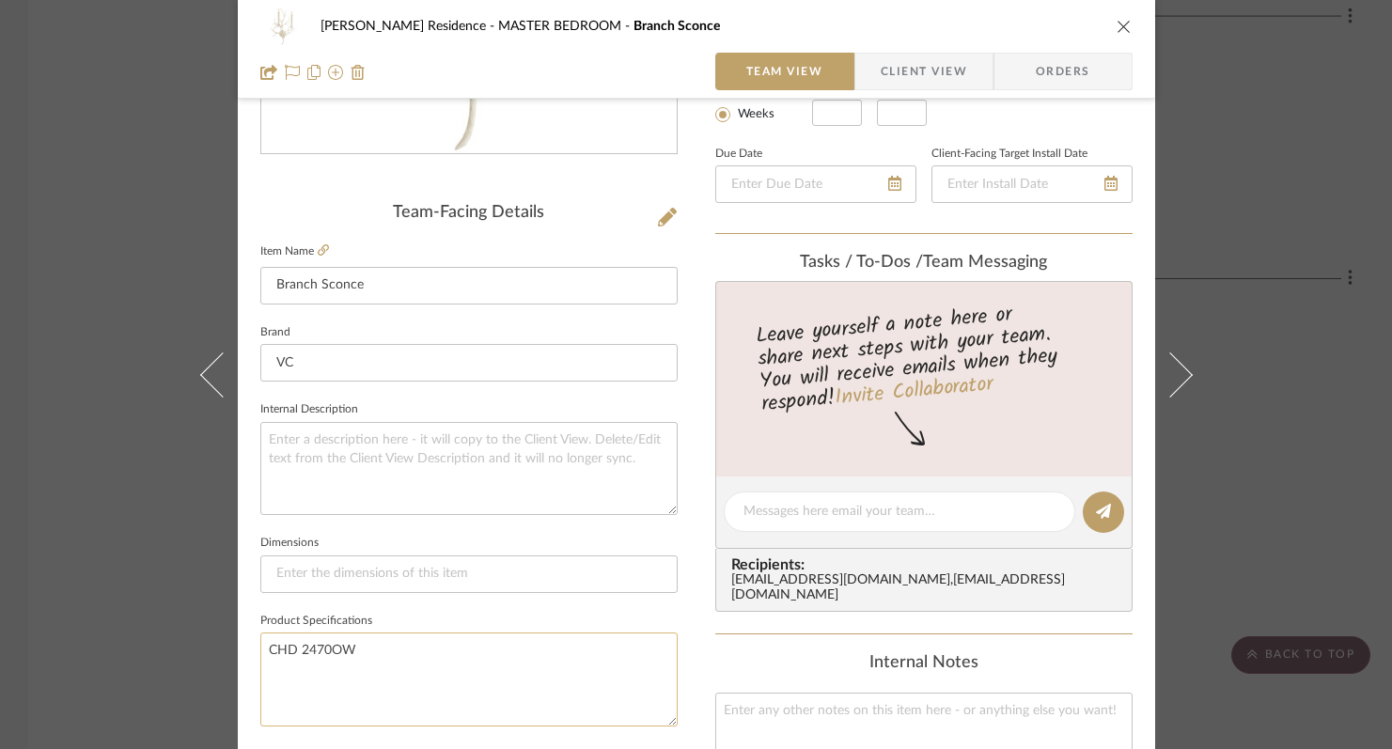
drag, startPoint x: 382, startPoint y: 658, endPoint x: 258, endPoint y: 650, distance: 123.3
click at [247, 649] on div "[PERSON_NAME] Residence MASTER BEDROOM Branch Sconce Team View Client View Orde…" at bounding box center [696, 499] width 917 height 1736
